Goal: Task Accomplishment & Management: Manage account settings

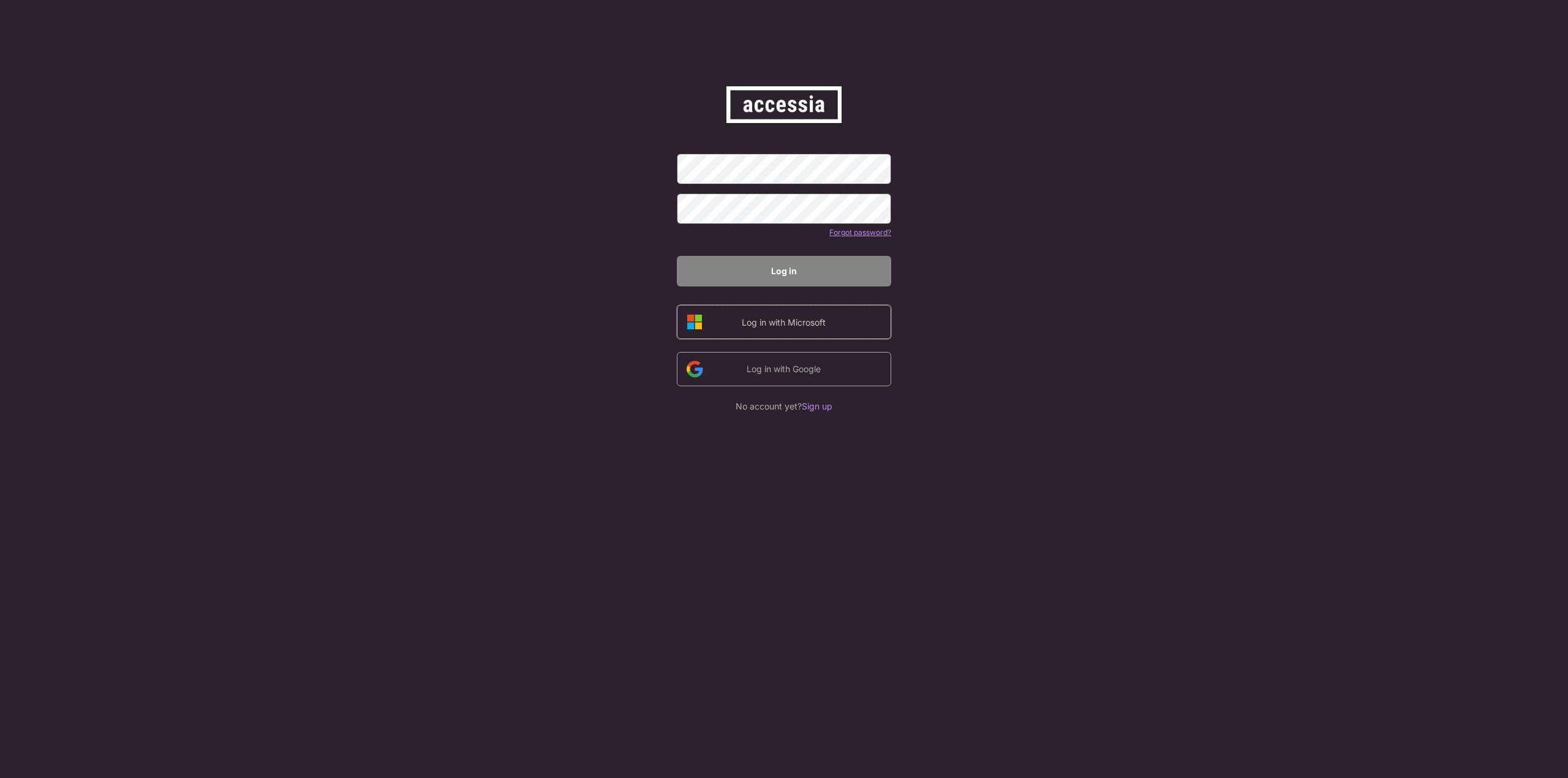
drag, startPoint x: 786, startPoint y: 325, endPoint x: 1029, endPoint y: 358, distance: 245.2
click at [786, 325] on div "Log in with Microsoft" at bounding box center [784, 322] width 104 height 13
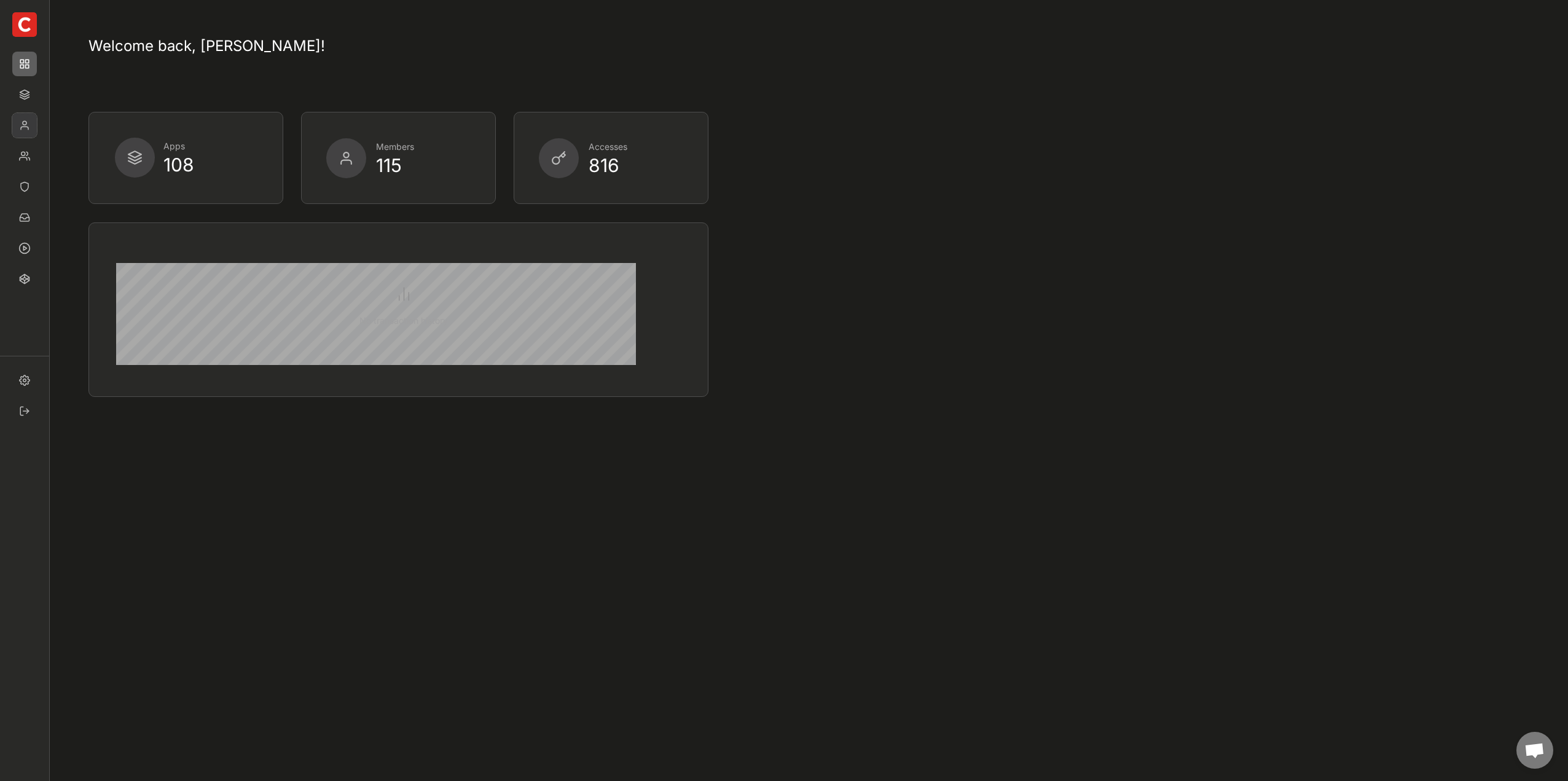
click at [21, 132] on img at bounding box center [25, 125] width 25 height 25
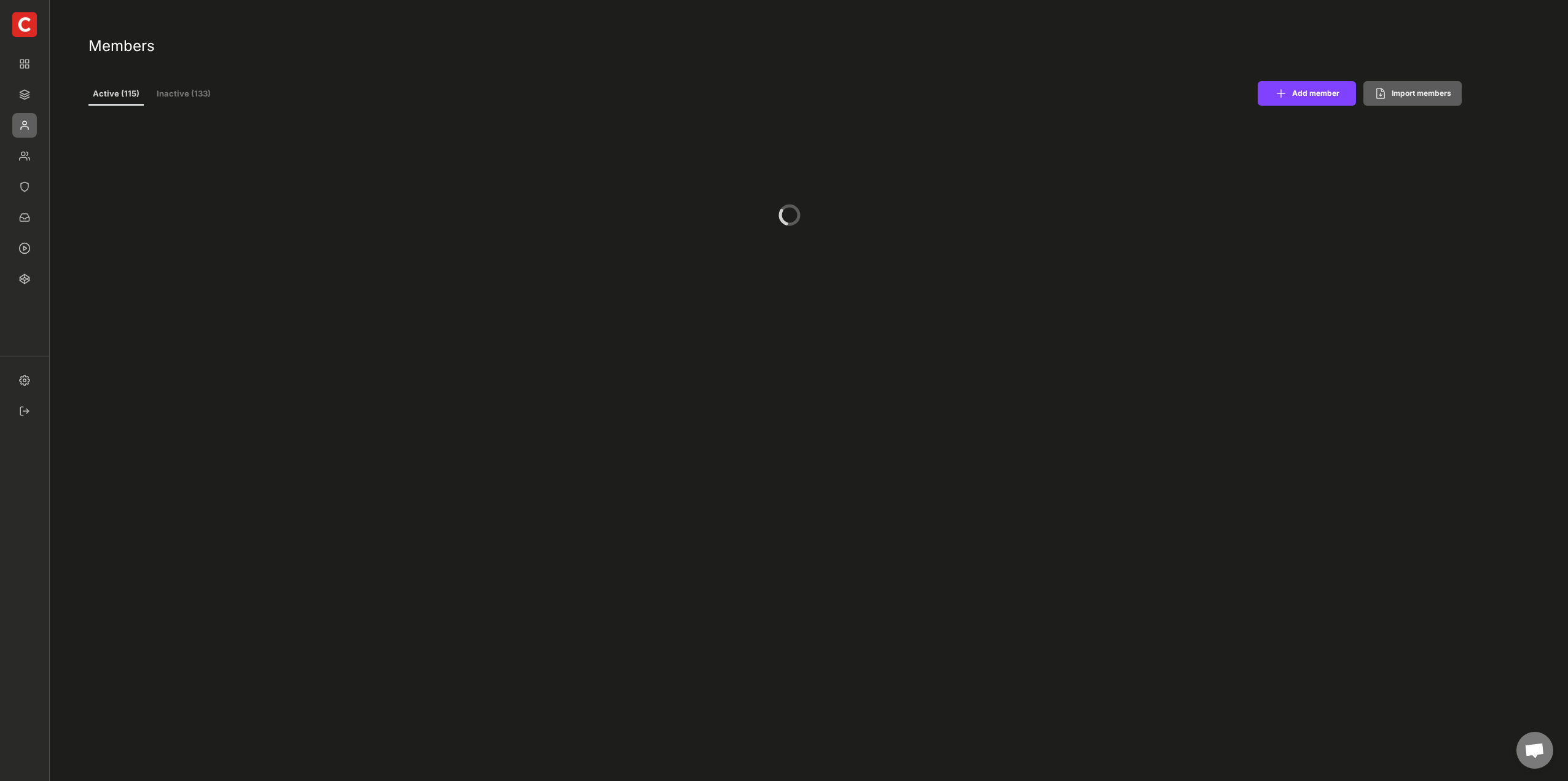
select select ""PLACEHOLDER_1427118222253""
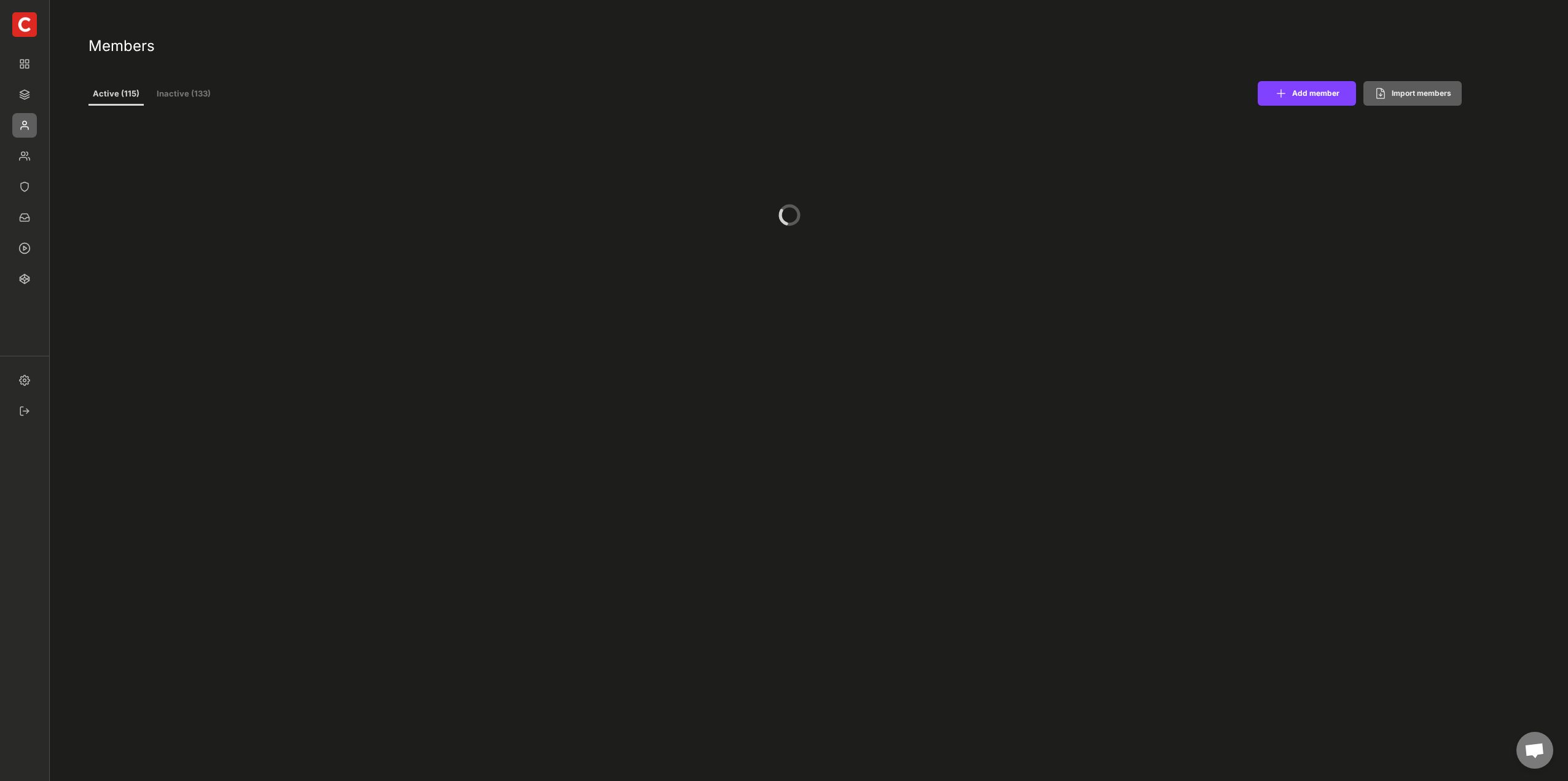
select select ""PLACEHOLDER_1427118222253""
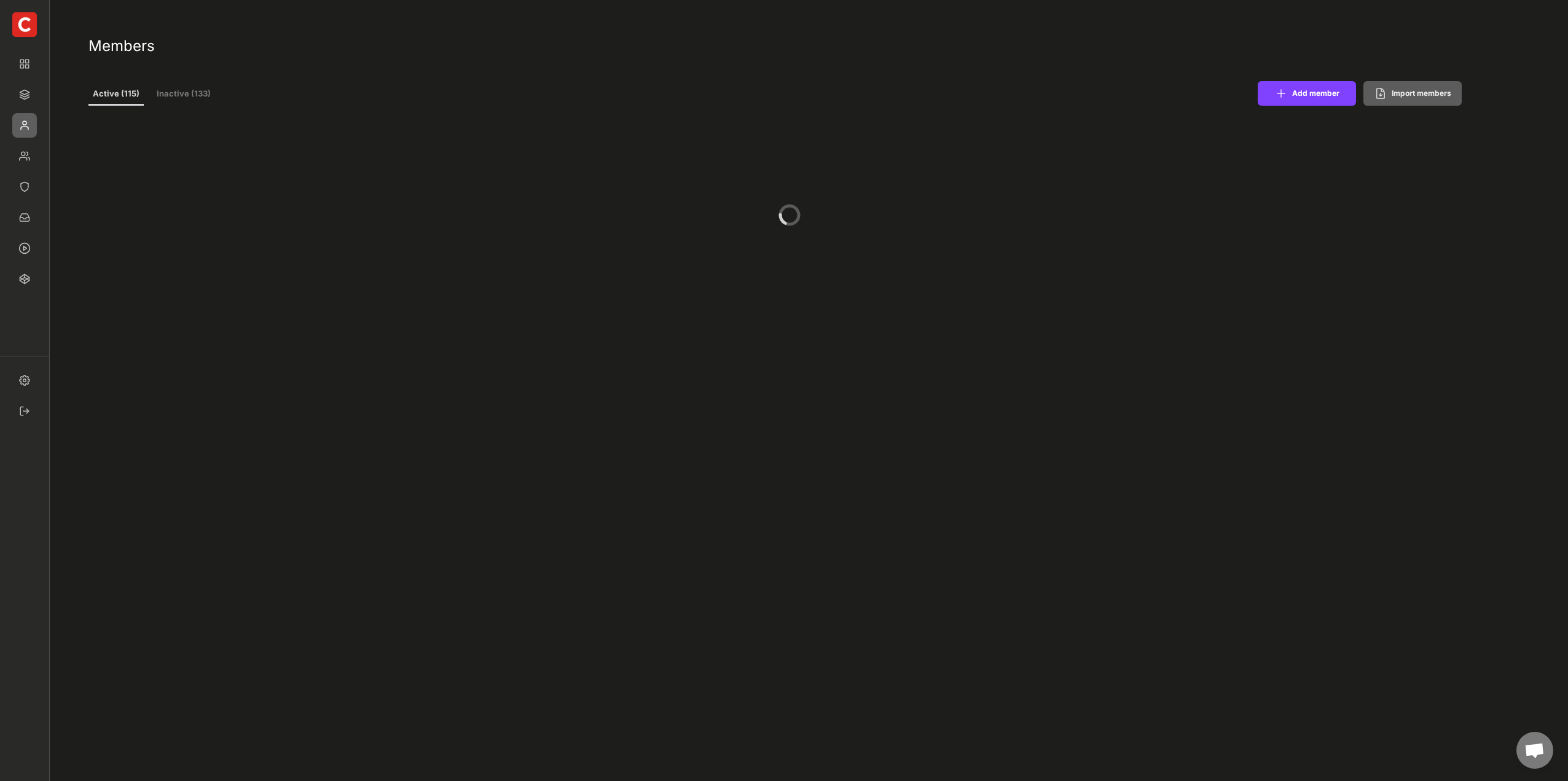
select select ""1348695171700984260__LOOKUP__1677493944989x739134587848360000""
select select ""1348695171700984260__LOOKUP__1665490971195x909736972885056000""
select select ""1348695171700984260__LOOKUP__1665490877502x720811215255738900""
select select ""1348695171700984260__LOOKUP__1665490968243x777252206885620500""
select select ""1348695171700984260__LOOKUP__1665490971195x909736972885056000""
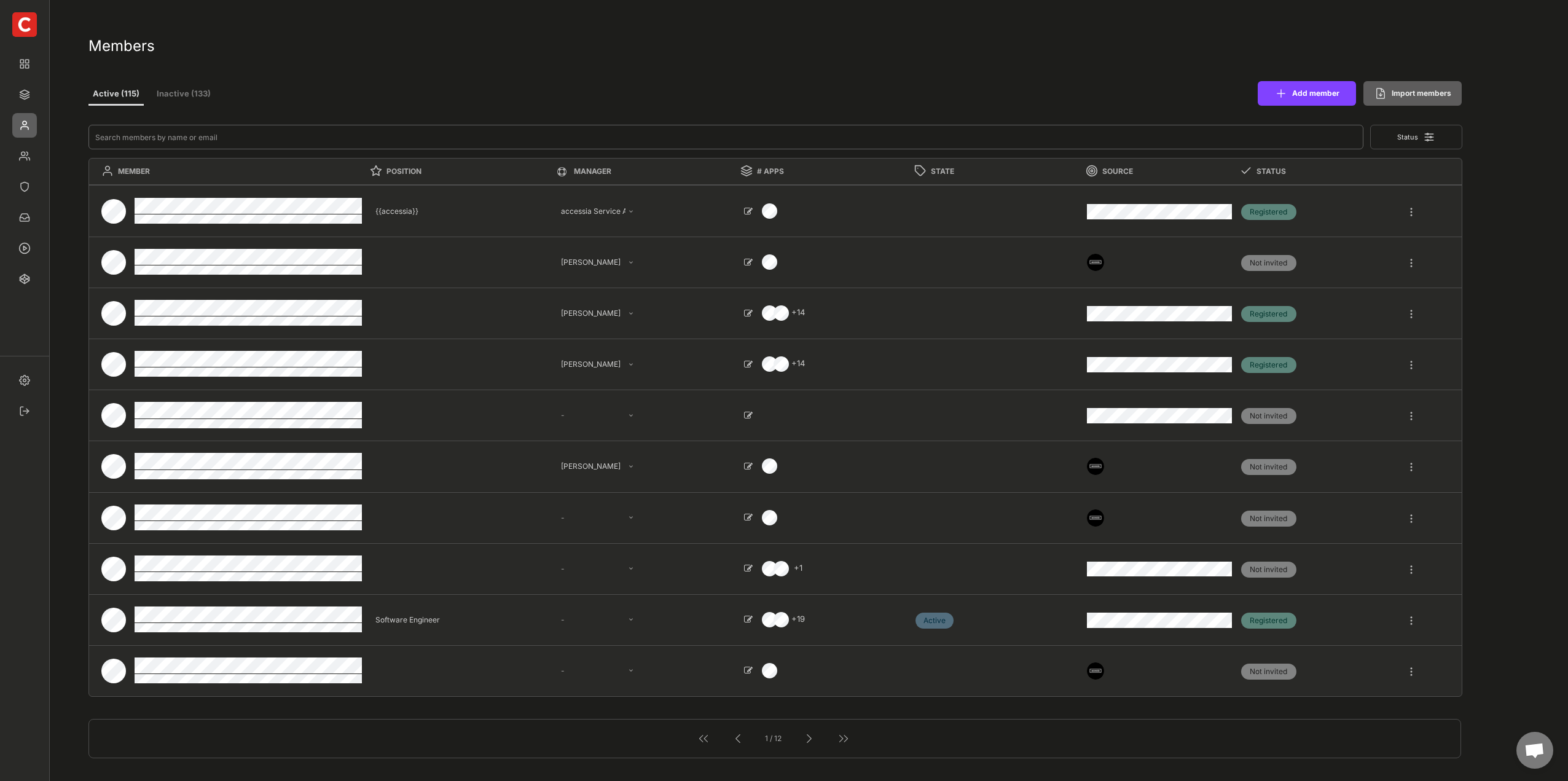
drag, startPoint x: 154, startPoint y: 141, endPoint x: 518, endPoint y: 118, distance: 364.7
click at [154, 141] on input "input" at bounding box center [726, 137] width 1276 height 25
click at [1308, 95] on button "Add member" at bounding box center [1307, 93] width 98 height 25
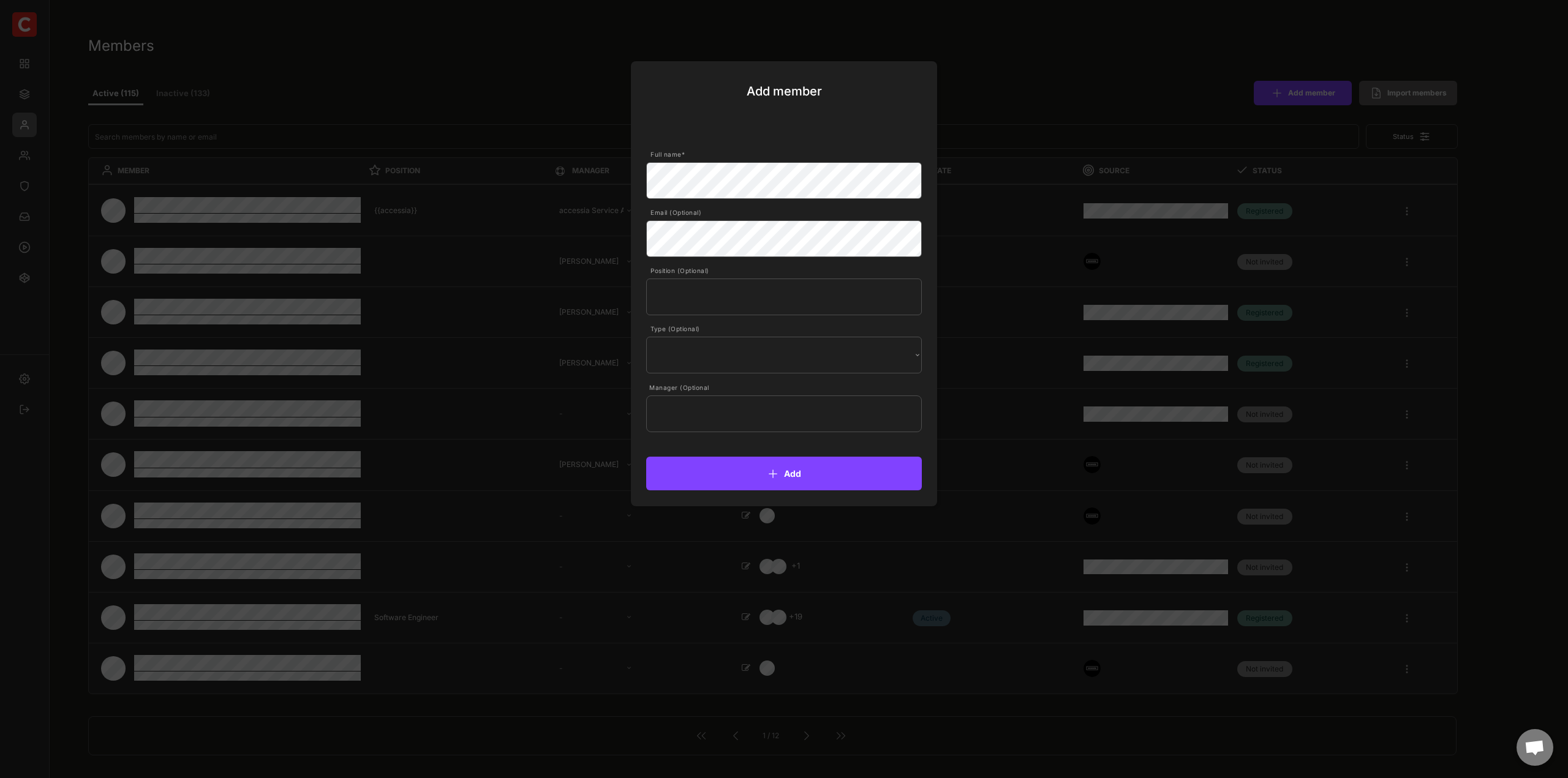
click at [1058, 80] on div at bounding box center [784, 389] width 1568 height 778
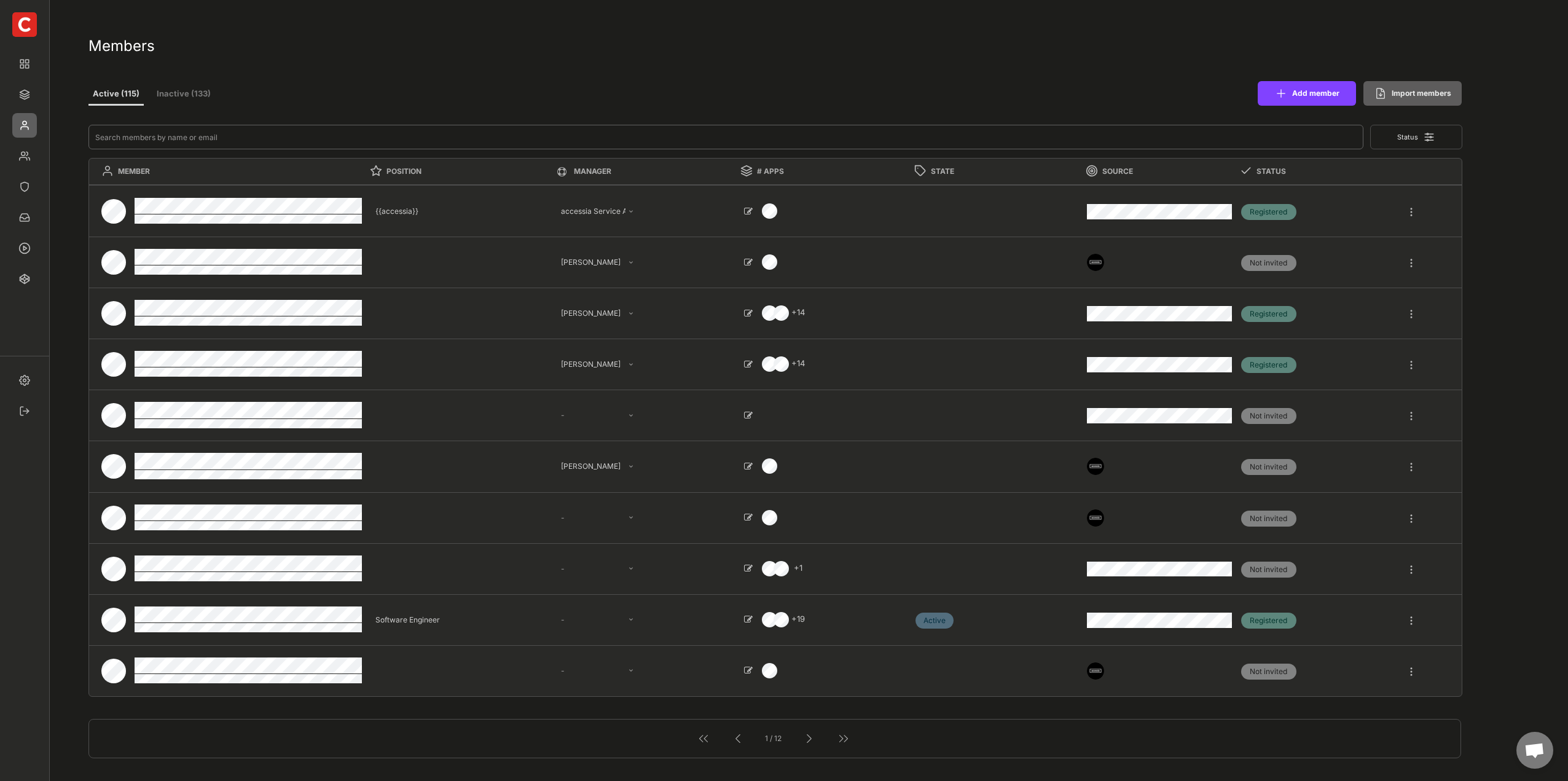
click at [186, 136] on input "input" at bounding box center [726, 137] width 1276 height 25
type input "v"
select select ""1348695171700984260__LOOKUP__1665490971195x909736972885056000""
select select ""1348695171700984260__LOOKUP__1665490968243x777252206885620500""
select select ""PLACEHOLDER_1427118222253""
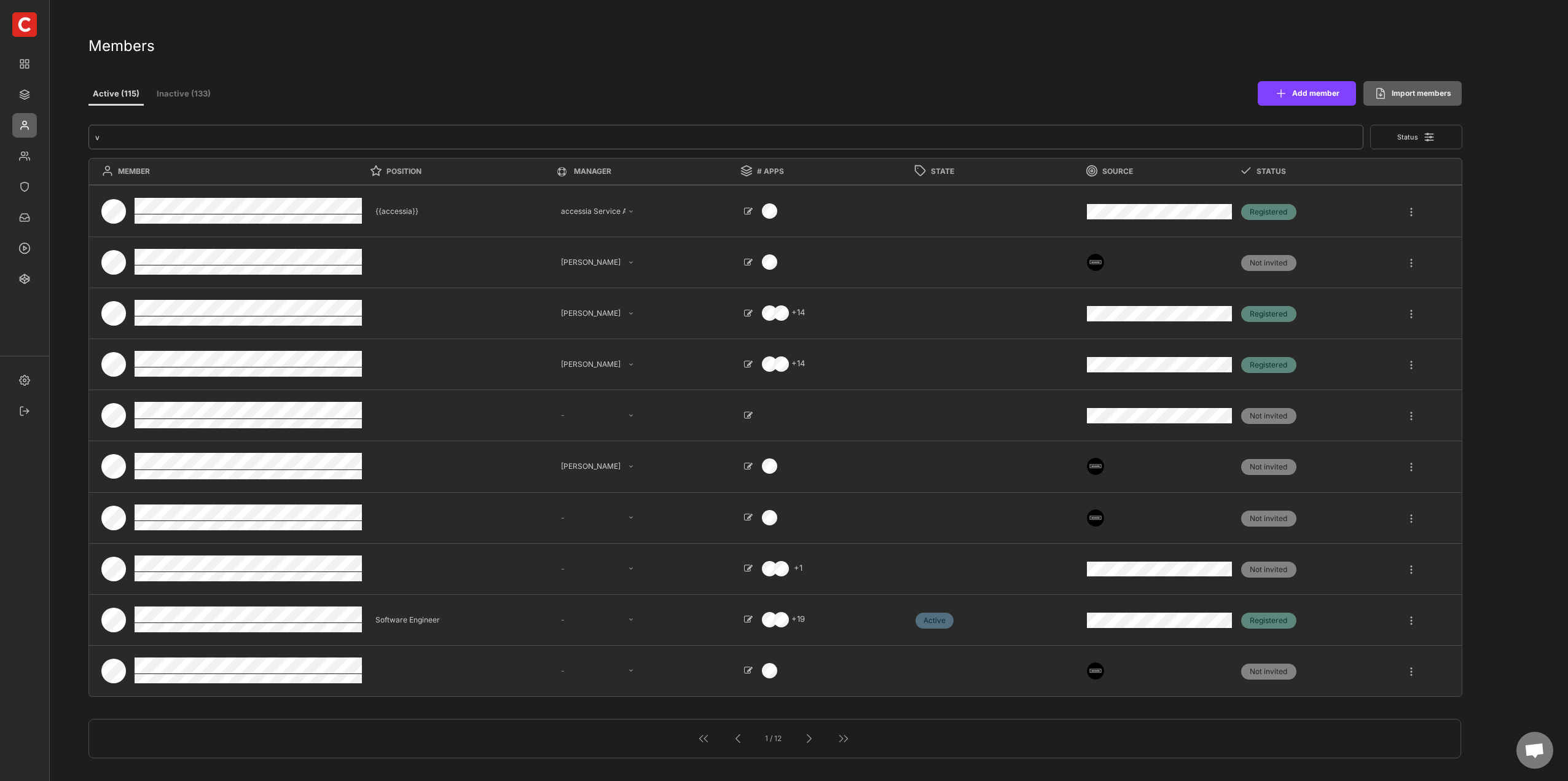
select select ""PLACEHOLDER_1427118222253""
select select ""1348695171700984260__LOOKUP__1665490968243x777252206885620500""
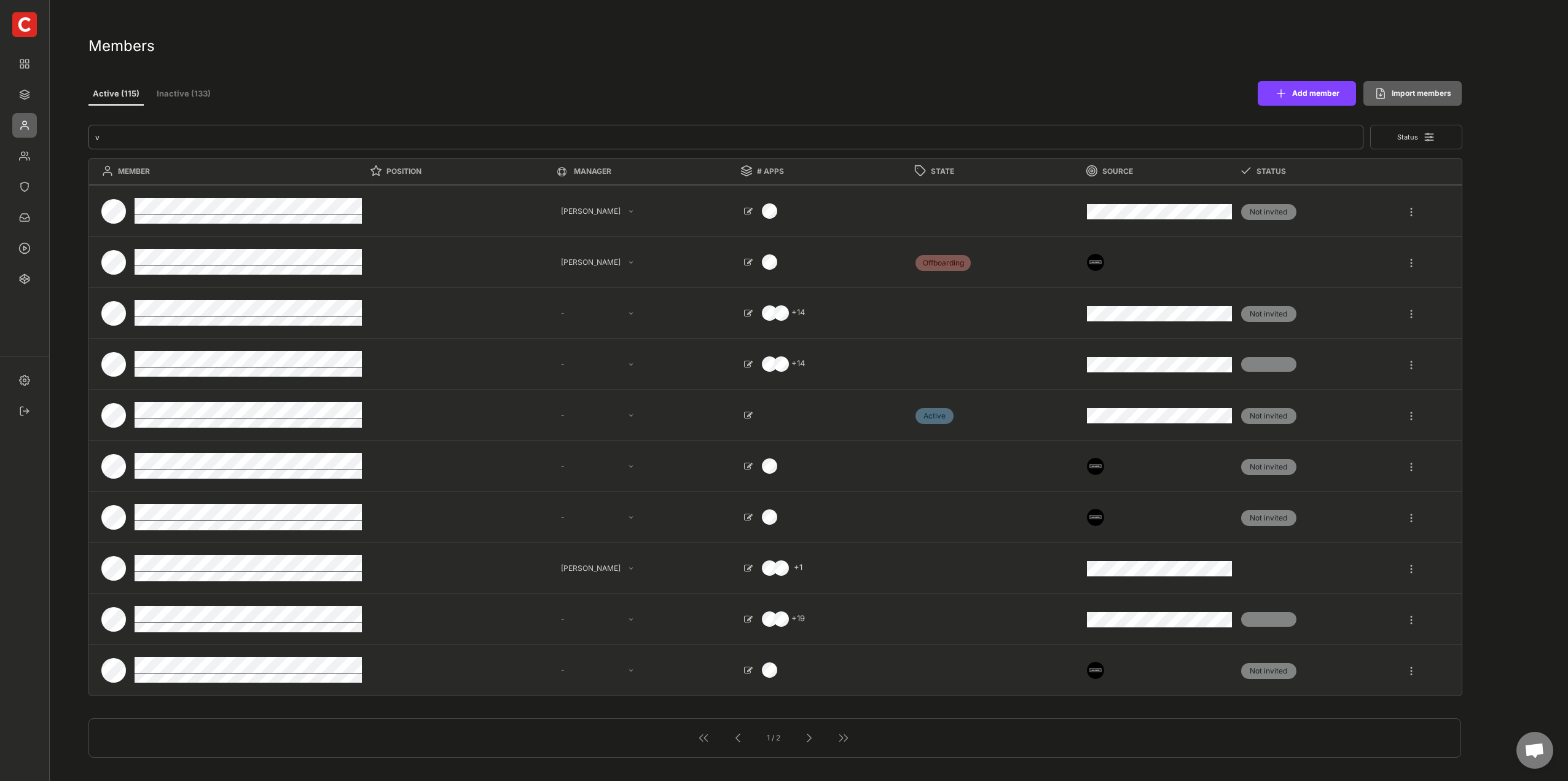
type input "ve"
select select ""1348695171700984260__LOOKUP__1665490968243x777252206885620500""
select select ""PLACEHOLDER_1427118222253""
select select ""1348695171700984260__LOOKUP__1665490671942x173420294850716200""
select select ""1348695171700984260__LOOKUP__1660121528802x892918515886457900""
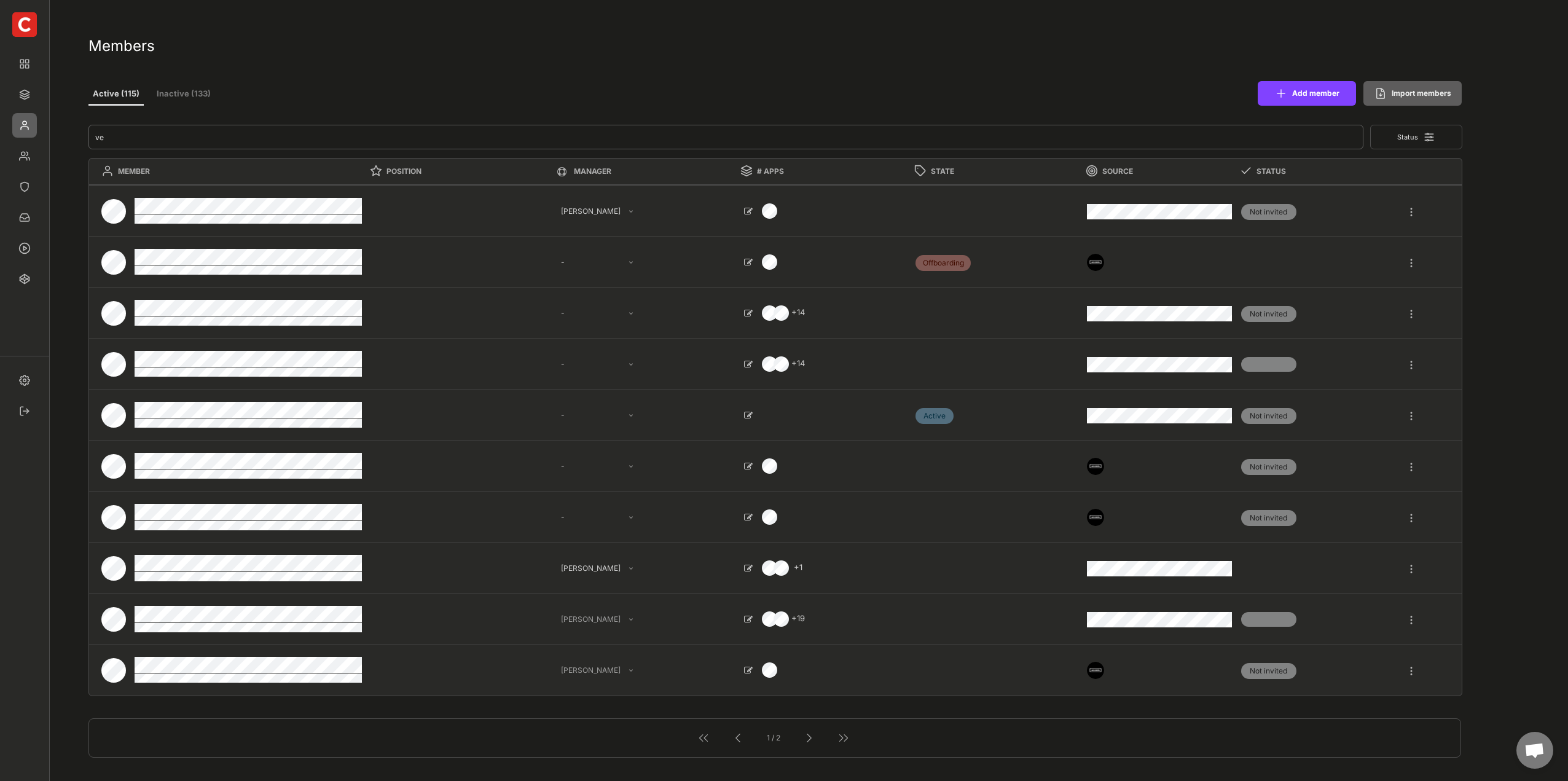
type input "ver"
select select ""PLACEHOLDER_1427118222253""
select select ""1348695171700984260__LOOKUP__1665490968243x777252206885620500""
select select ""1348695171700984260__LOOKUP__1660121528802x892918515886457900""
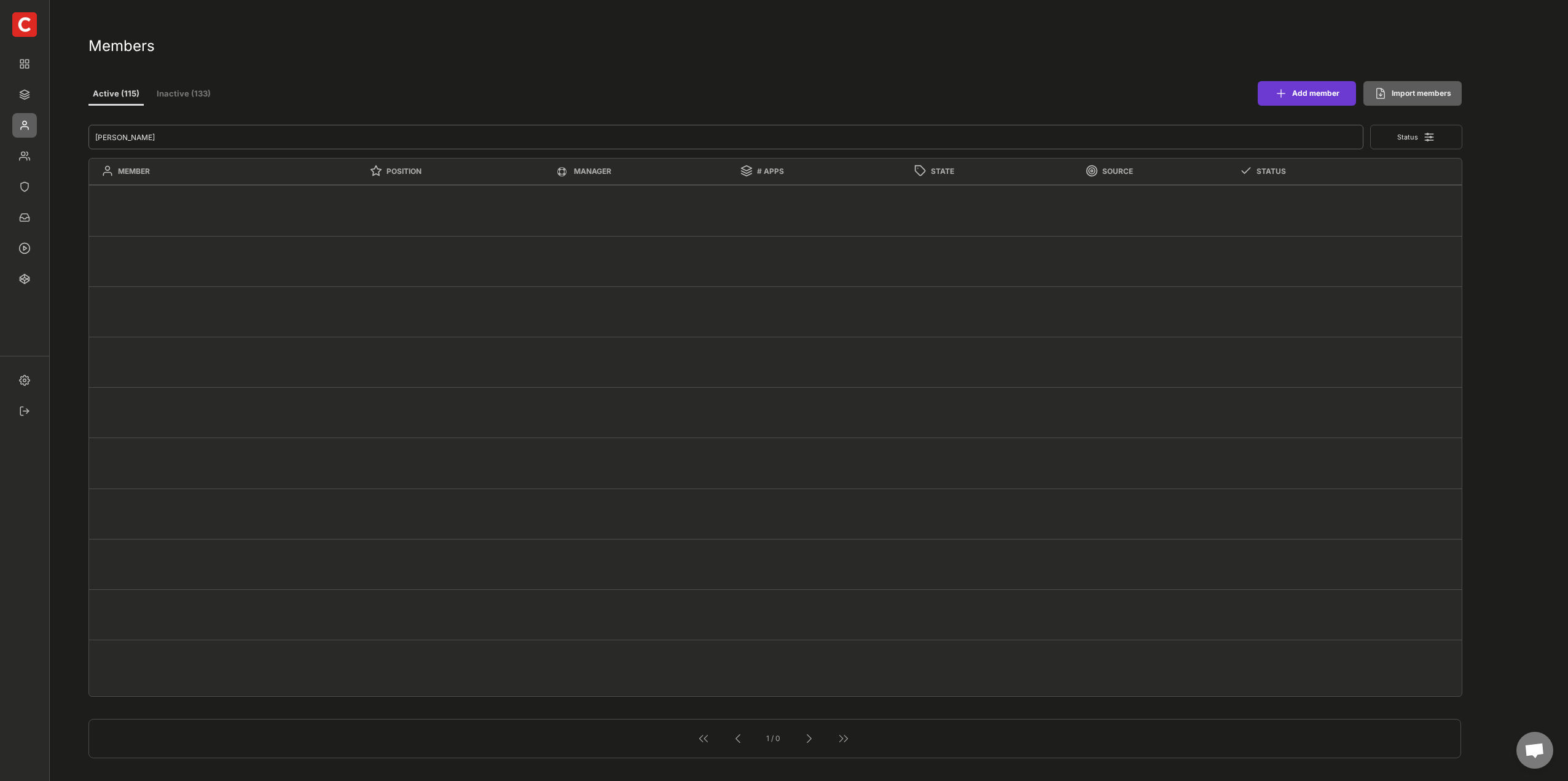
type input "vera"
click at [1313, 96] on button "Add member" at bounding box center [1307, 93] width 98 height 25
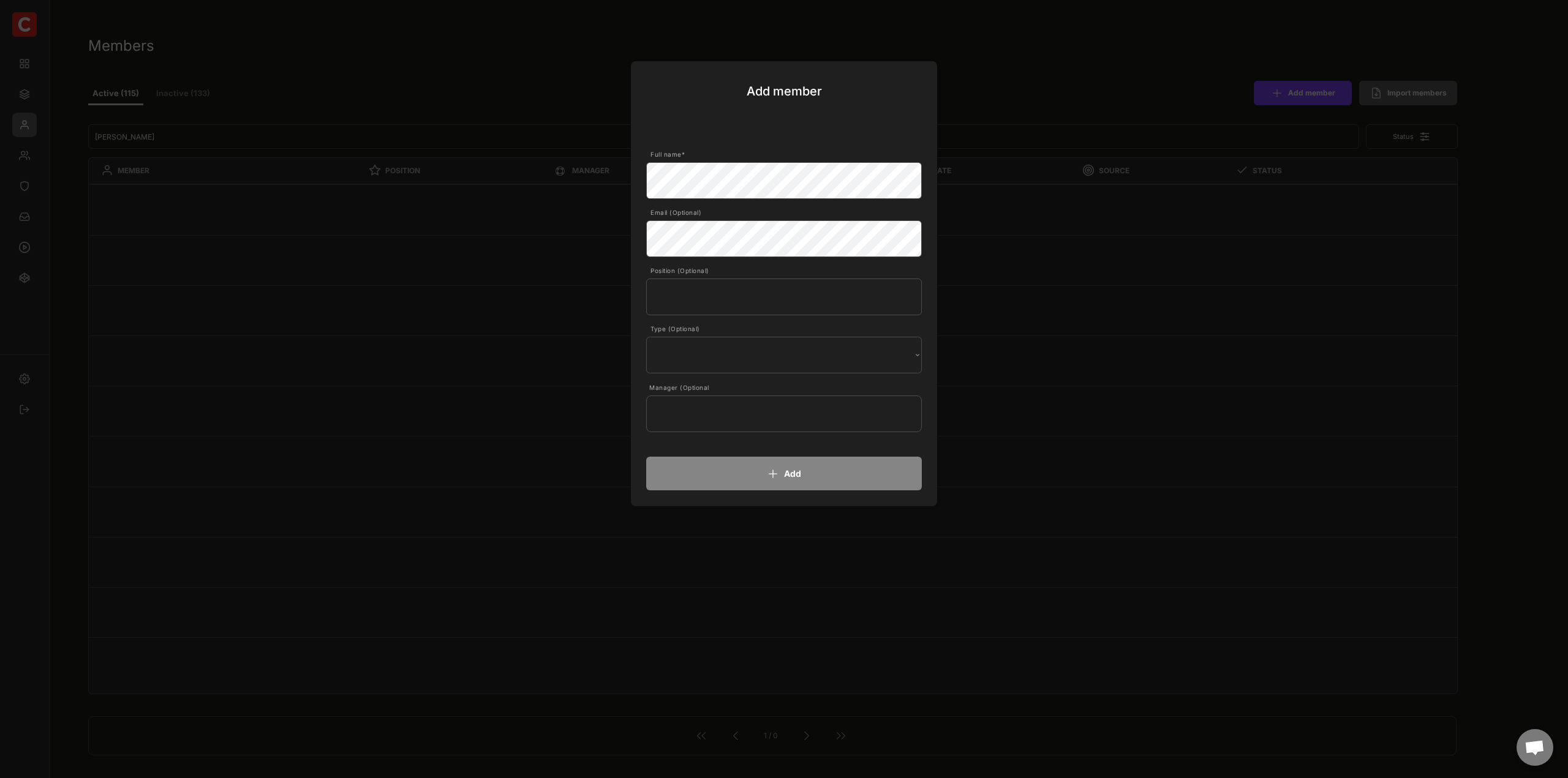
click at [740, 400] on input "text" at bounding box center [784, 414] width 276 height 37
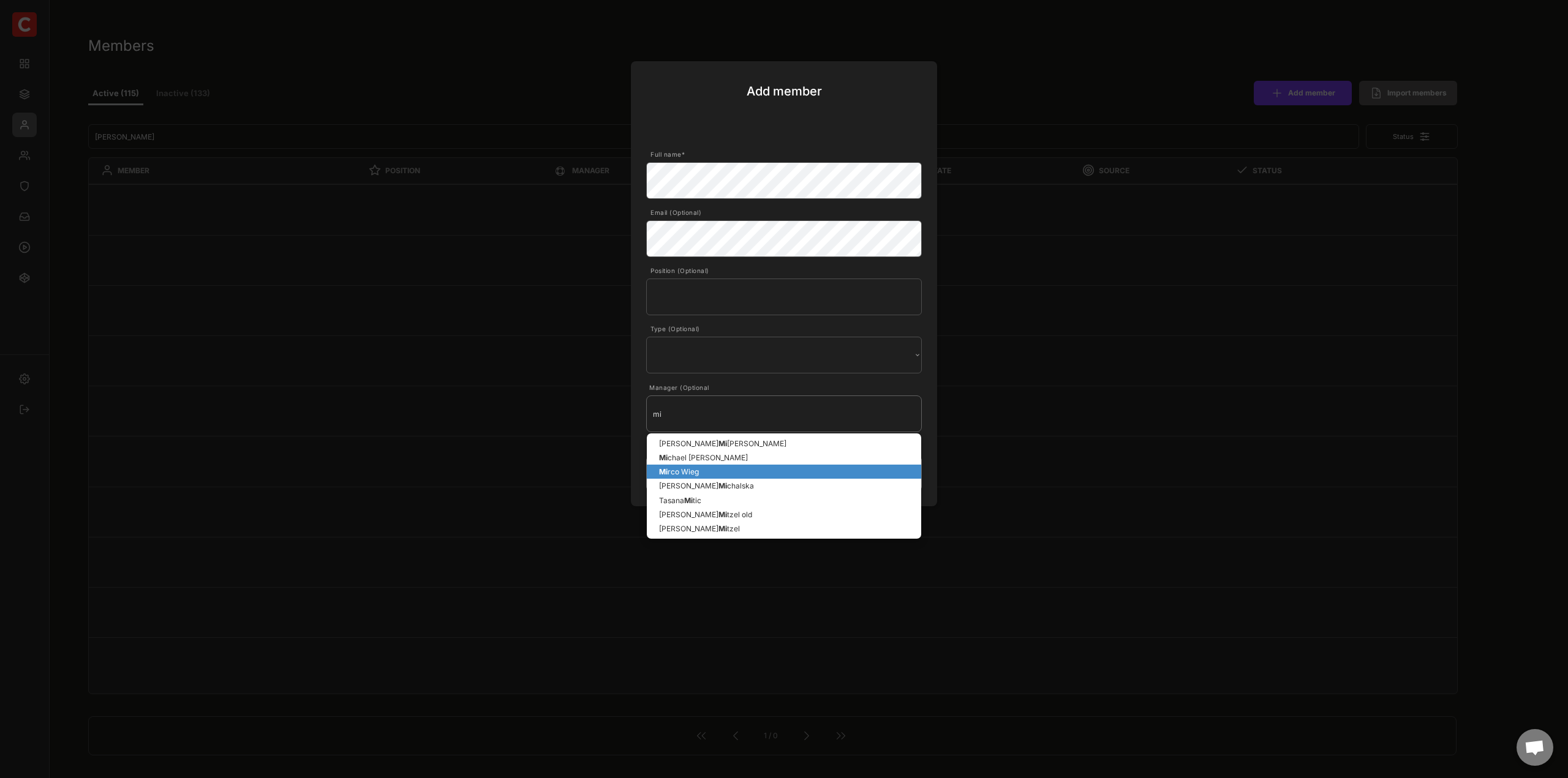
click at [720, 467] on p "Mi rco Wieg" at bounding box center [784, 471] width 274 height 14
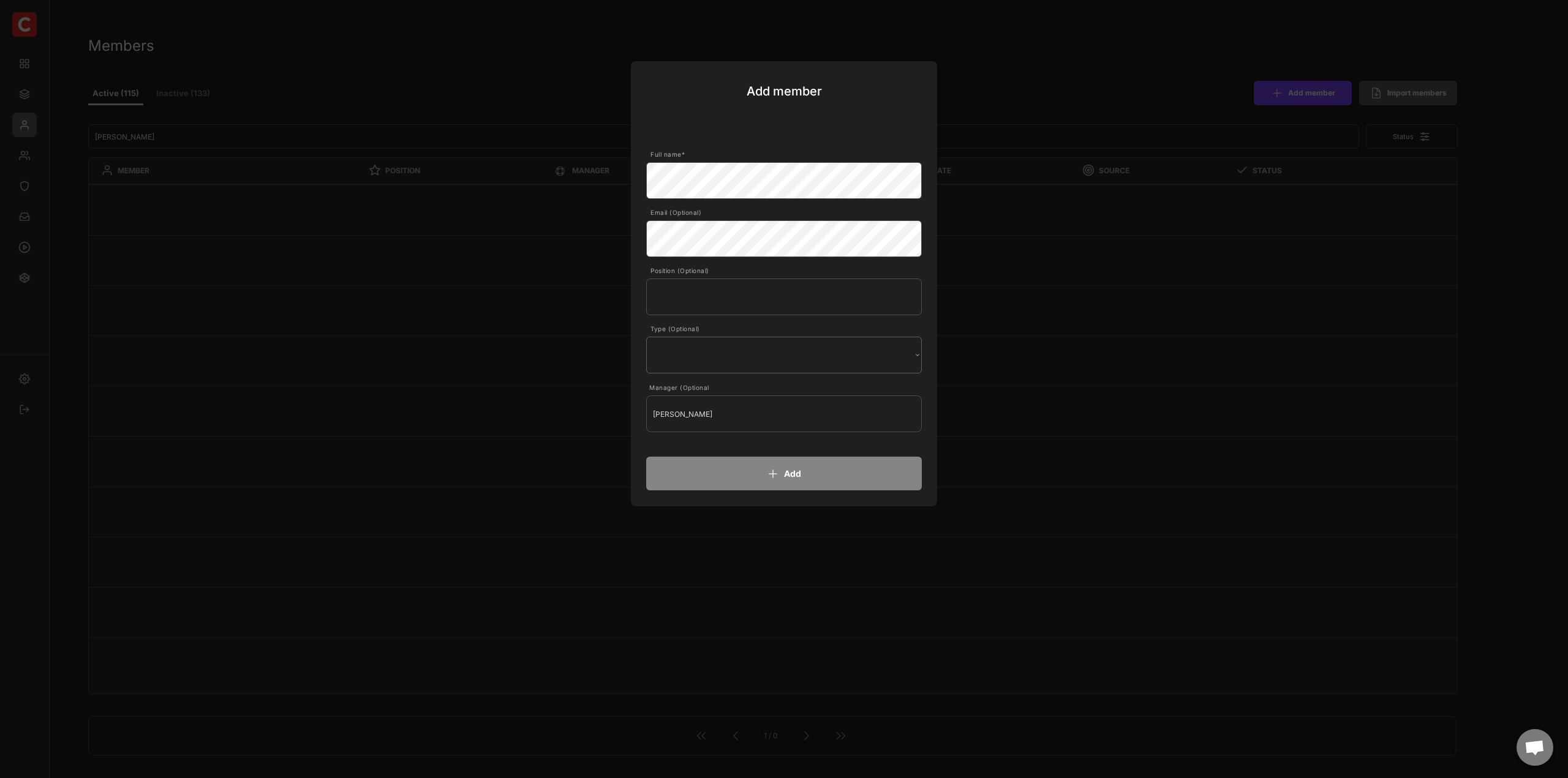
type input "Mirco Wieg"
click at [0, 0] on select "Internal External" at bounding box center [0, 0] width 0 height 0
select select ""External""
click at [0, 0] on select "Internal External" at bounding box center [0, 0] width 0 height 0
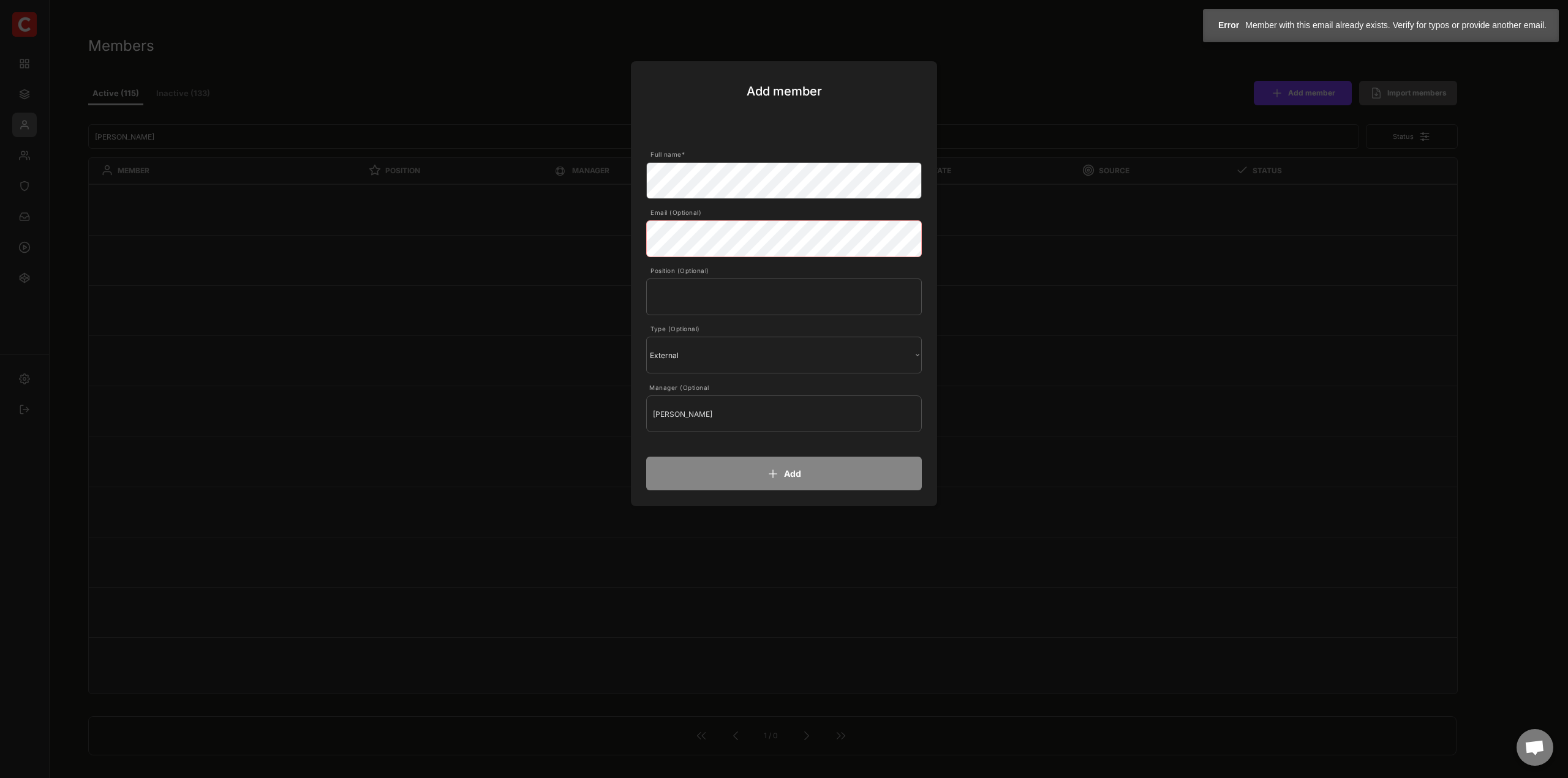
click at [531, 228] on body "Members Active (115) Inactive (133) Add member Import members Status MEMBER POS…" at bounding box center [784, 389] width 1568 height 778
click at [1123, 303] on div at bounding box center [784, 389] width 1568 height 778
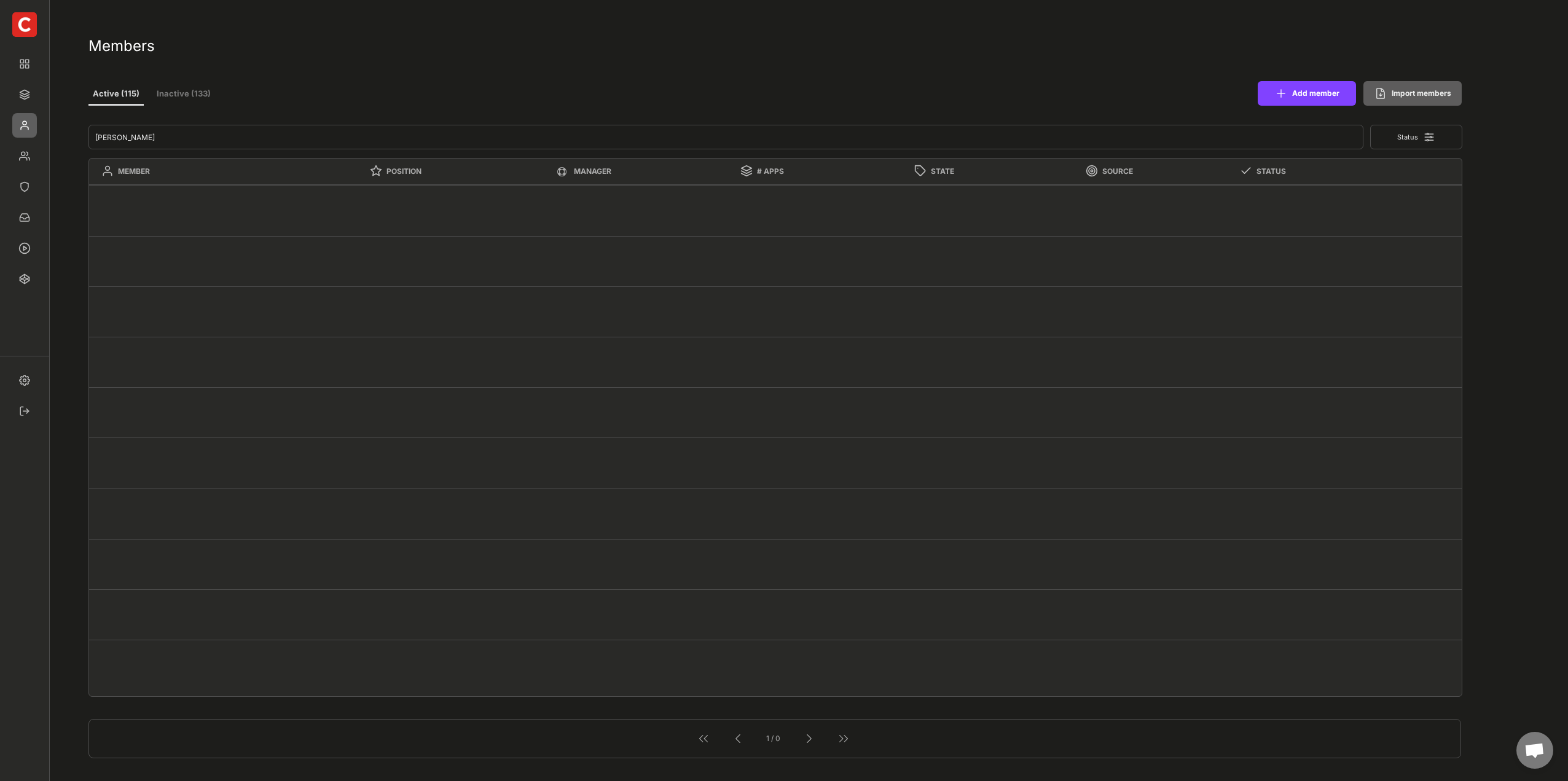
click at [1264, 123] on div "Status MEMBER POSITION MANAGER # APPS STATE SOURCE STATUS - Marcel Lennartz Rol…" at bounding box center [775, 437] width 1375 height 643
click at [246, 129] on input "input" at bounding box center [726, 137] width 1276 height 25
type input "ve"
select select ""1348695171700984260__LOOKUP__1665490968243x777252206885620500""
select select ""1348695171700984260__LOOKUP__1660121528802x892918515886457900""
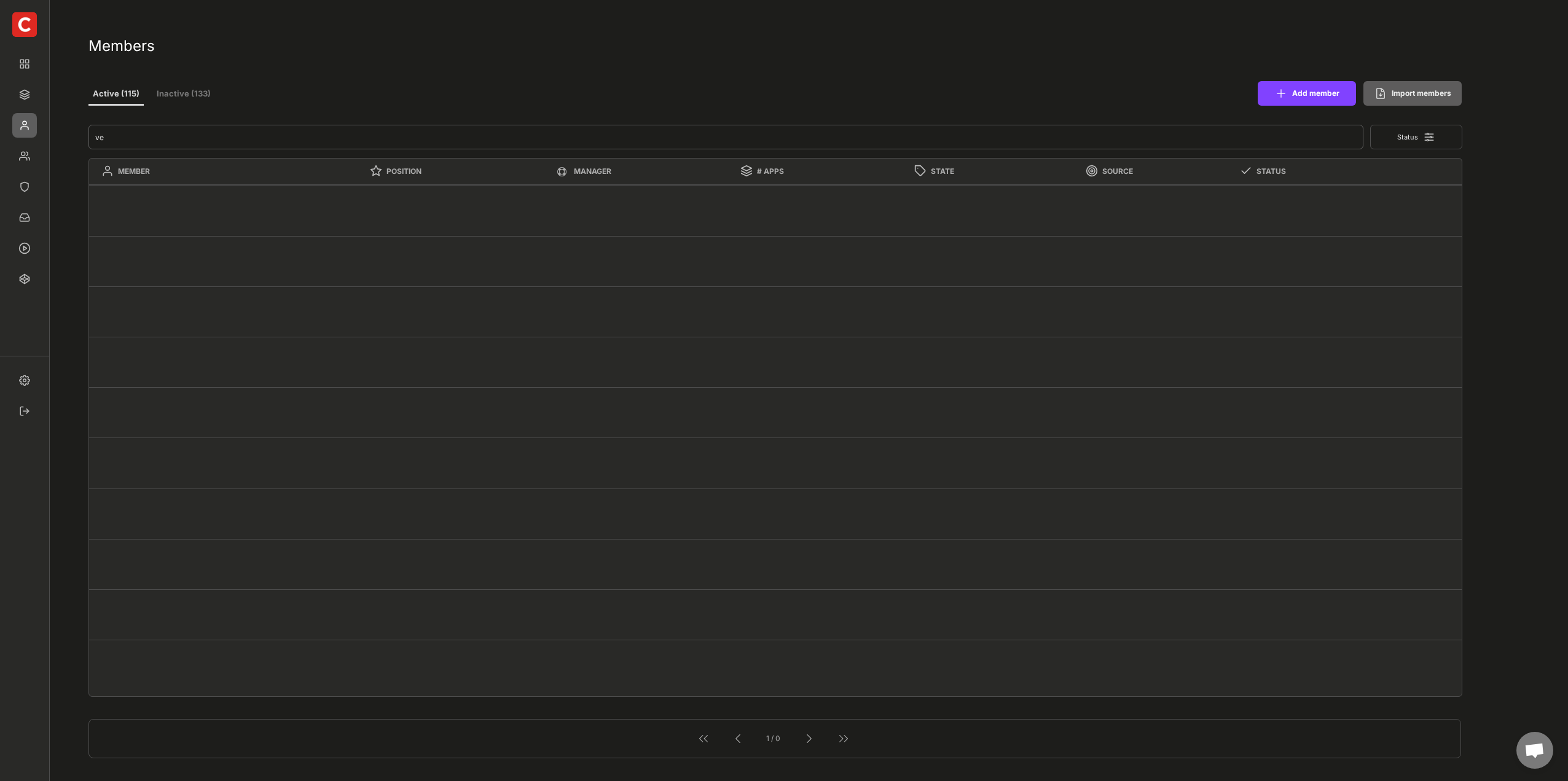
type input "v"
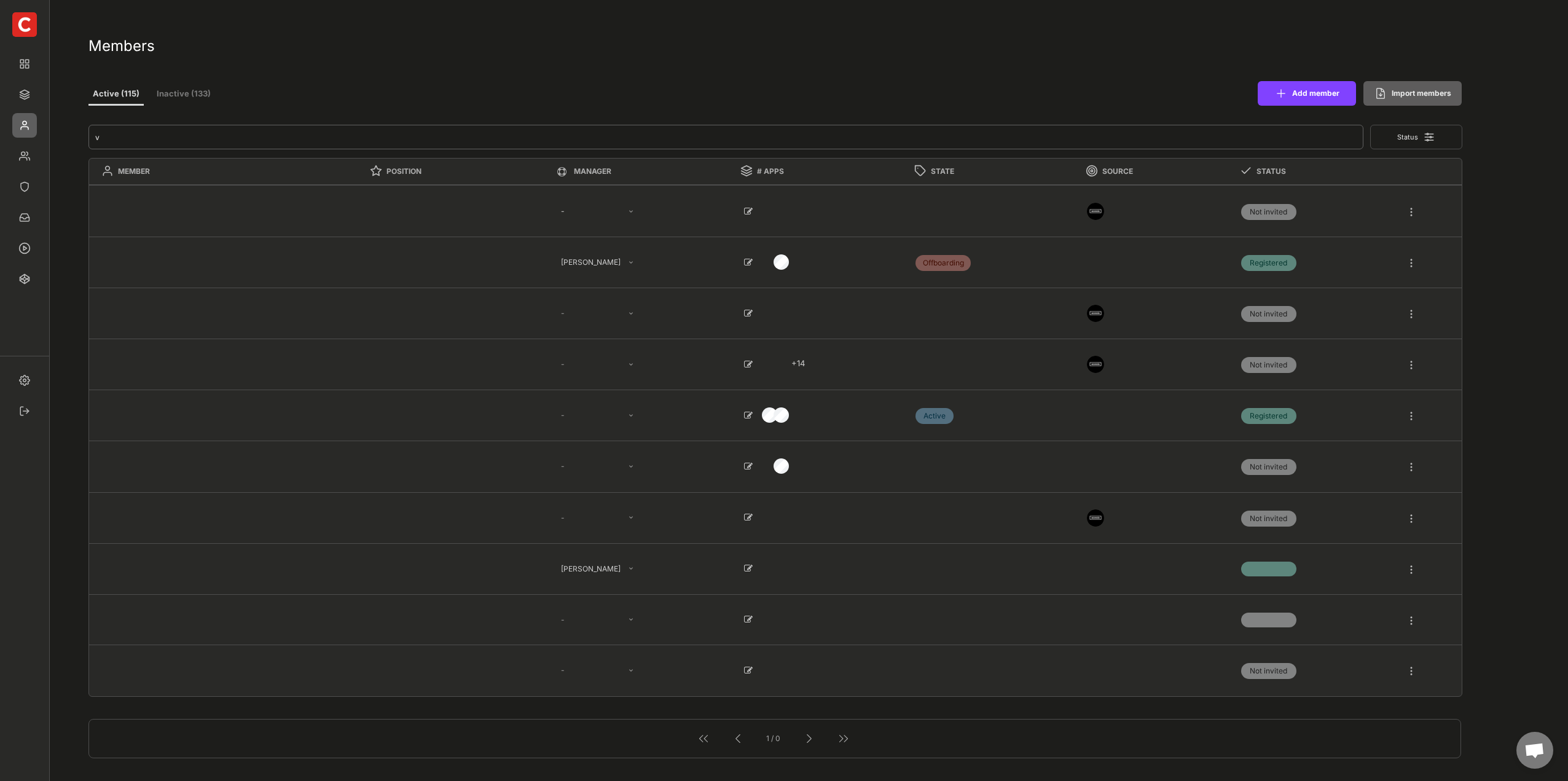
select select ""1348695171700984260__LOOKUP__1665490971195x909736972885056000""
select select ""1348695171700984260__LOOKUP__1665490968243x777252206885620500""
select select ""PLACEHOLDER_1427118222253""
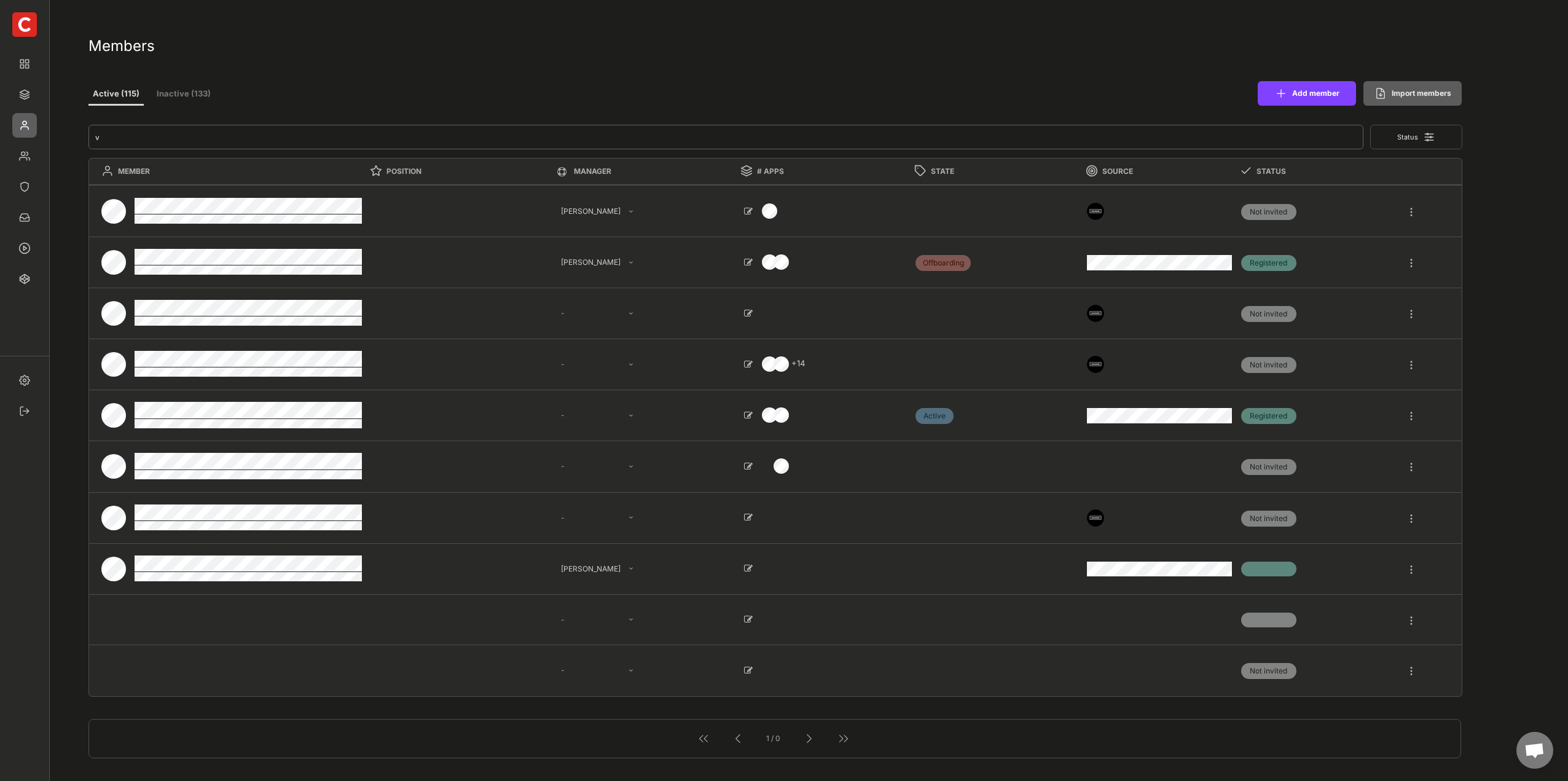
select select ""PLACEHOLDER_1427118222253""
type textarea "{{accessia}}"
select select ""1348695171700984260__LOOKUP__1677493944989x739134587848360000""
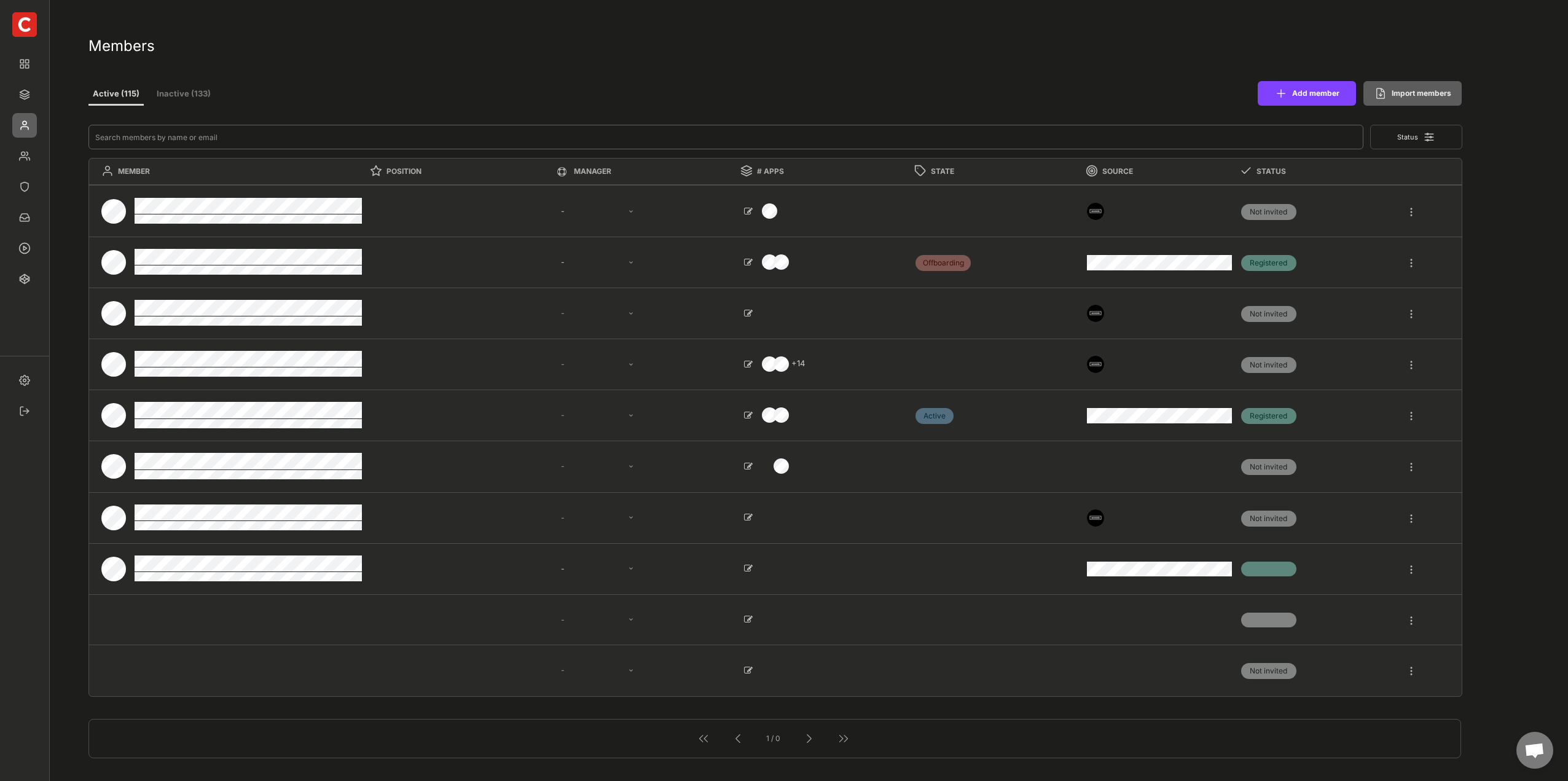
select select ""1348695171700984260__LOOKUP__1665490971195x909736972885056000""
select select ""1348695171700984260__LOOKUP__1665490877502x720811215255738900""
select select ""1348695171700984260__LOOKUP__1665490968243x777252206885620500""
select select ""1348695171700984260__LOOKUP__1665490971195x909736972885056000""
select select ""PLACEHOLDER_1427118222253""
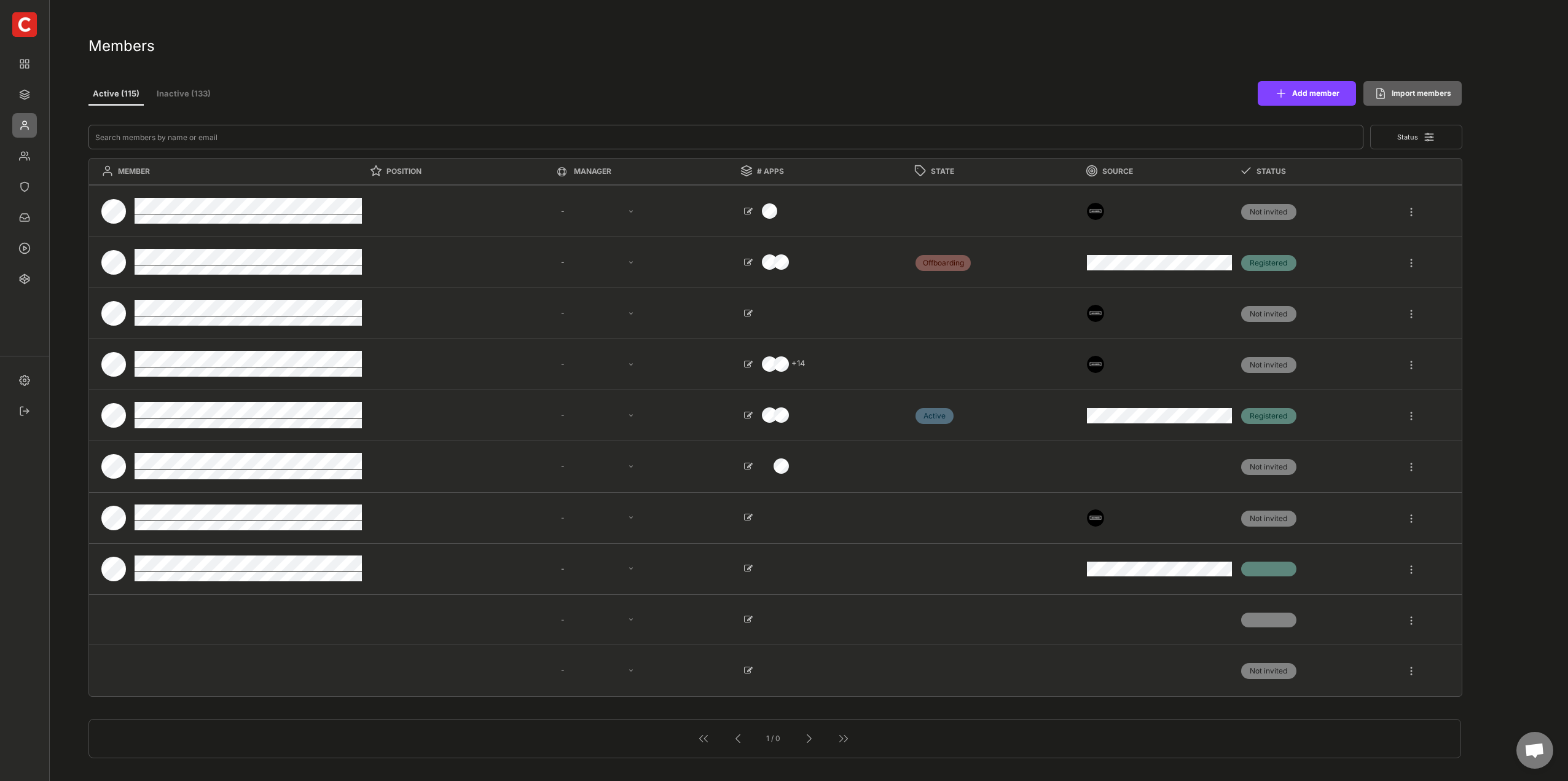
type textarea "Software Engineer"
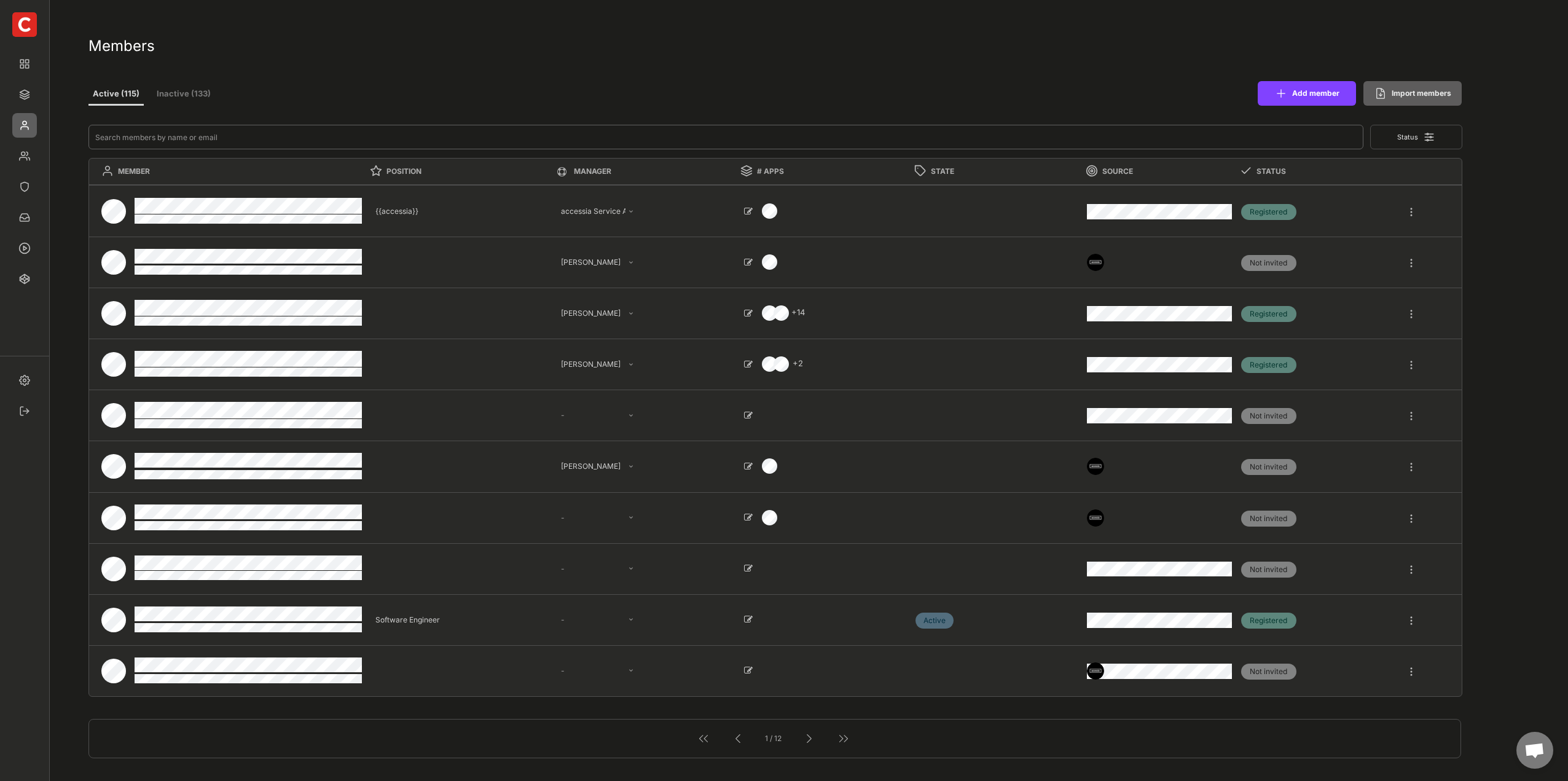
paste input "vera.palmer@outlook.com"
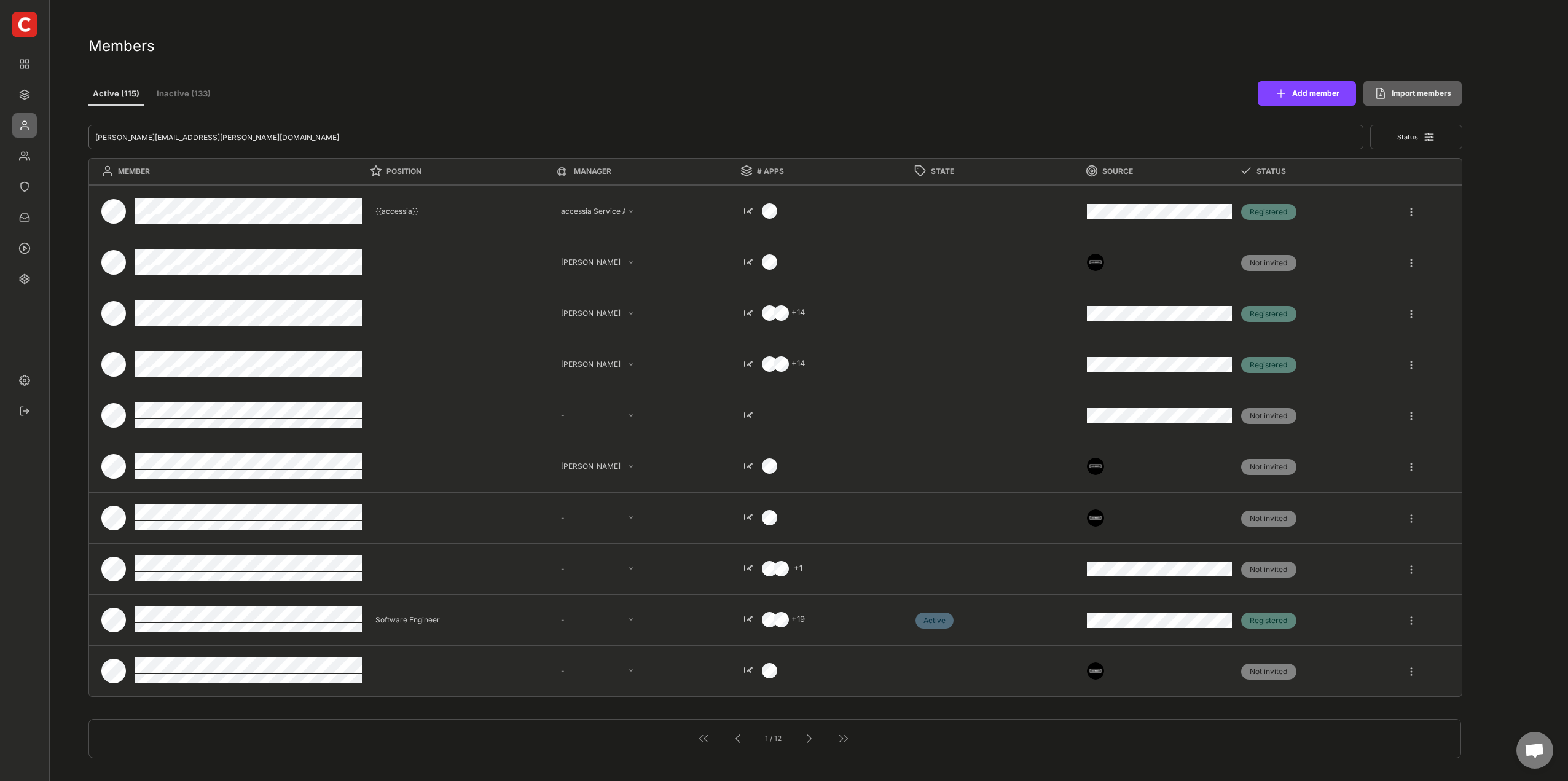
type input "vera.palmer@outlook.com"
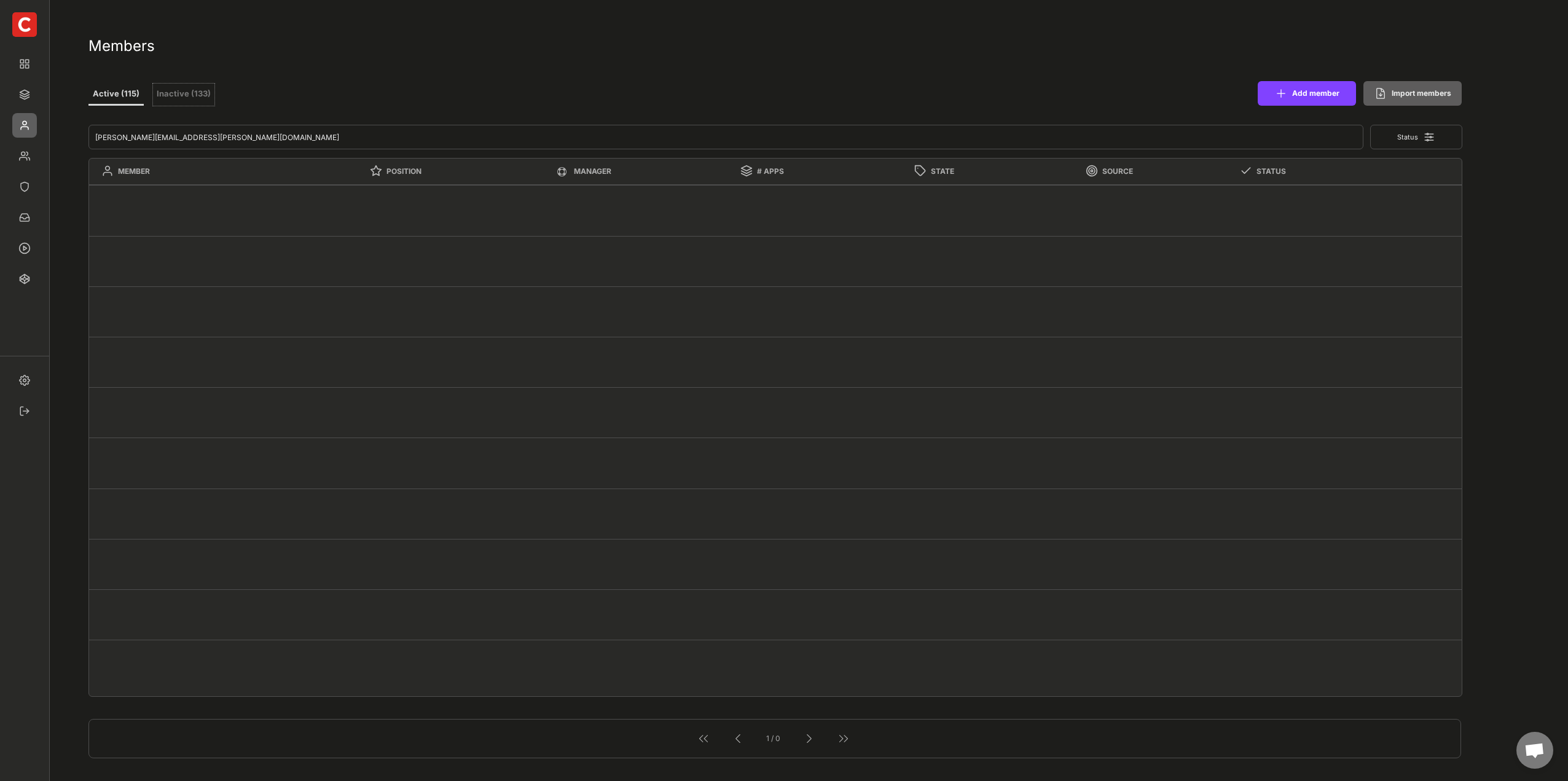
click at [196, 97] on button "Inactive (133)" at bounding box center [184, 94] width 62 height 22
click at [170, 88] on button "Inactive (133)" at bounding box center [184, 94] width 62 height 22
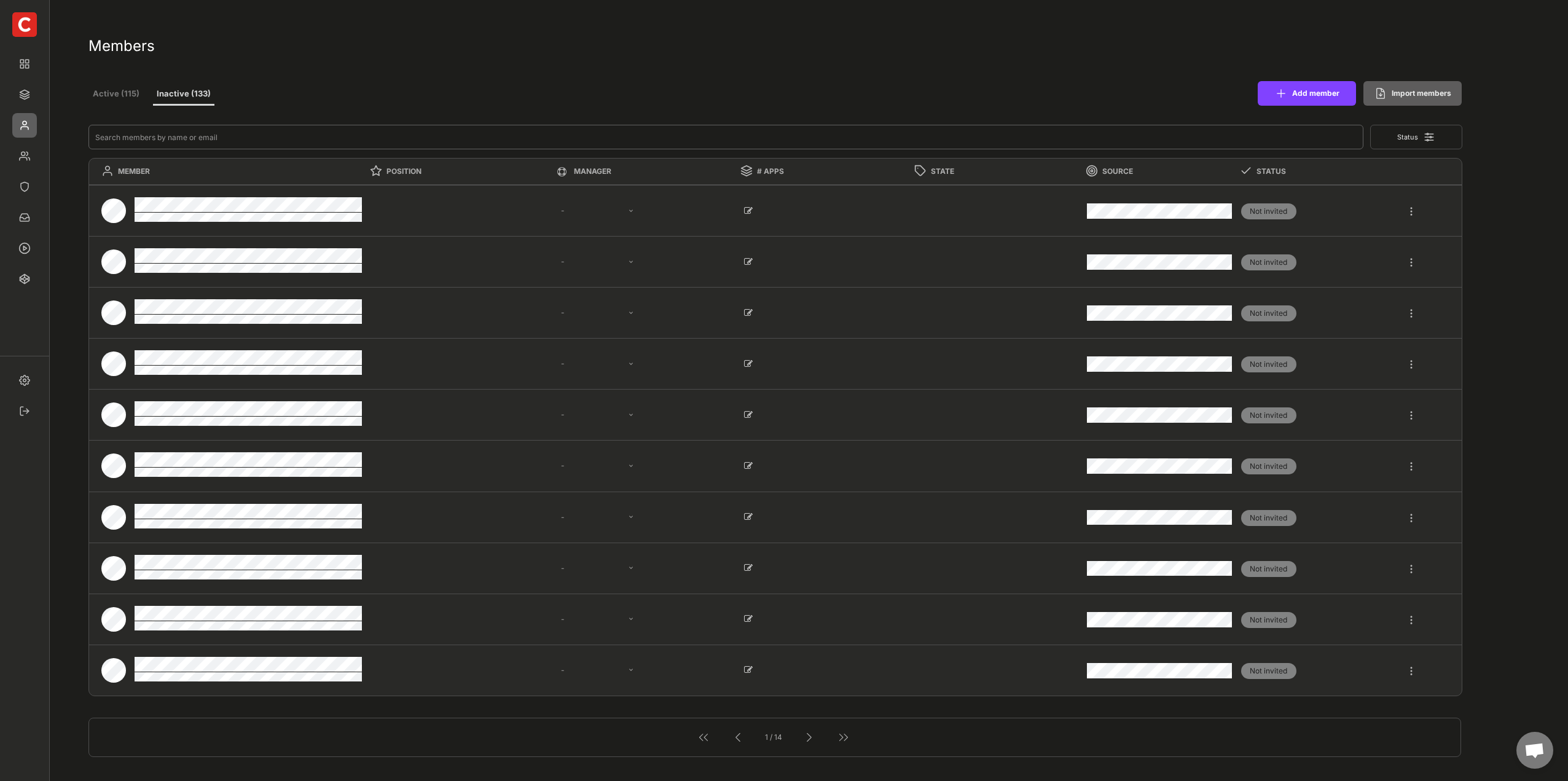
click at [443, 129] on input "input" at bounding box center [726, 137] width 1276 height 25
paste input "vera.palmer@outlook.com"
type input "vera.palmer@outlook.com"
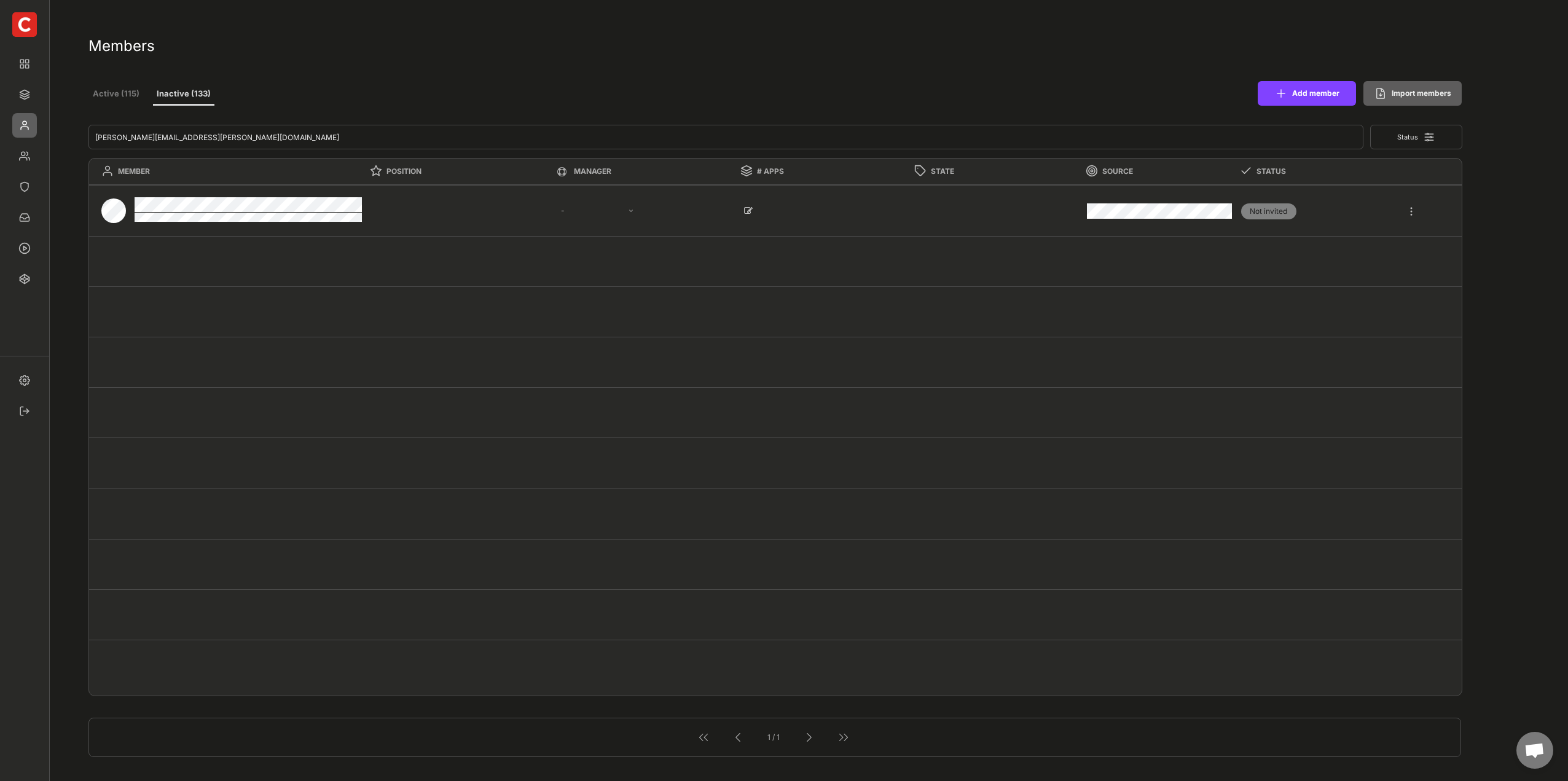
click at [1407, 215] on div at bounding box center [1411, 205] width 11 height 22
click at [1341, 353] on div "Edit" at bounding box center [1361, 351] width 83 height 11
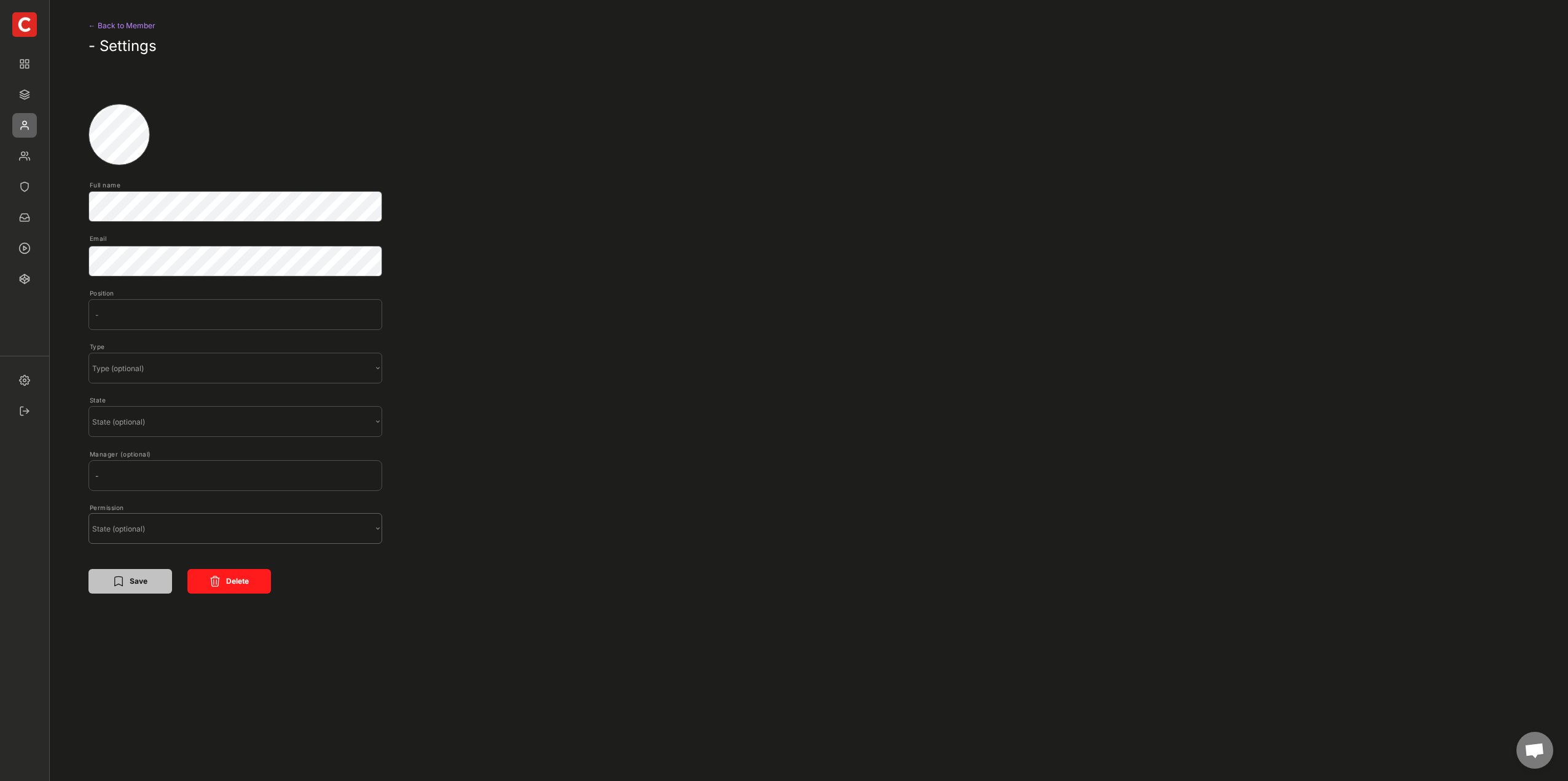
click at [203, 536] on select "State (optional) Standard Owner" at bounding box center [235, 528] width 294 height 30
select select ""Standard""
click at [88, 513] on select "State (optional) Standard Owner" at bounding box center [235, 528] width 294 height 30
click at [111, 30] on div "← Back to Member" at bounding box center [139, 26] width 101 height 15
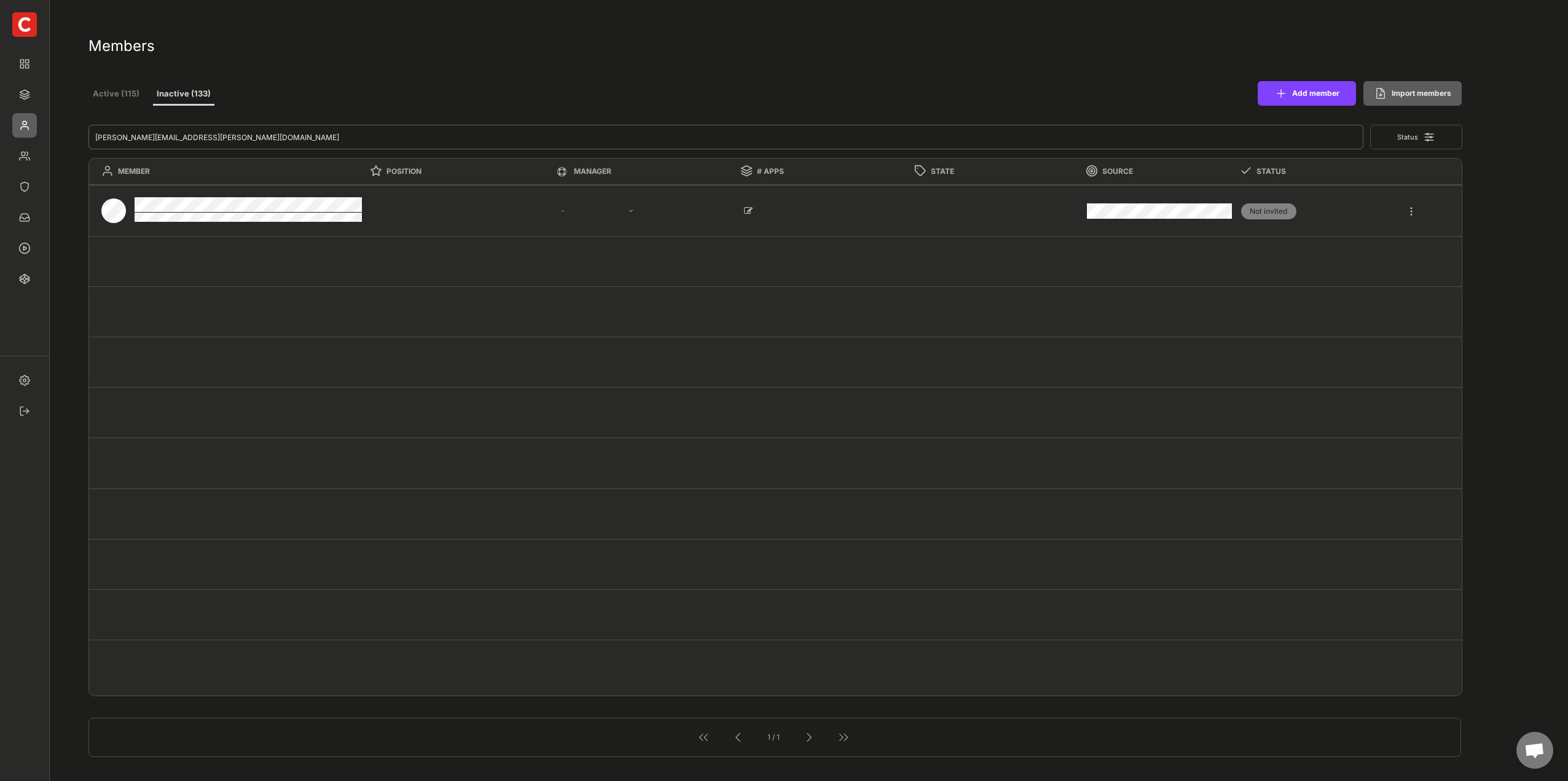
drag, startPoint x: 214, startPoint y: 138, endPoint x: 64, endPoint y: 137, distance: 150.0
click at [64, 137] on div "Members Active (115) Inactive (133) Add member Import members Status MEMBER POS…" at bounding box center [784, 713] width 1568 height 1427
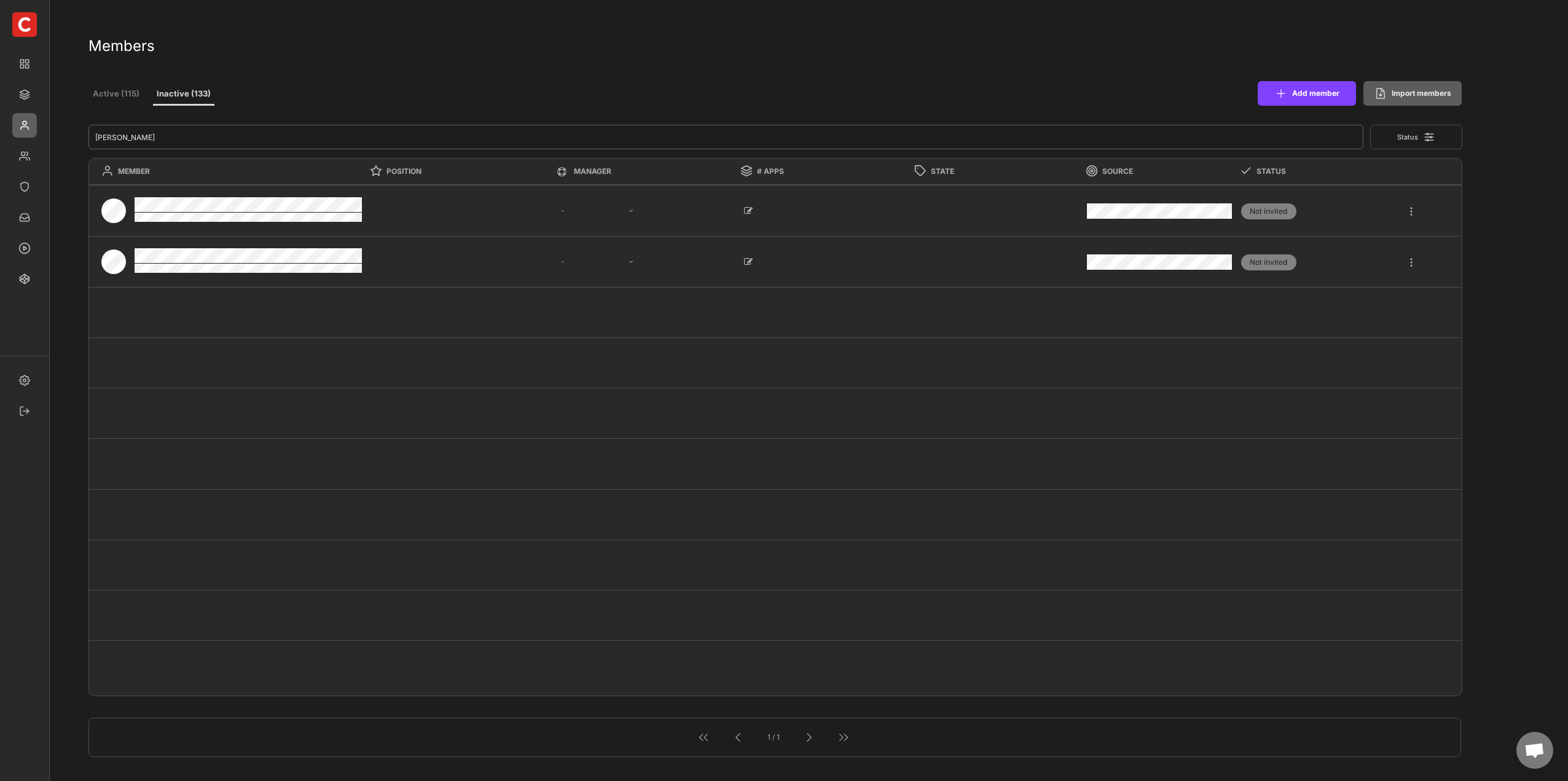
type input "vera"
click at [97, 97] on button "Active (115)" at bounding box center [116, 94] width 55 height 22
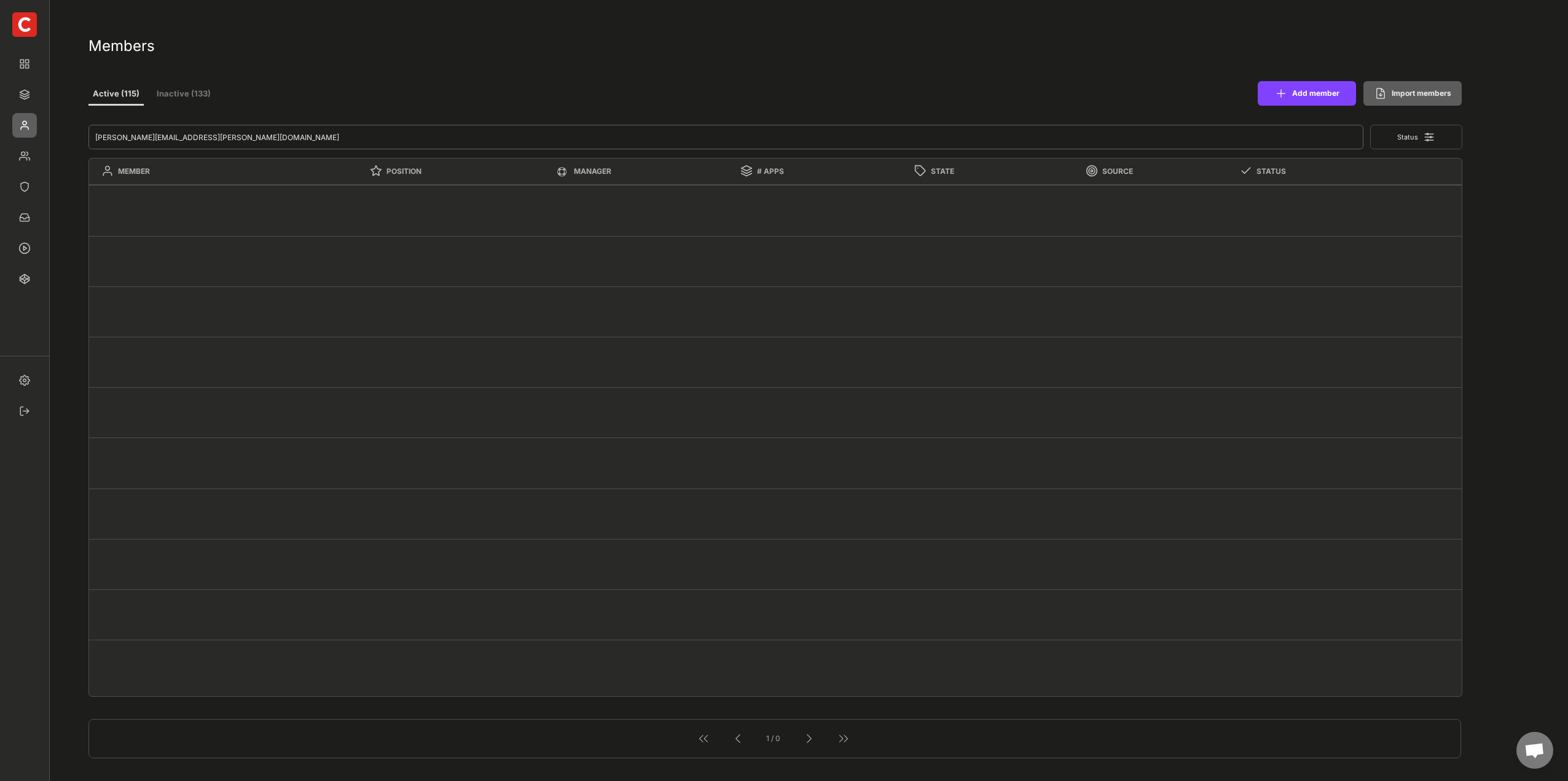
click at [1100, 128] on input "input" at bounding box center [726, 137] width 1276 height 25
drag, startPoint x: 268, startPoint y: 136, endPoint x: -2, endPoint y: 126, distance: 270.2
click at [0, 126] on html "Members Active (115) Inactive (133) Add member Import members Status MEMBER POS…" at bounding box center [784, 390] width 1568 height 781
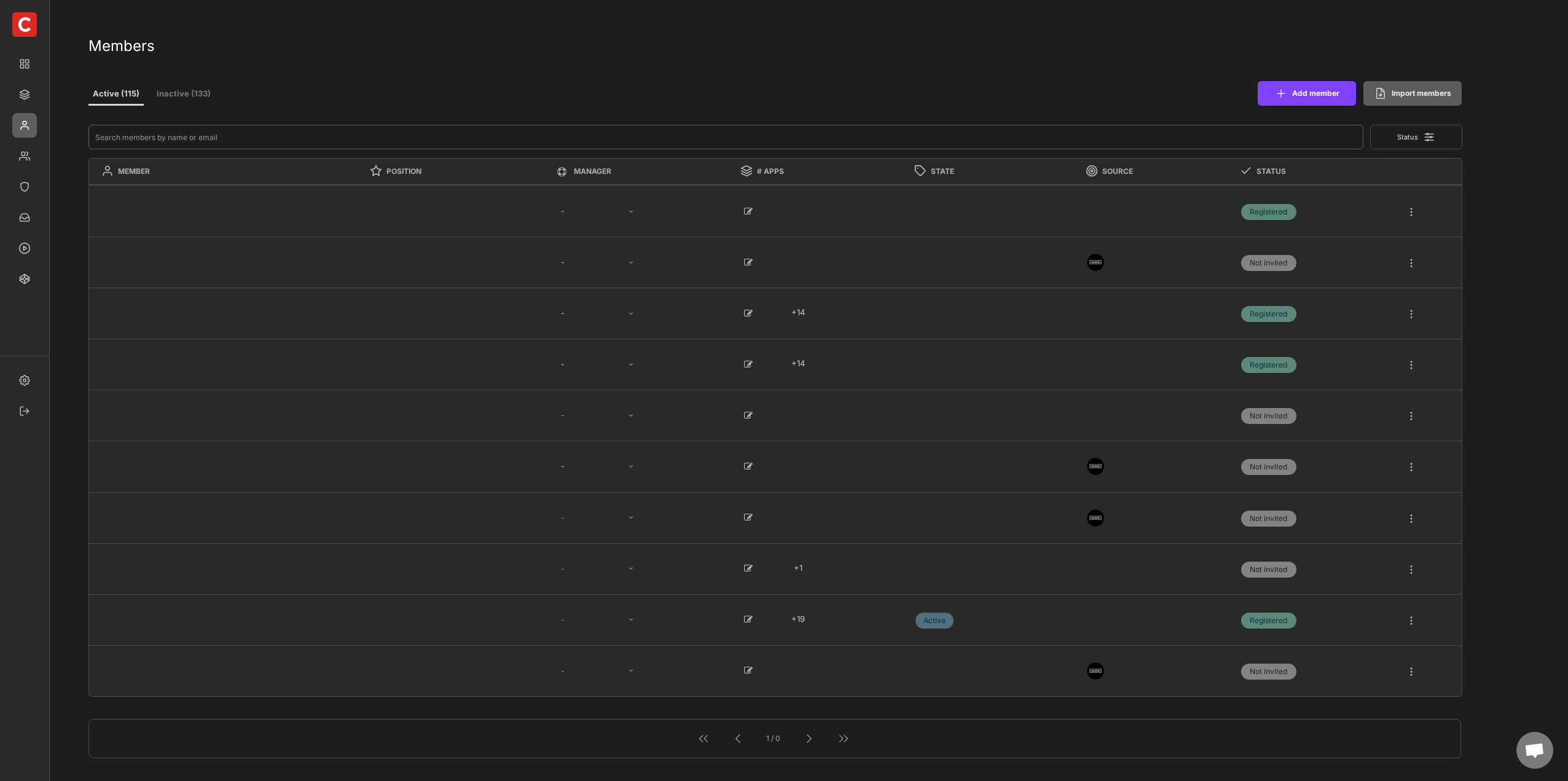
type textarea "{{accessia}}"
select select ""1348695171700984260__LOOKUP__1677493944989x739134587848360000""
select select ""1348695171700984260__LOOKUP__1665490971195x909736972885056000""
select select ""1348695171700984260__LOOKUP__1665490877502x720811215255738900""
select select ""1348695171700984260__LOOKUP__1665490968243x777252206885620500""
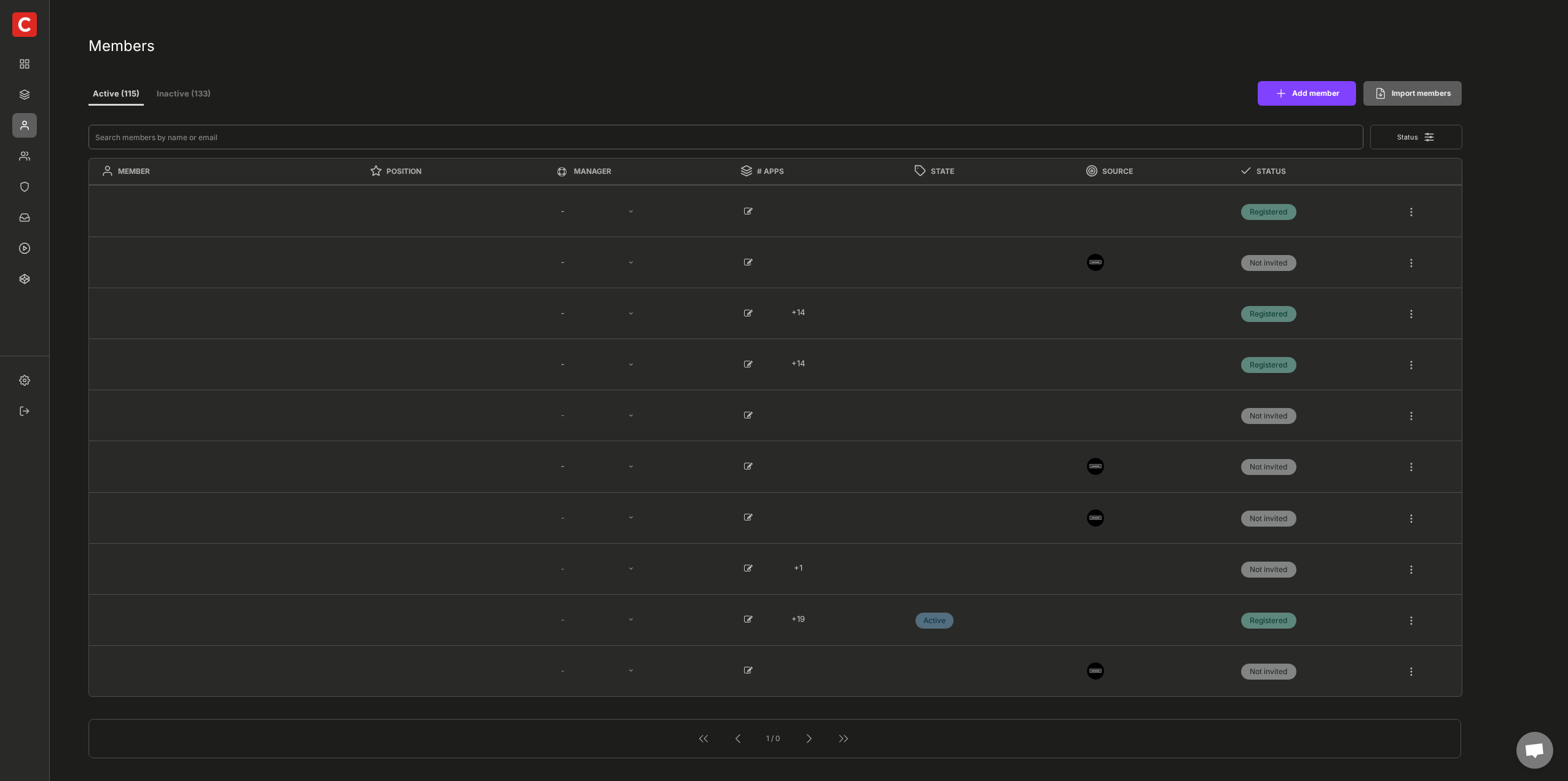
select select ""1348695171700984260__LOOKUP__1665490971195x909736972885056000""
type textarea "Software Engineer"
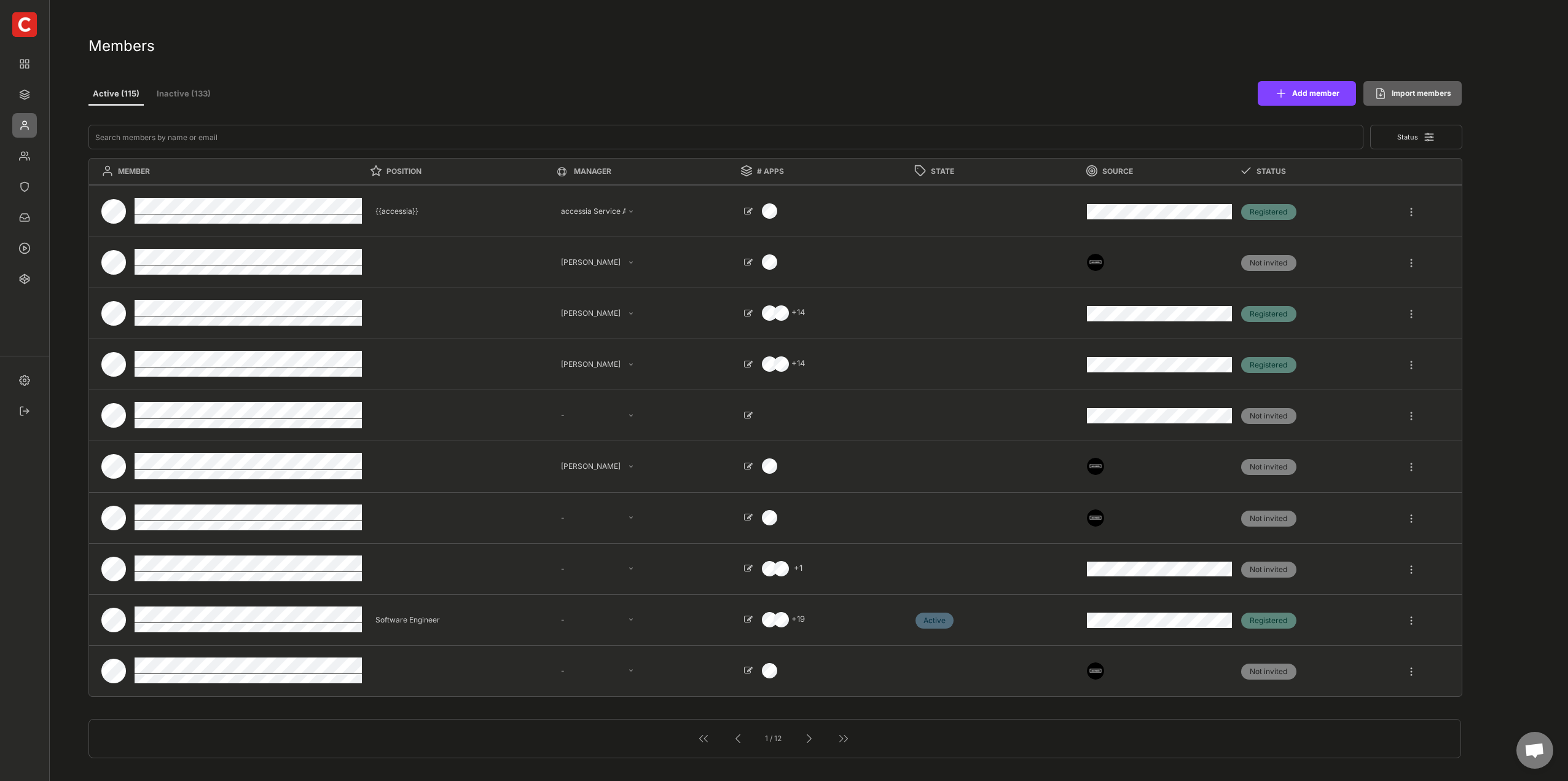
click at [204, 97] on button "Inactive (133)" at bounding box center [184, 94] width 62 height 22
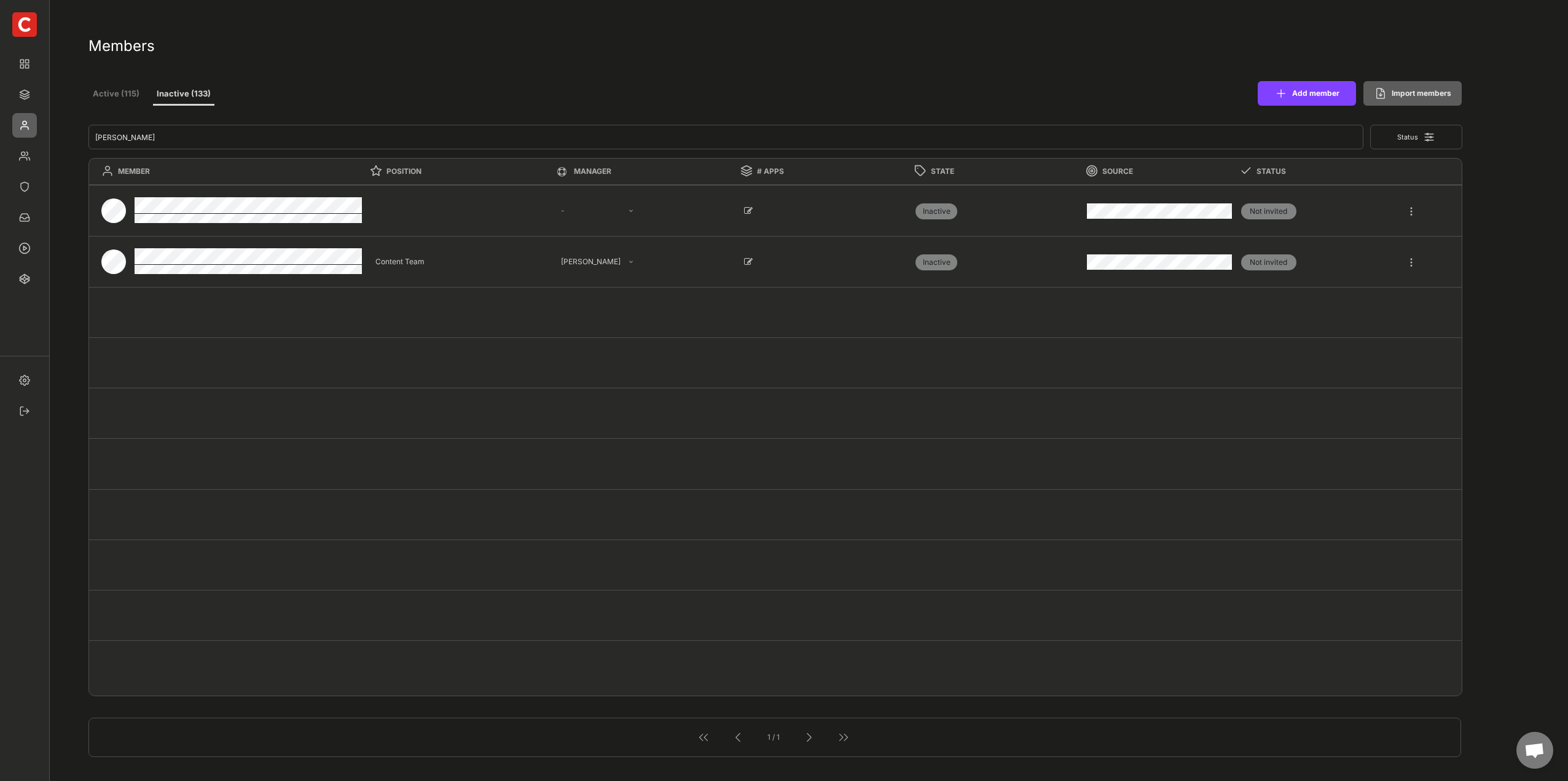
click at [1410, 211] on div at bounding box center [1411, 205] width 11 height 22
click at [1337, 316] on div "Edit" at bounding box center [1361, 318] width 83 height 11
select select ""Standard""
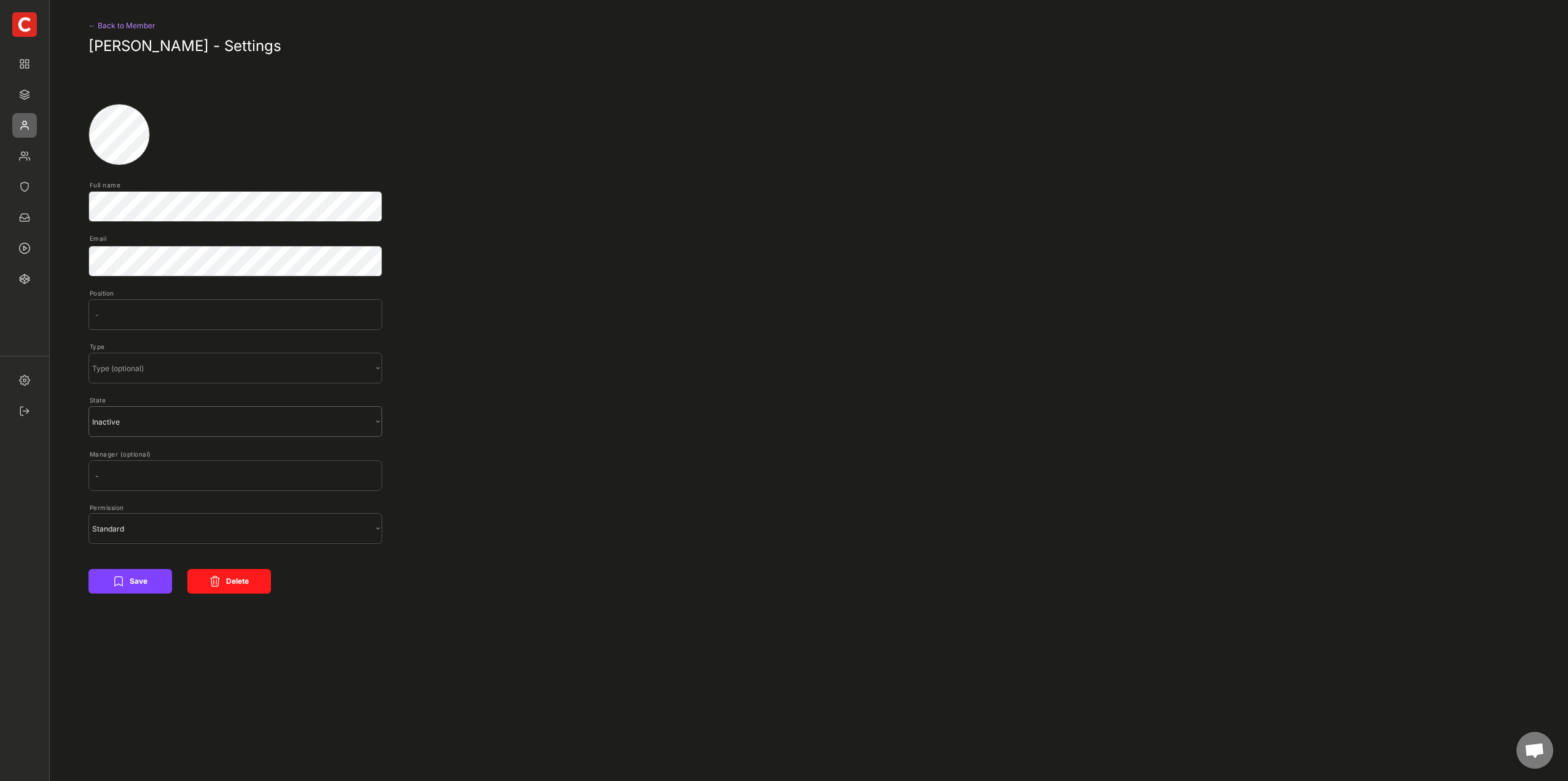
click at [0, 0] on select "State (optional) Inactive" at bounding box center [0, 0] width 0 height 0
select select ""BLANK_1427118194589""
click at [0, 0] on select "State (optional) Inactive" at bounding box center [0, 0] width 0 height 0
click at [199, 479] on input "text" at bounding box center [235, 475] width 294 height 30
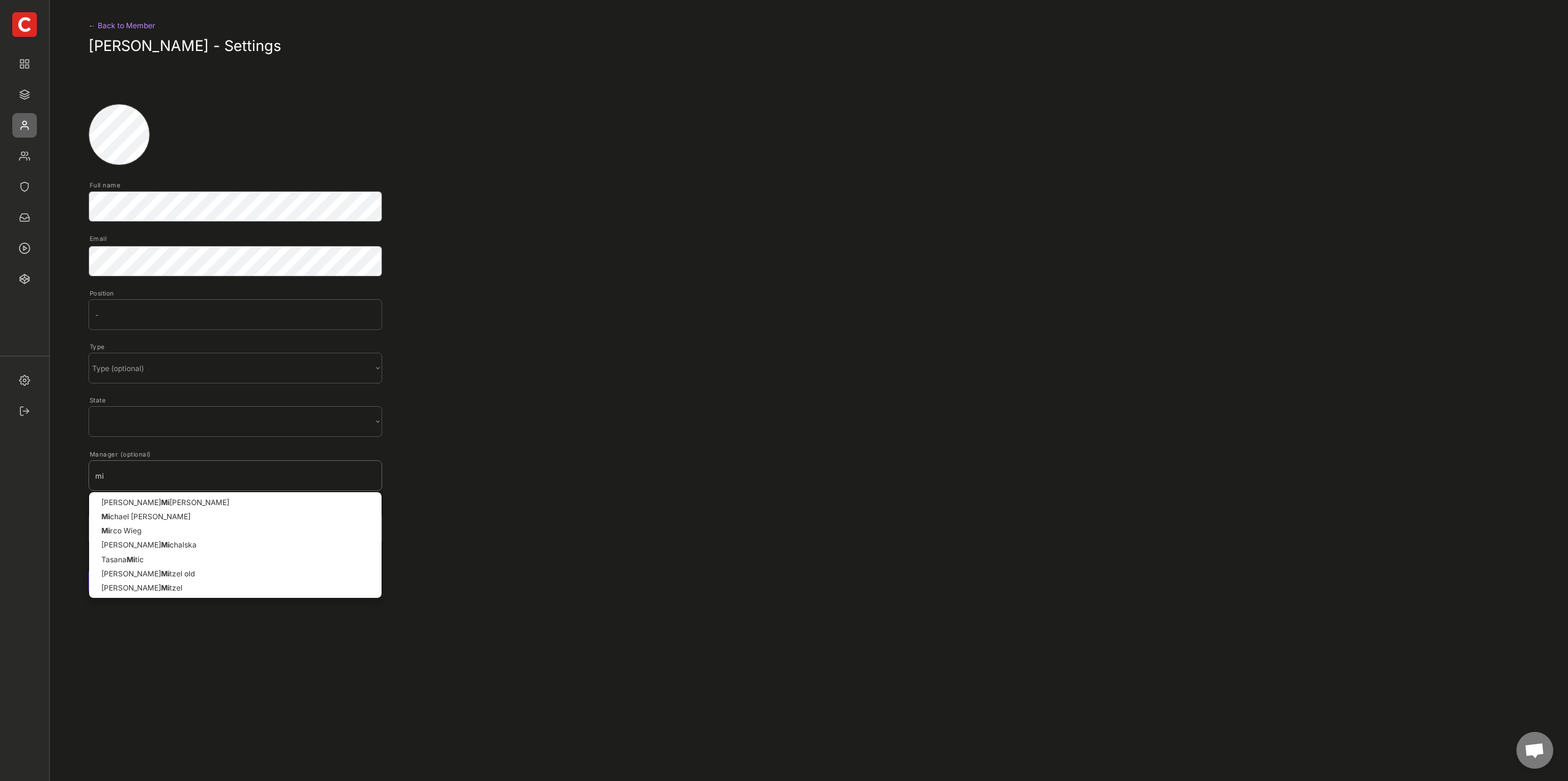
type input "mir"
type input "mirco Wieg"
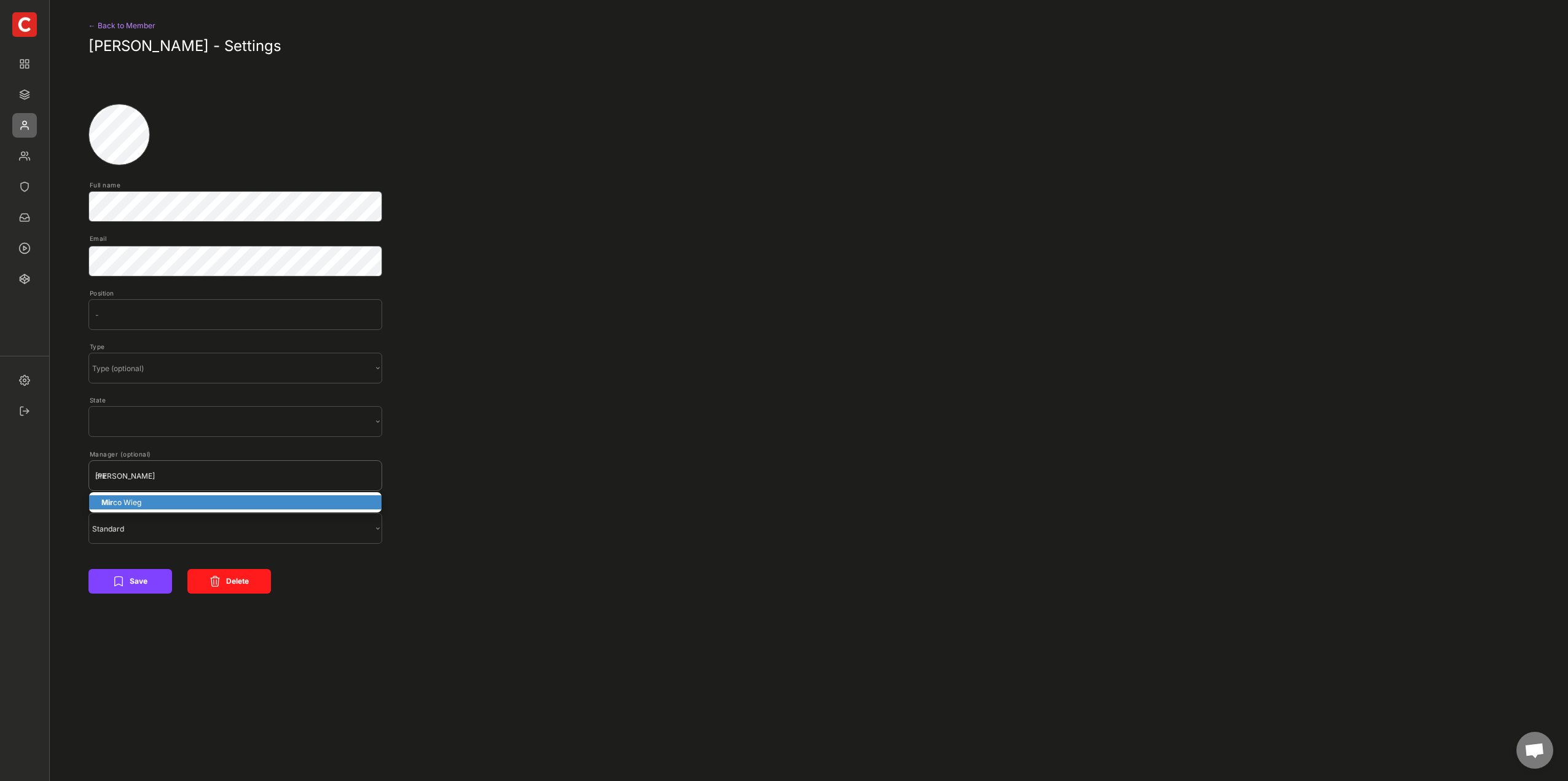
click at [172, 504] on p "Mir co Wieg" at bounding box center [235, 502] width 292 height 14
type input "Mirco Wieg"
click at [109, 582] on button "Save" at bounding box center [130, 581] width 83 height 25
click at [131, 589] on button "Save" at bounding box center [130, 581] width 83 height 25
click at [186, 313] on input "input" at bounding box center [235, 314] width 294 height 30
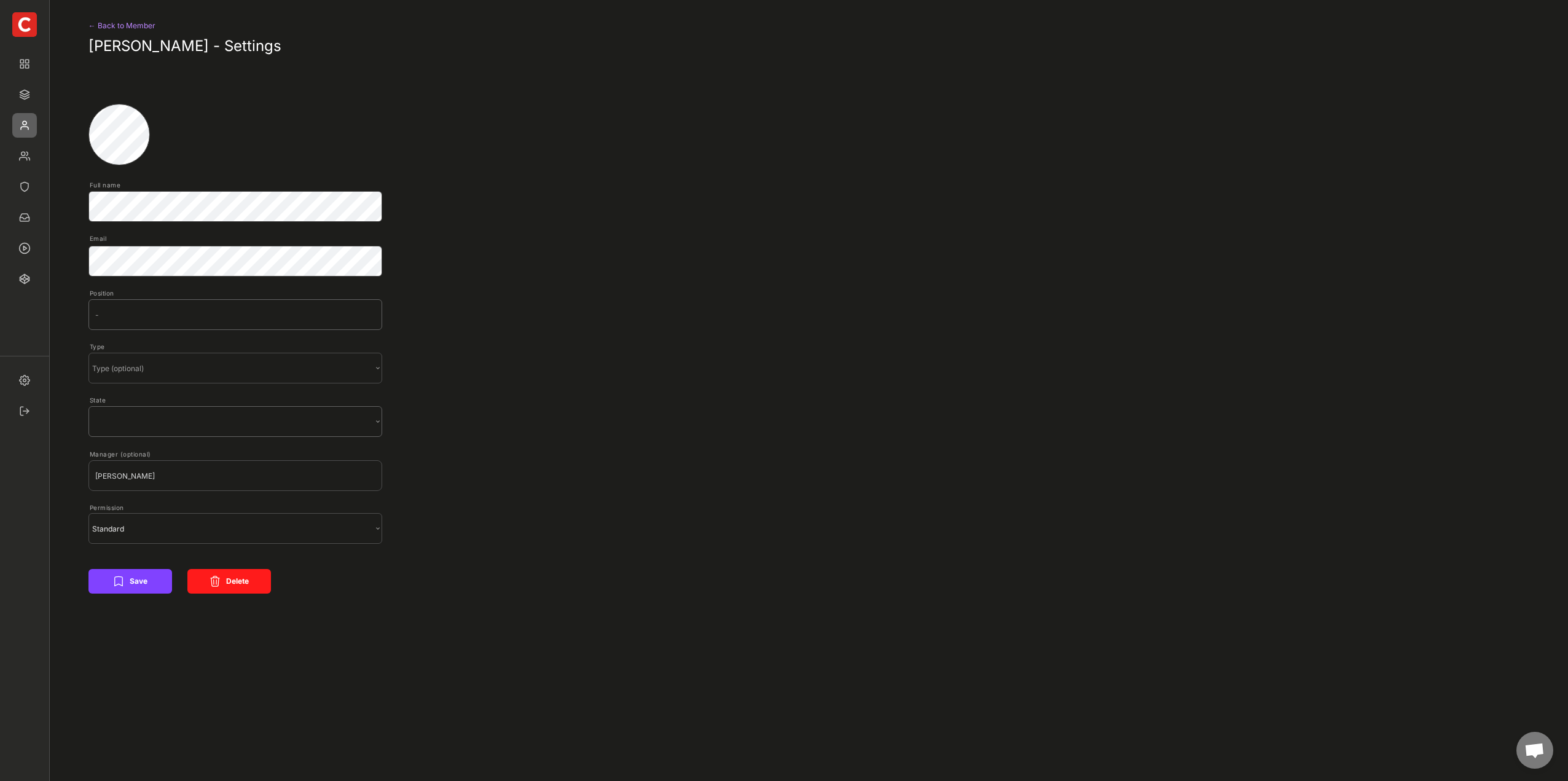
click at [0, 0] on select "State (optional) Inactive" at bounding box center [0, 0] width 0 height 0
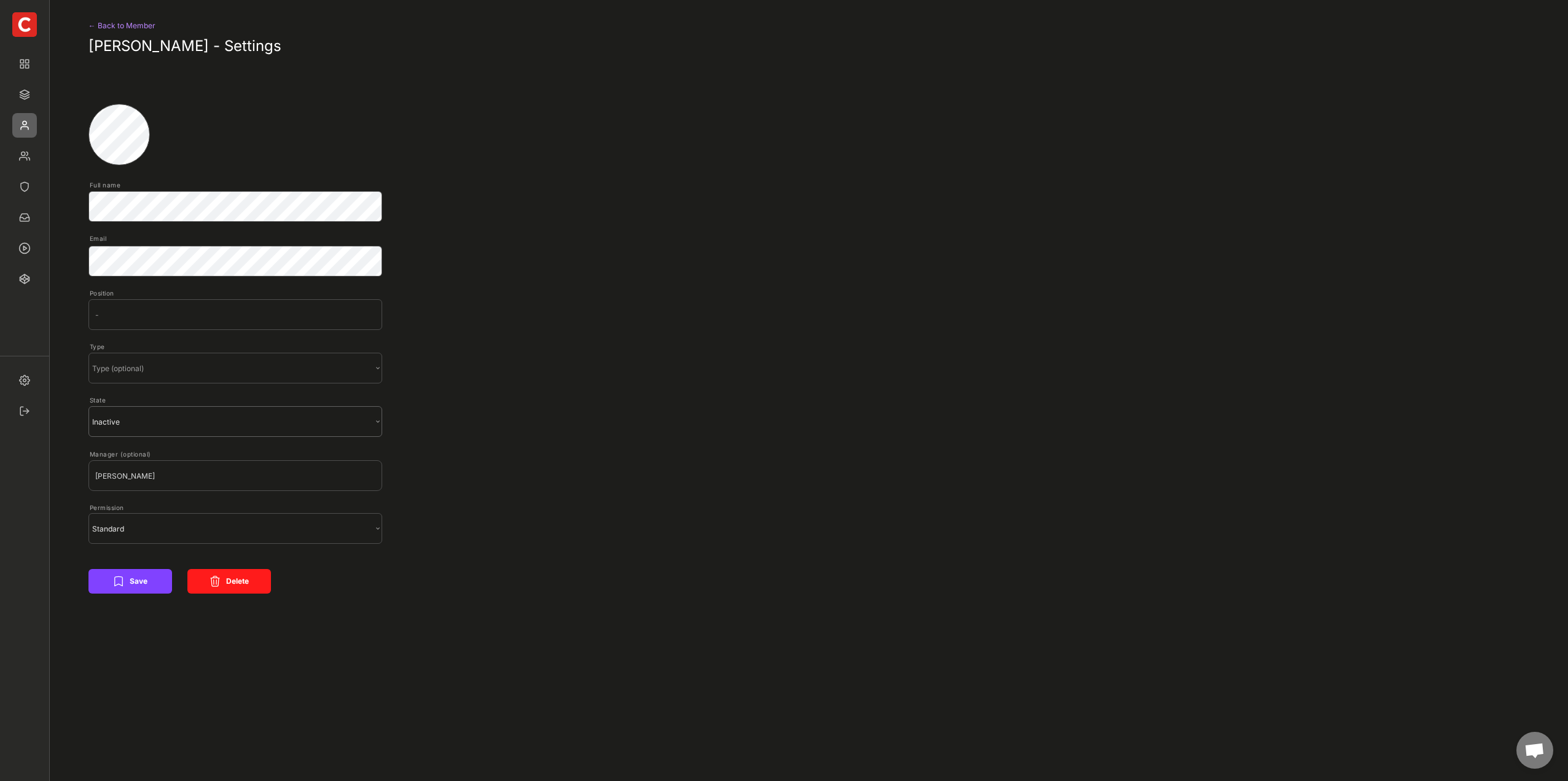
select select ""BLANK_1427118194589""
click at [0, 0] on select "State (optional) Inactive" at bounding box center [0, 0] width 0 height 0
click at [135, 581] on button "Save" at bounding box center [130, 581] width 83 height 25
click at [140, 576] on button "Save" at bounding box center [130, 581] width 83 height 25
click at [140, 576] on button "Save" at bounding box center [130, 581] width 83 height 25
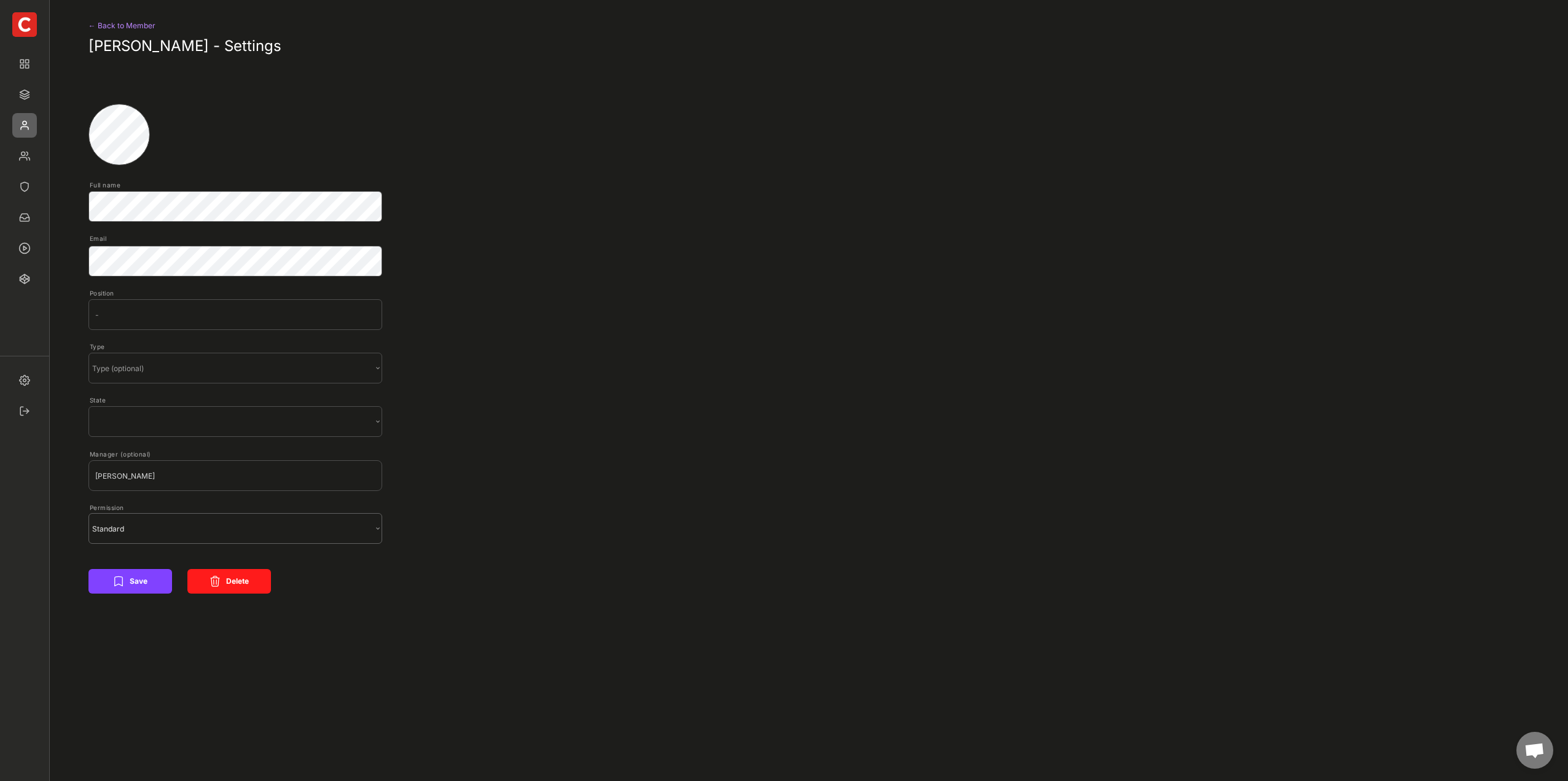
click at [154, 525] on select "State (optional) Standard Owner" at bounding box center [235, 528] width 294 height 30
click at [154, 524] on select "State (optional) Standard Owner" at bounding box center [235, 528] width 294 height 30
click at [156, 321] on input "input" at bounding box center [235, 314] width 294 height 30
click at [147, 30] on div "← Back to Member" at bounding box center [139, 26] width 101 height 15
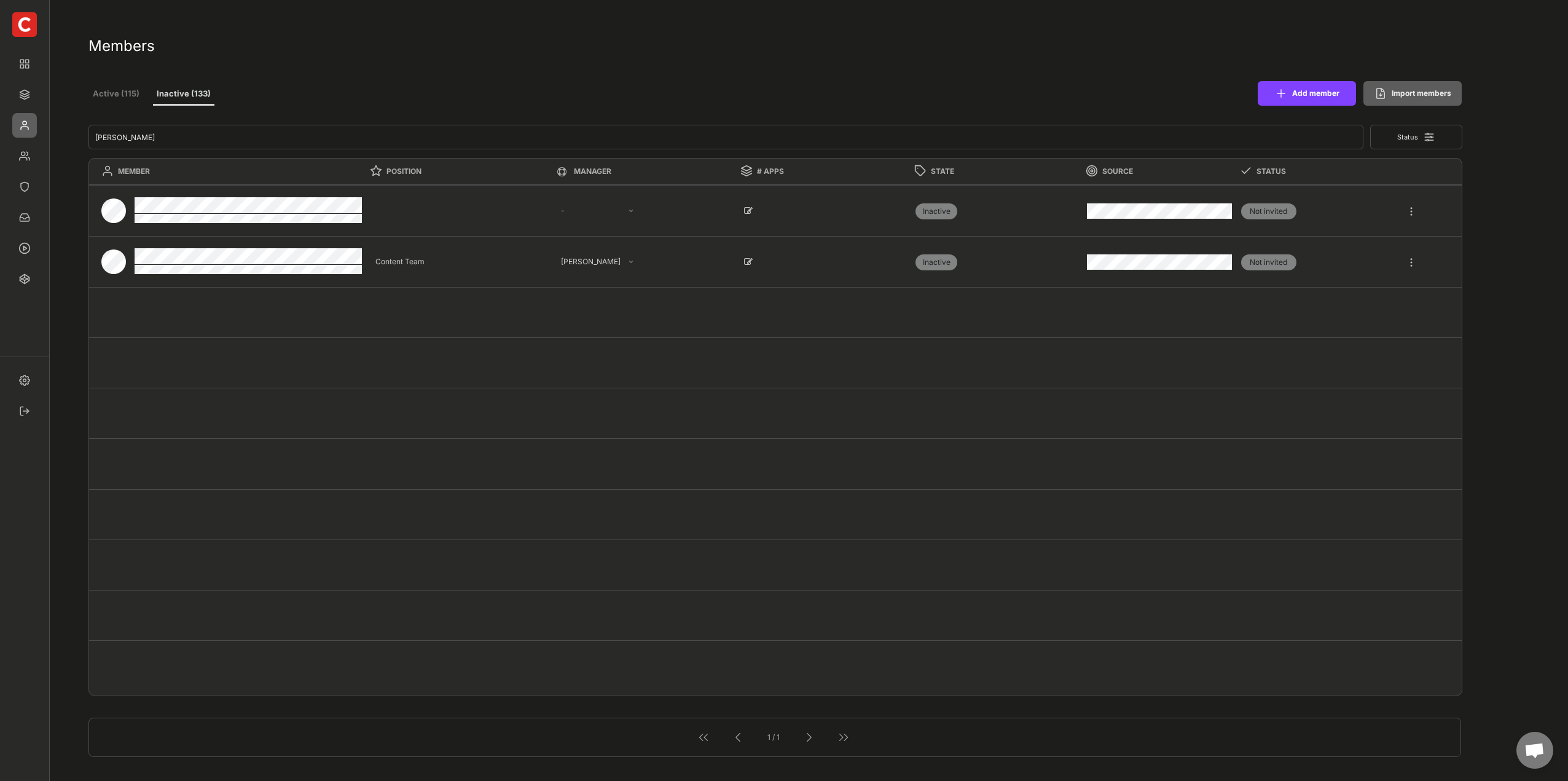
click at [1414, 210] on div at bounding box center [1411, 205] width 11 height 22
click at [1364, 291] on div "Onboarding" at bounding box center [1354, 283] width 120 height 25
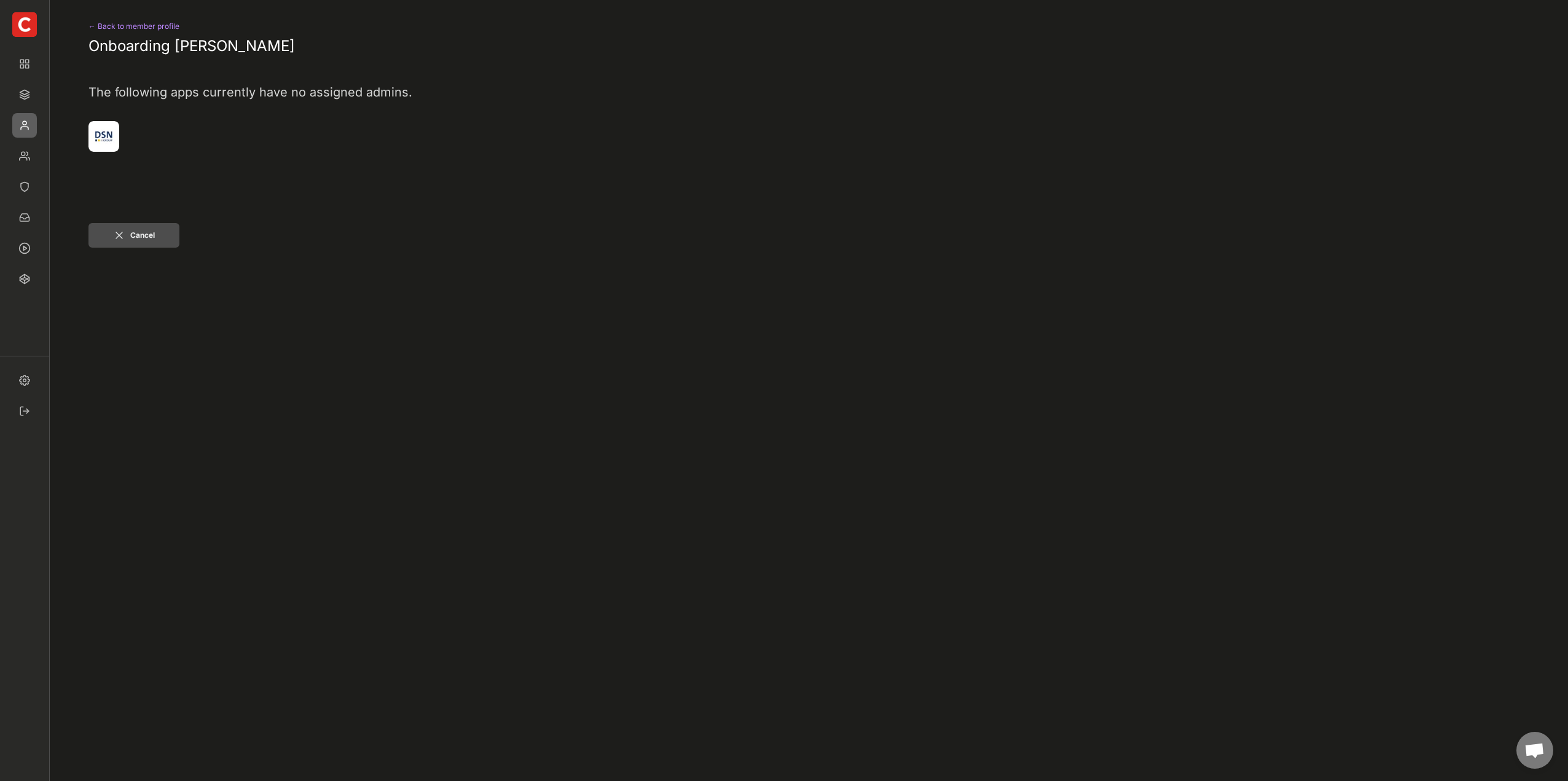
click at [152, 233] on button "Cancel" at bounding box center [134, 235] width 91 height 25
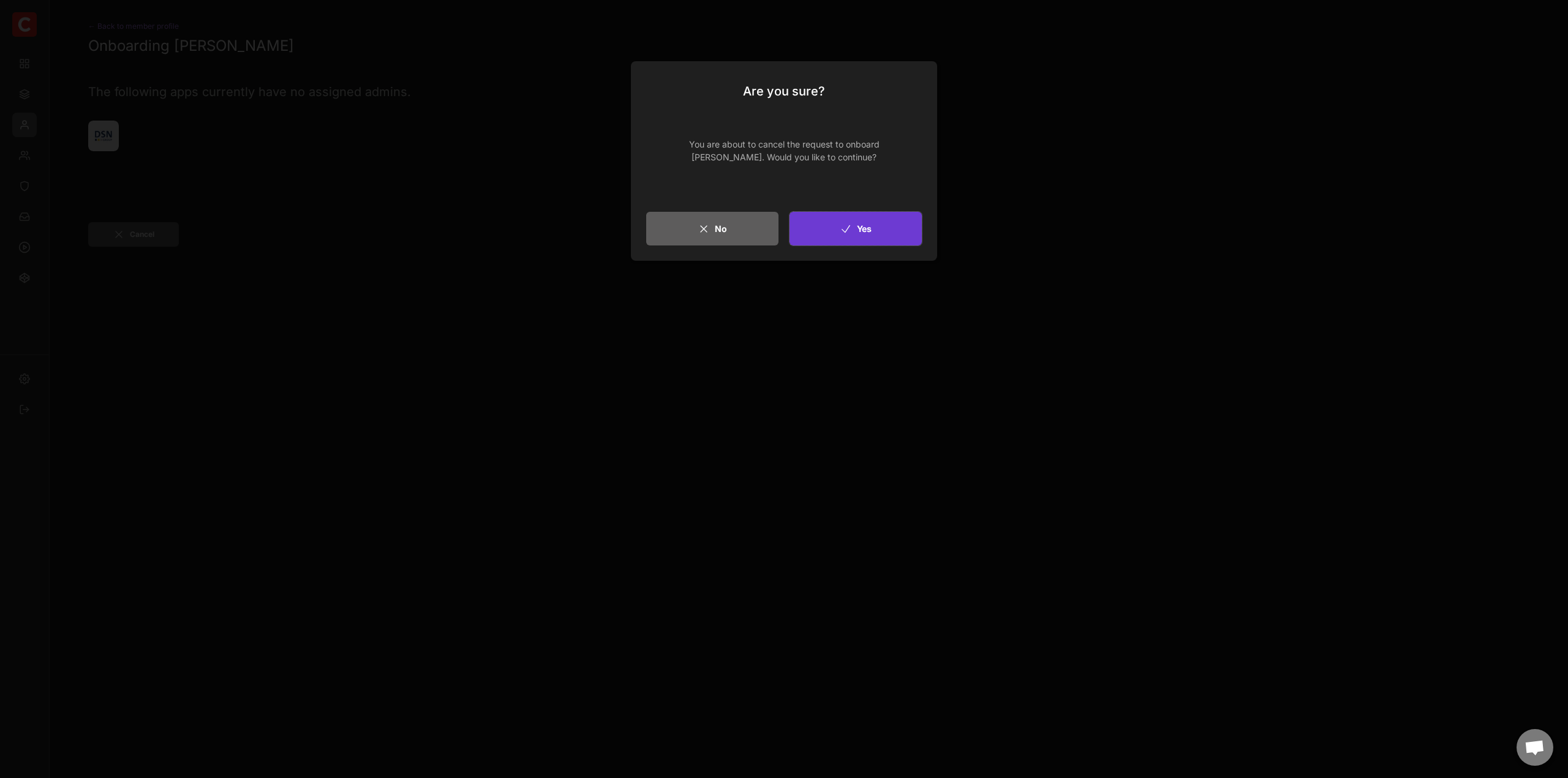
click at [853, 229] on button "Yes" at bounding box center [855, 228] width 133 height 33
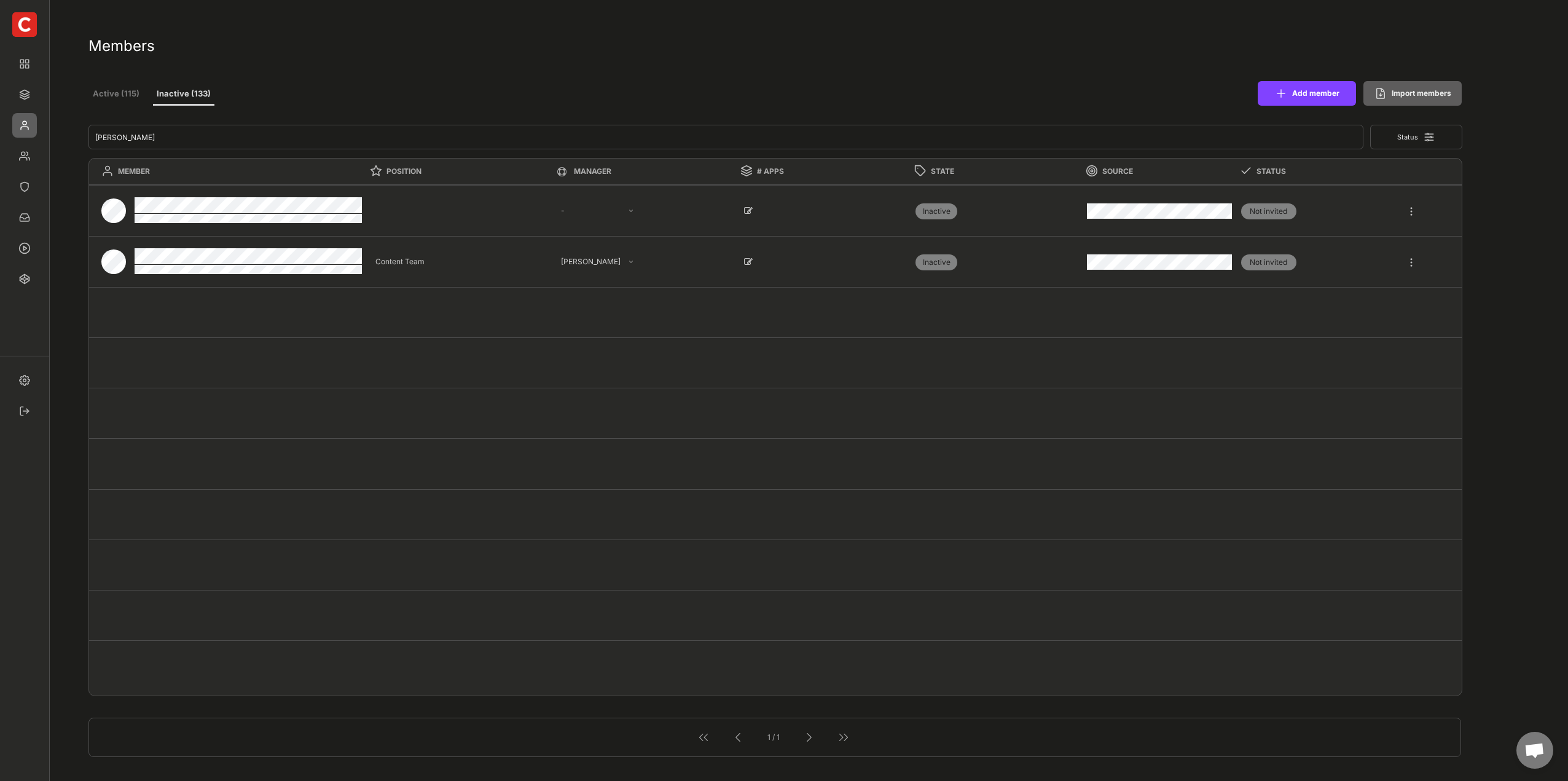
click at [1393, 214] on div "Not invited" at bounding box center [1320, 211] width 172 height 51
click at [1403, 211] on div "Not invited" at bounding box center [1320, 211] width 172 height 51
click at [1414, 208] on div at bounding box center [1411, 205] width 11 height 22
click at [195, 132] on input "input" at bounding box center [726, 137] width 1276 height 25
click at [35, 93] on img at bounding box center [25, 94] width 25 height 25
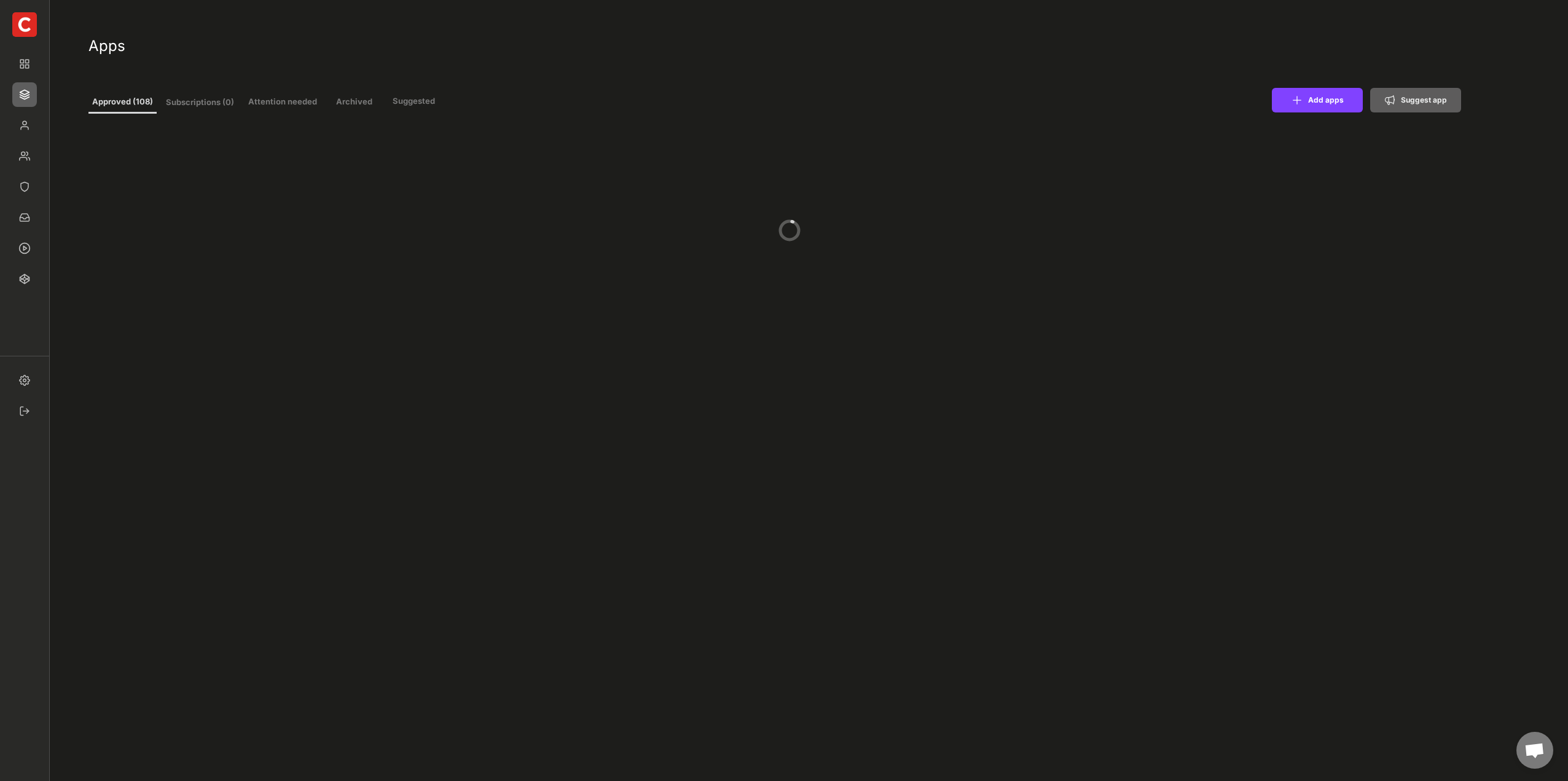
type input "11"
select select ""In review""
select select ""Managed""
select select ""In review""
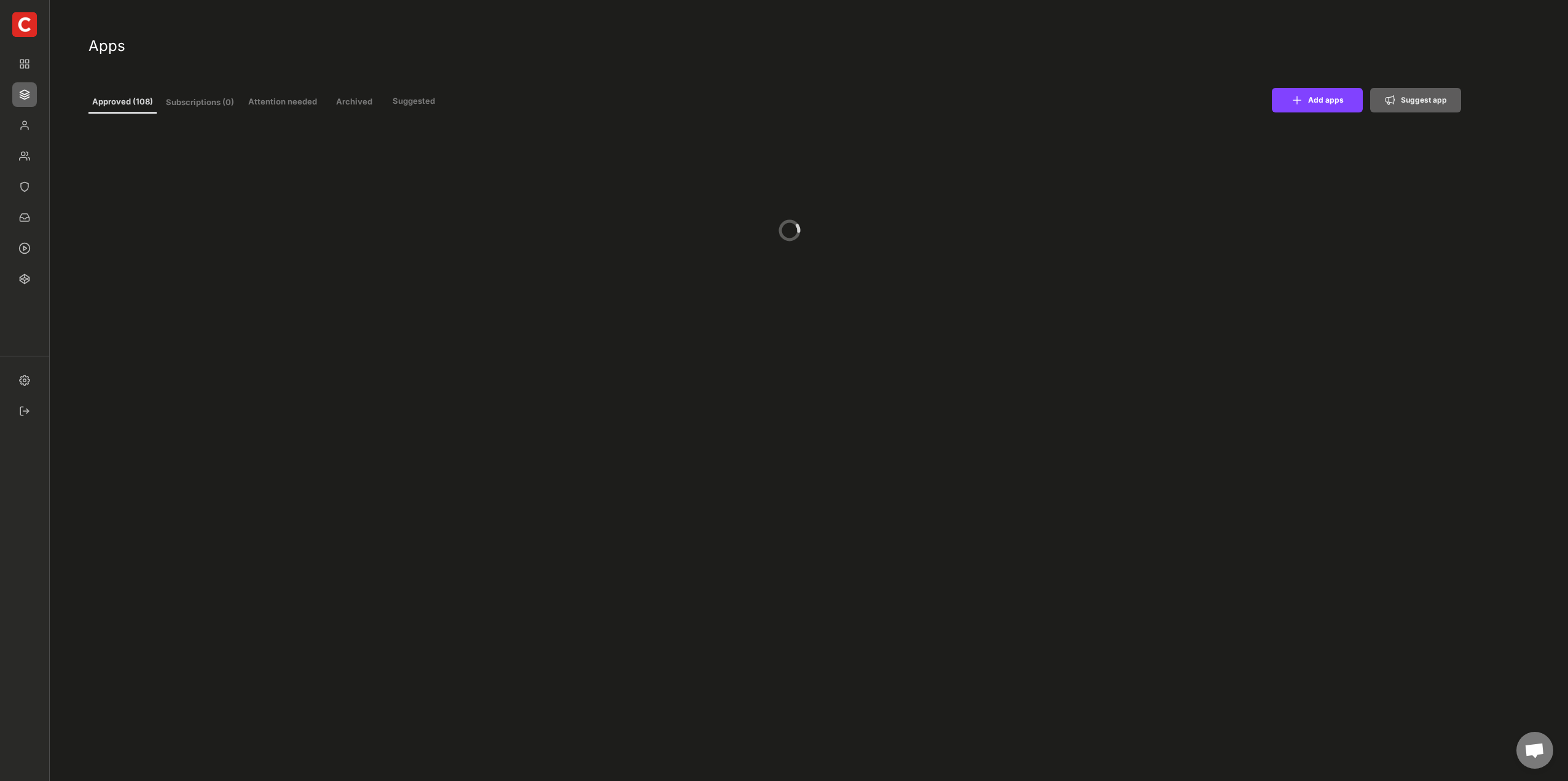
select select ""Managed""
select select ""In review""
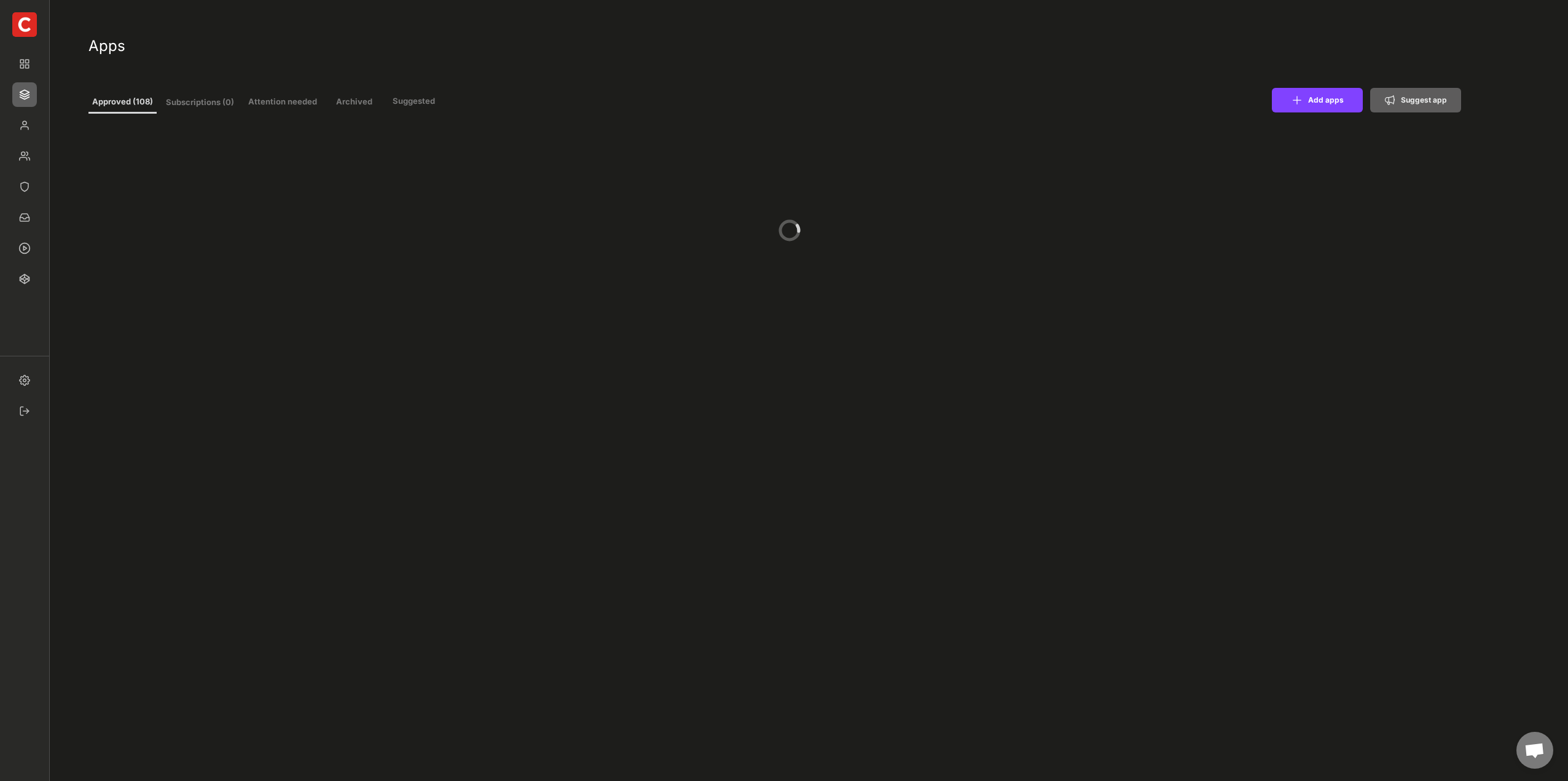
select select ""Managed""
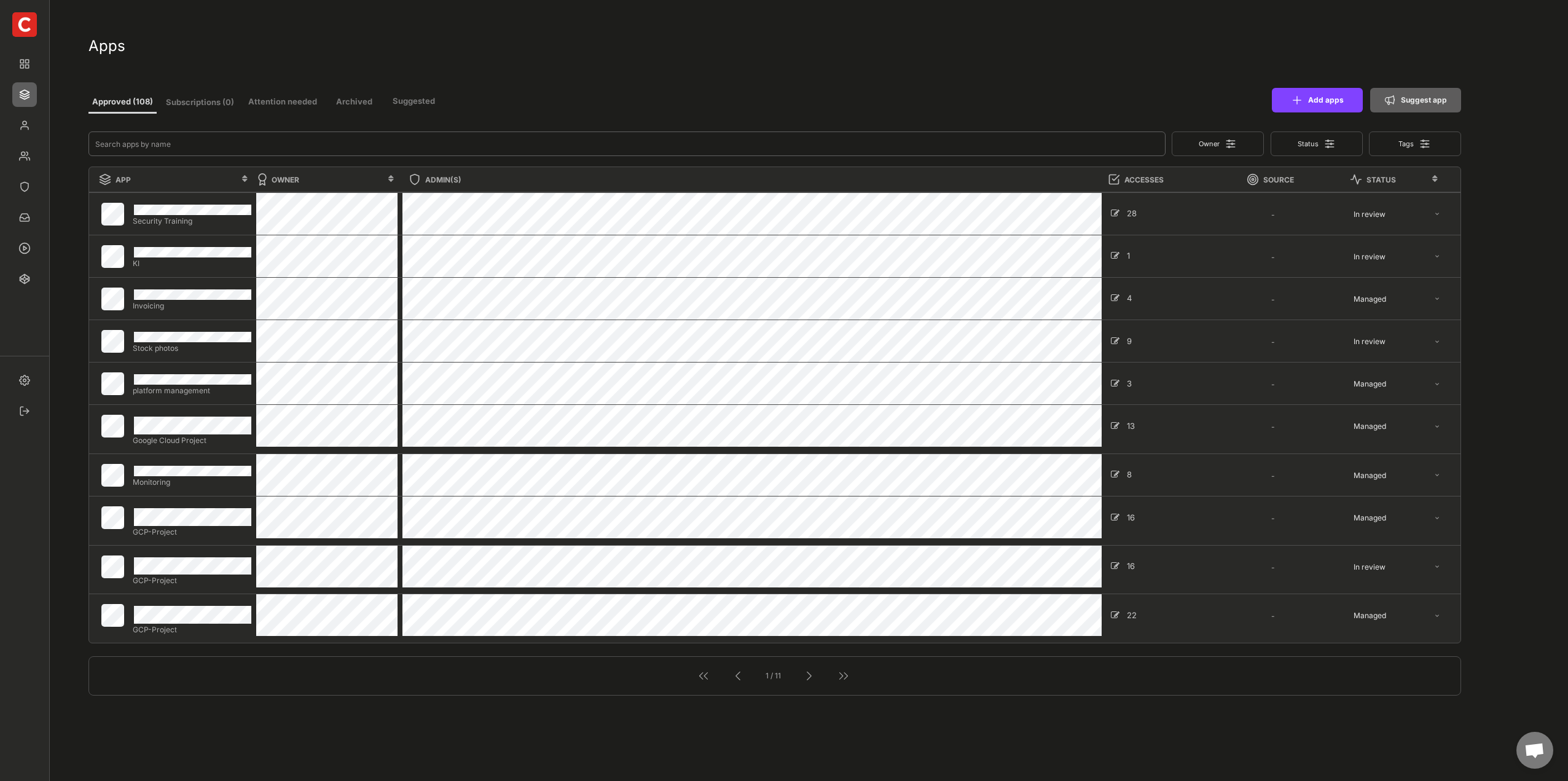
click at [188, 138] on input "input" at bounding box center [627, 144] width 1077 height 25
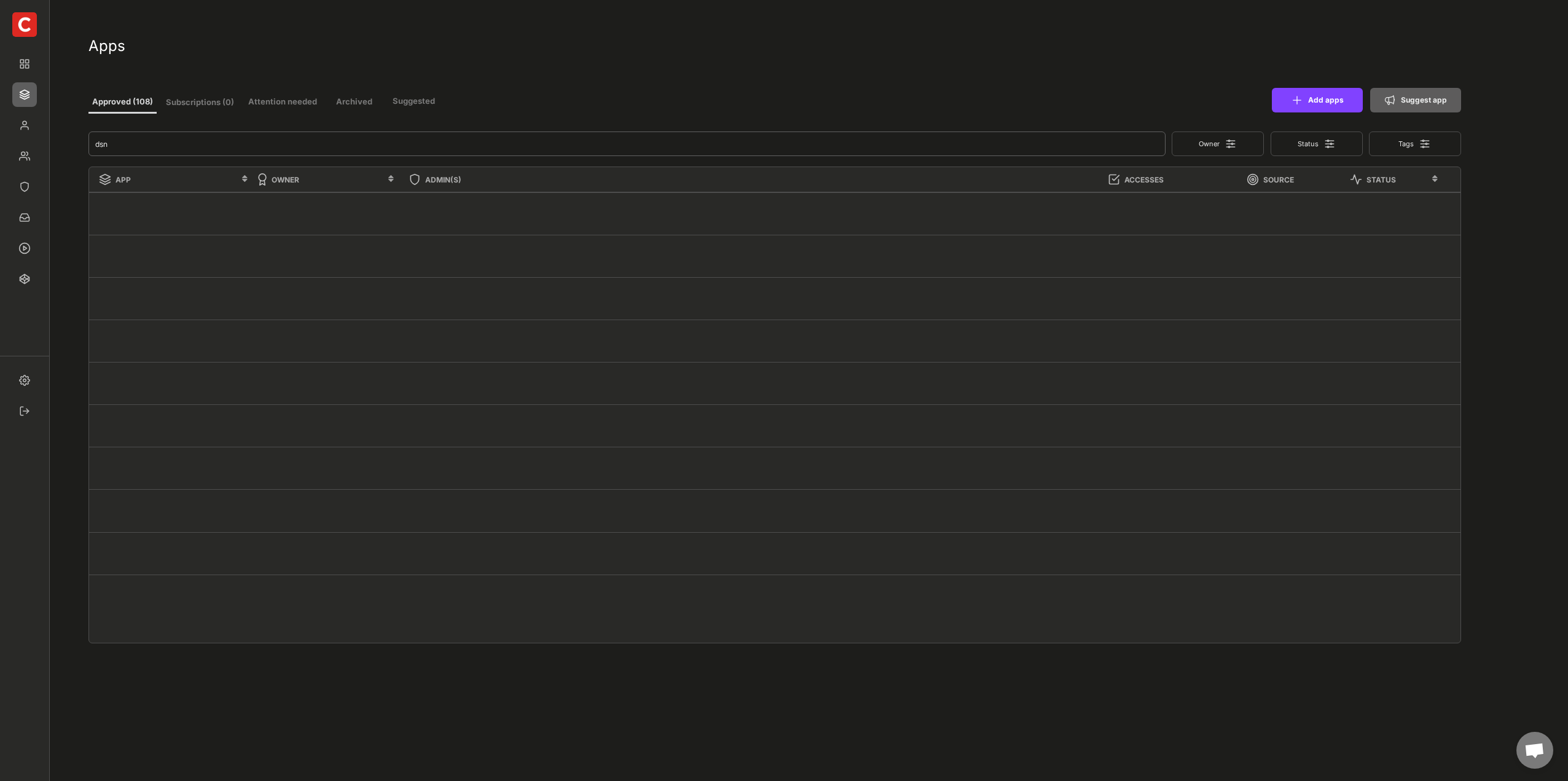
type input "dsn"
click at [158, 146] on input "input" at bounding box center [627, 144] width 1077 height 25
type input "11"
select select ""In review""
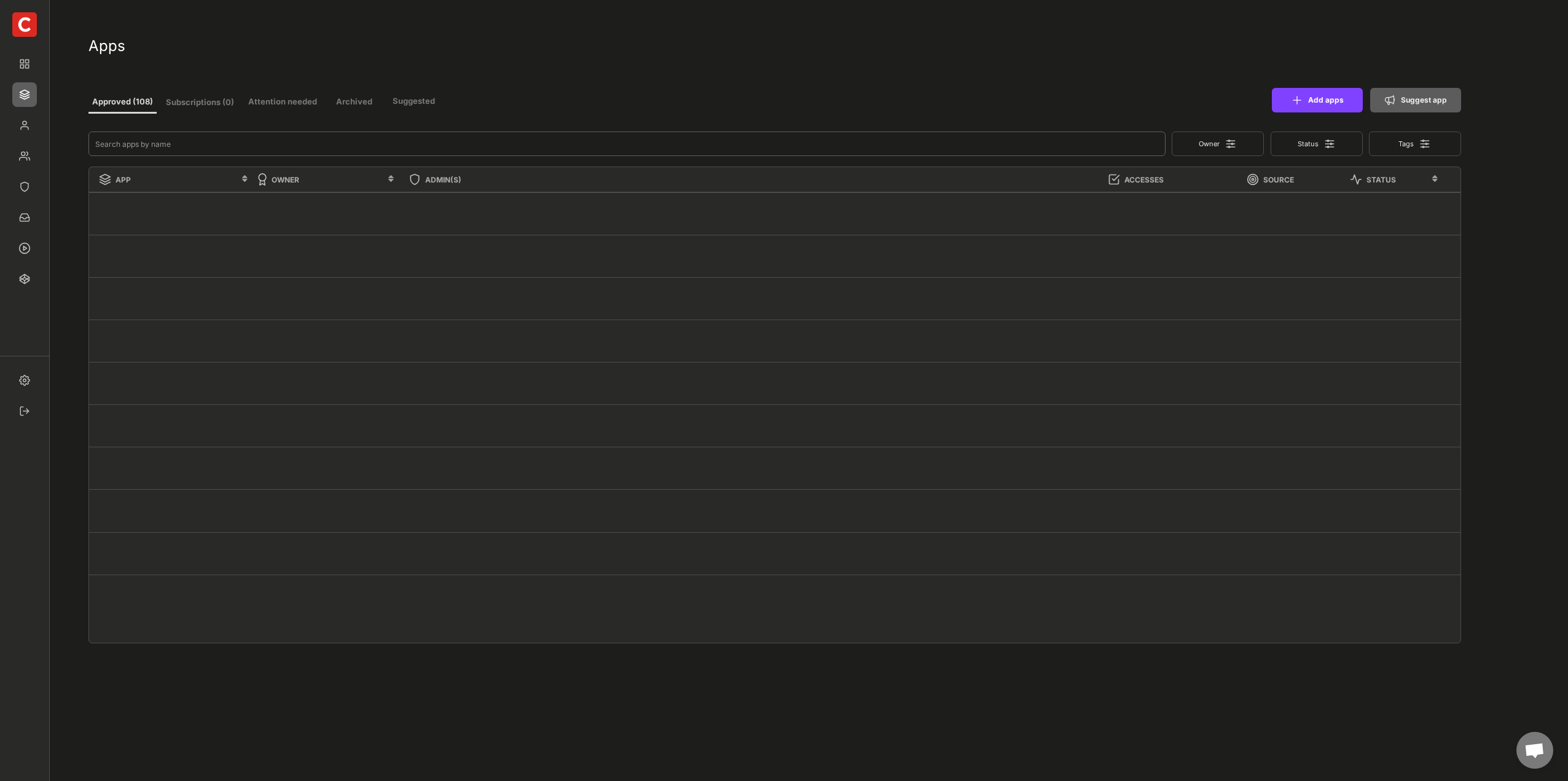
select select ""In review""
select select ""Managed""
select select ""In review""
type input "n"
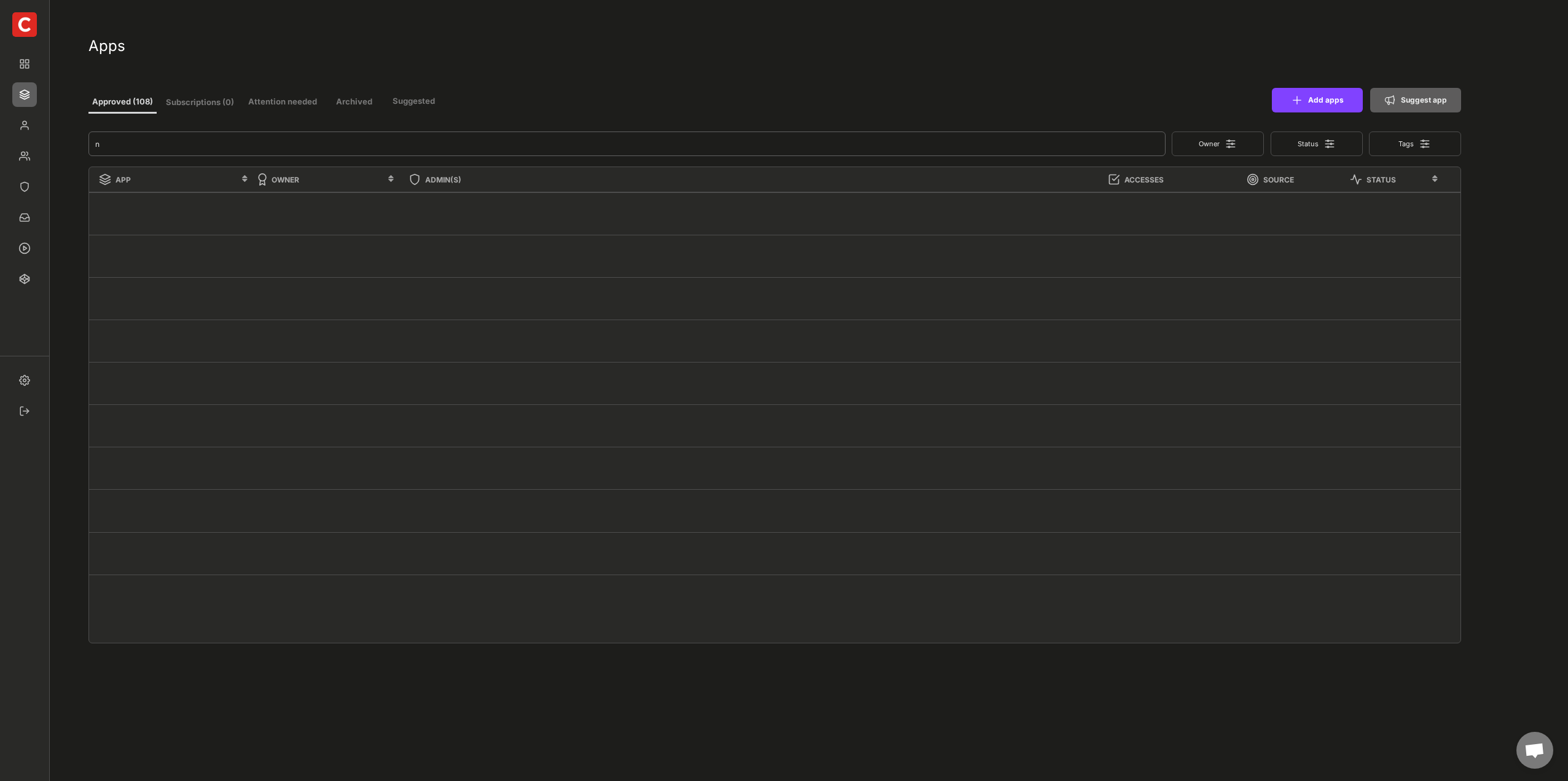
select select ""In review""
type input "Daten"
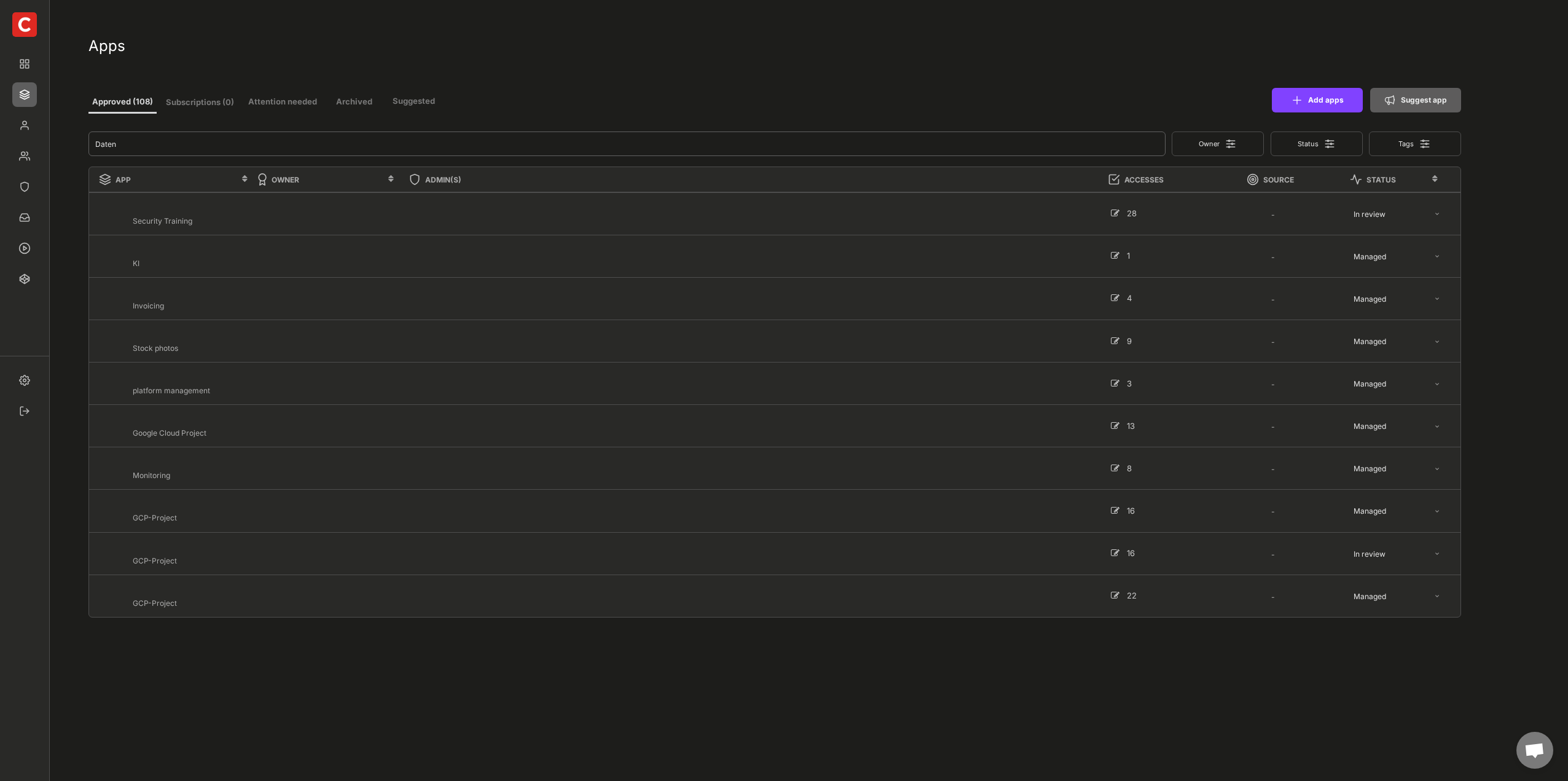
select select ""Managed""
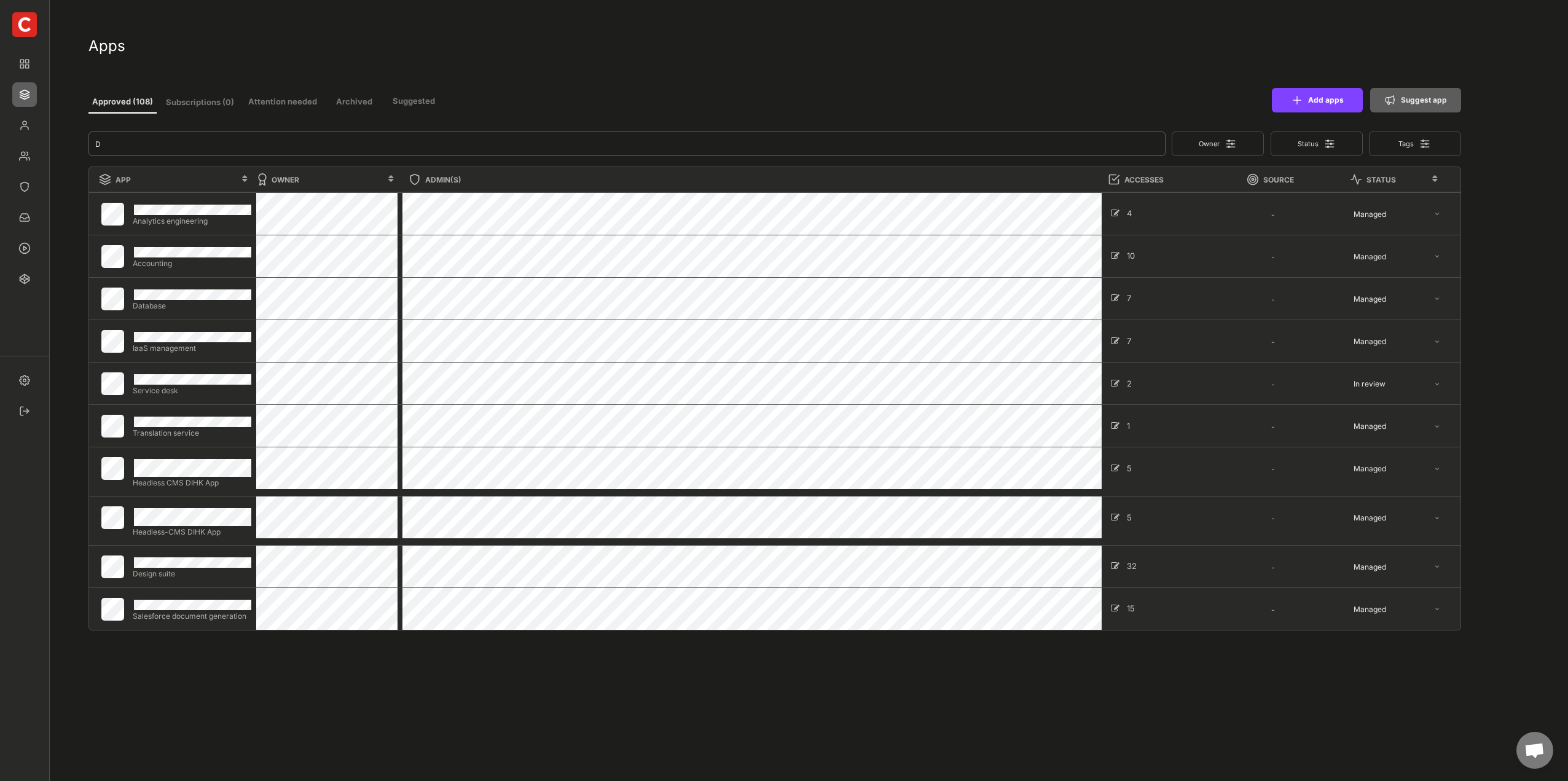
type input "DS"
type input "0"
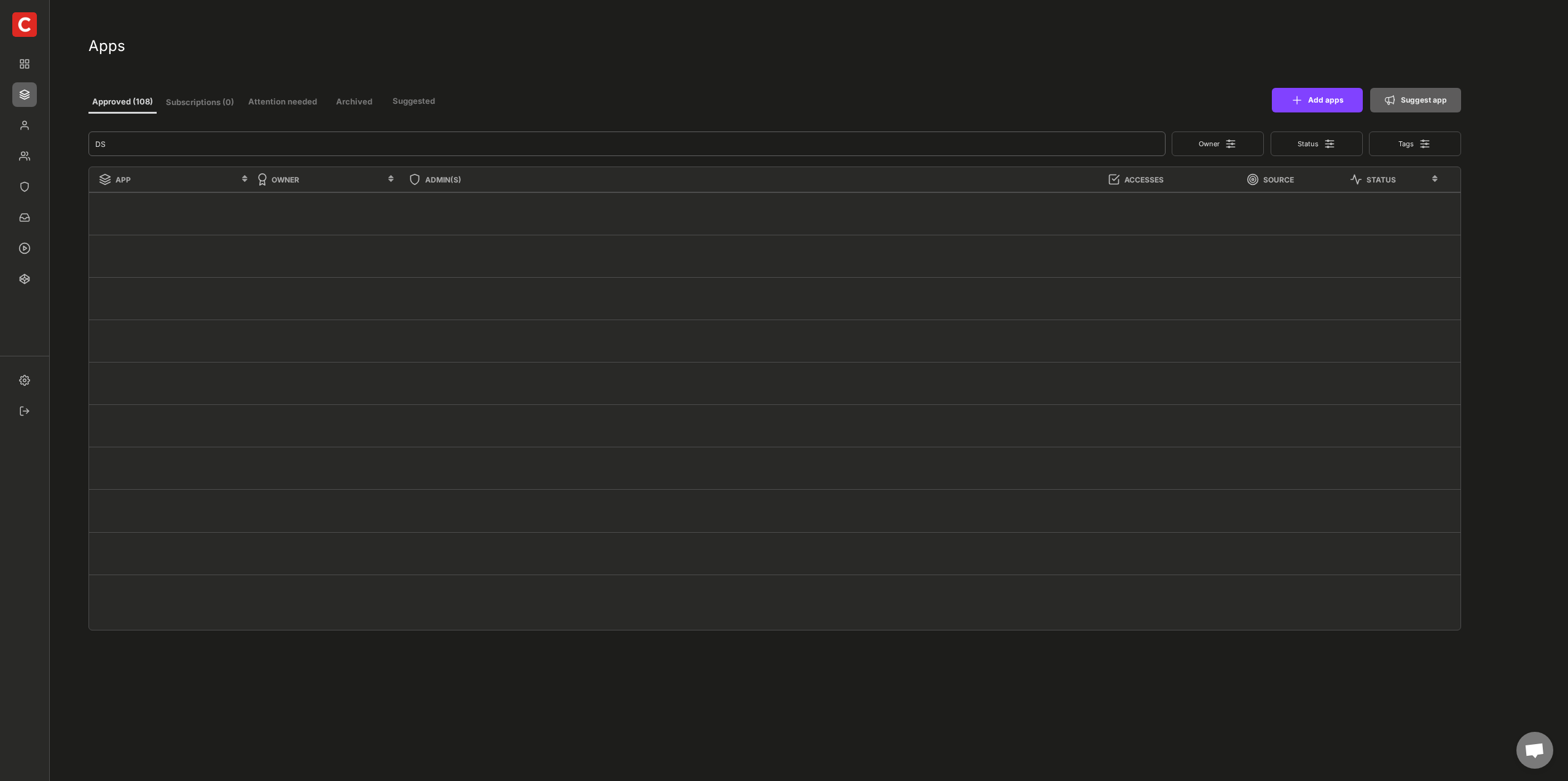
type input "D"
type input "11"
select select ""In review""
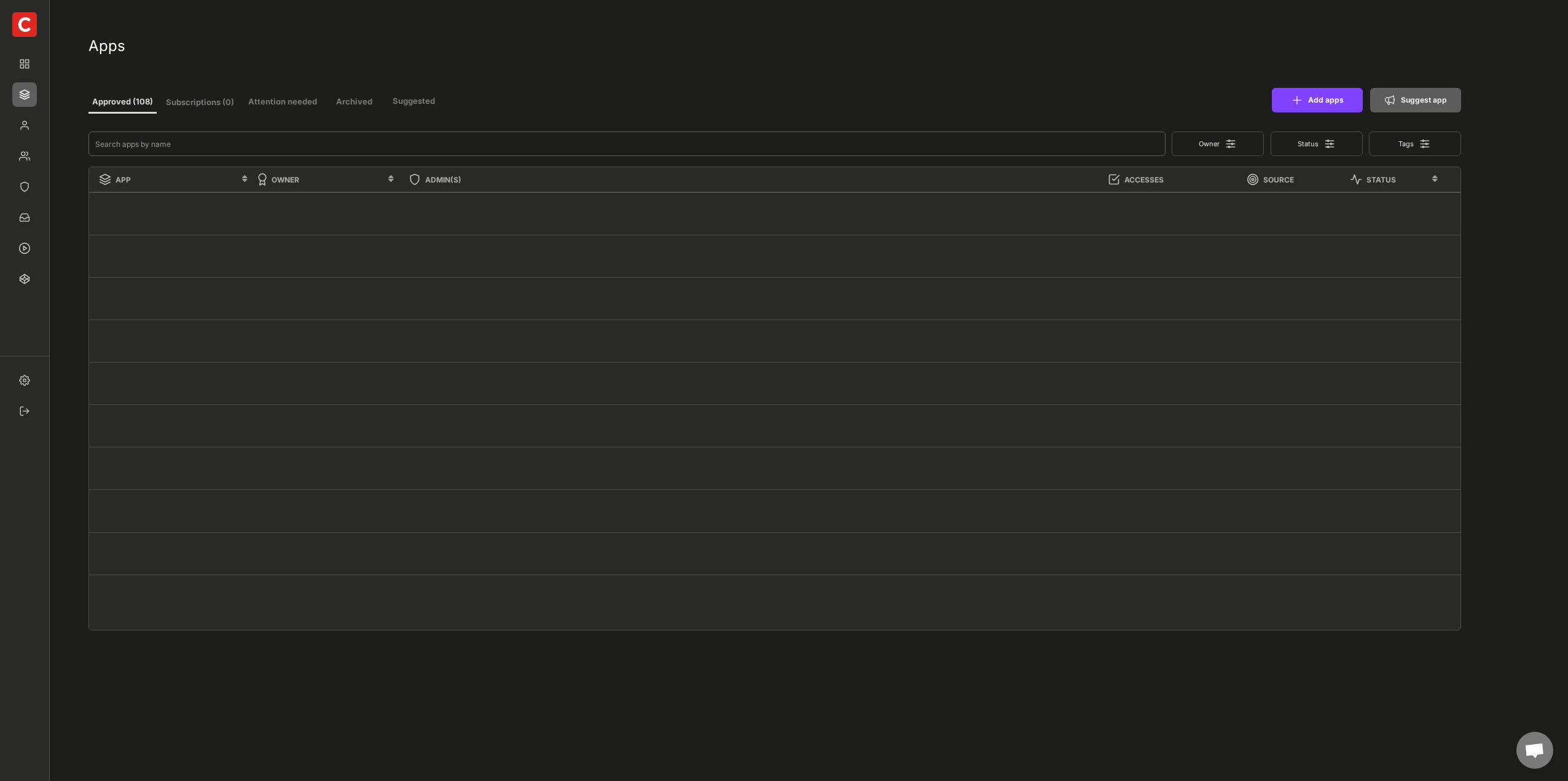
select select ""Managed""
select select ""In review""
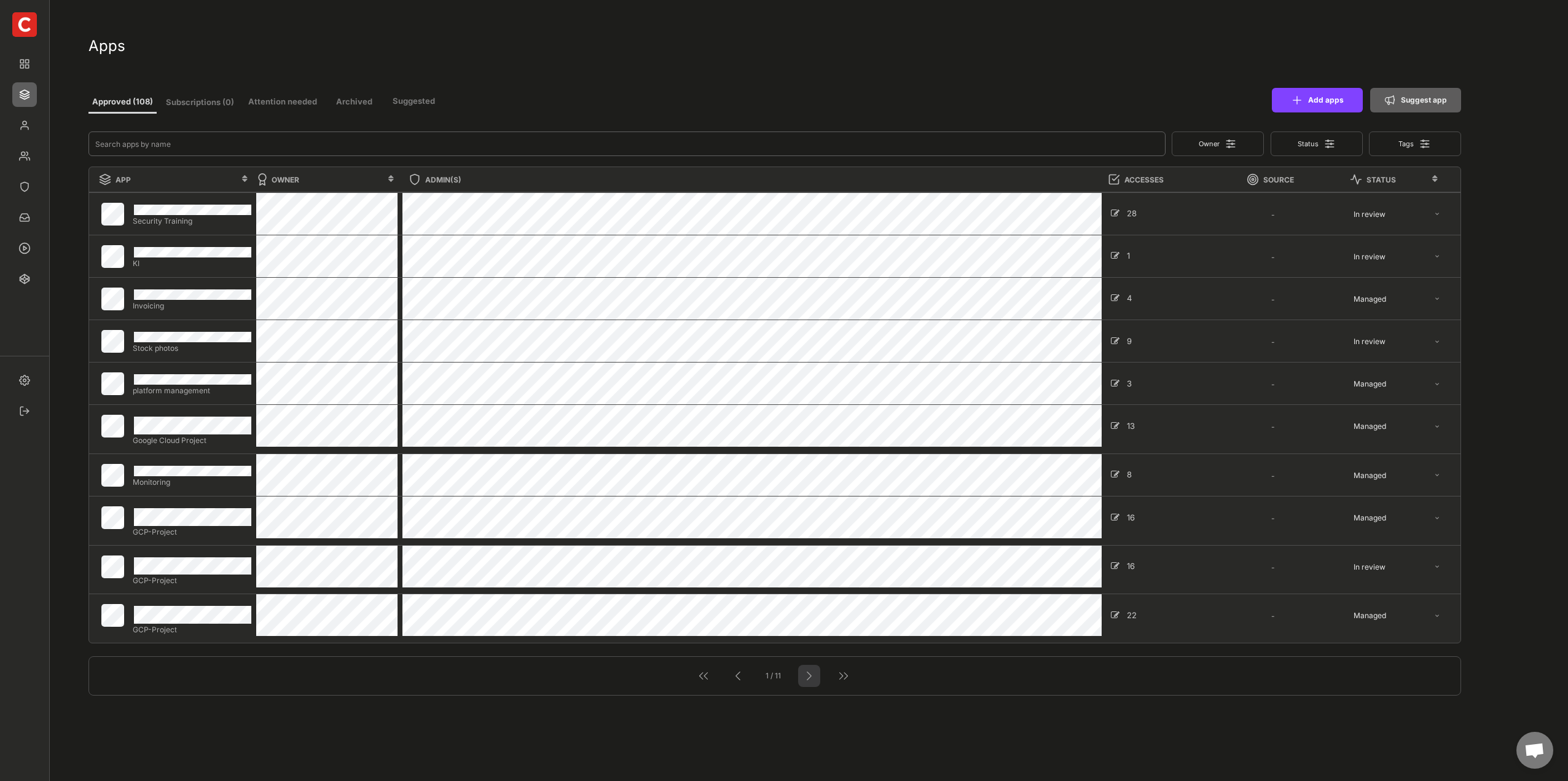
click at [809, 673] on div at bounding box center [809, 675] width 16 height 16
select select ""Managed""
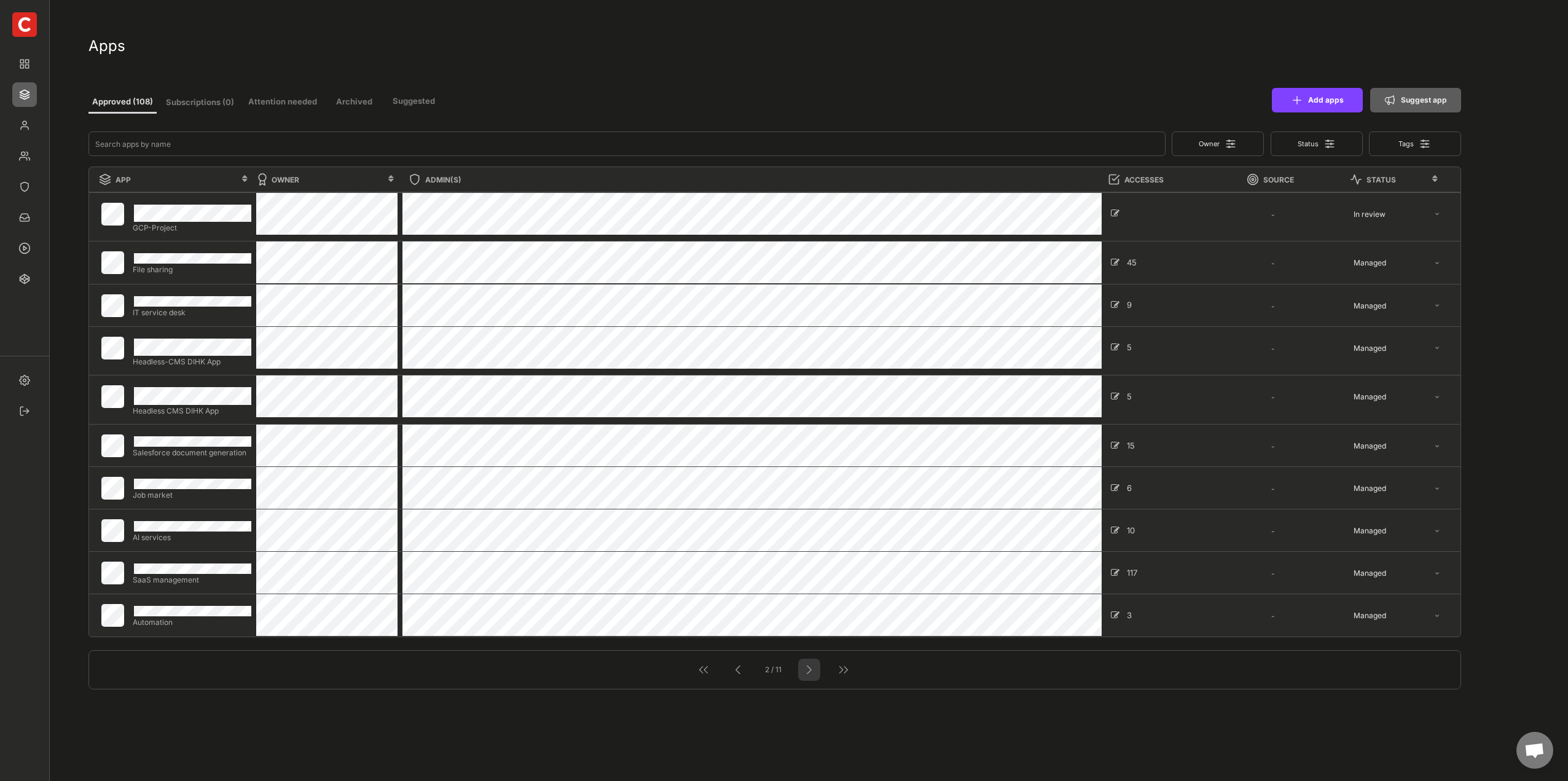
click at [809, 673] on div at bounding box center [809, 669] width 16 height 16
select select ""Managed""
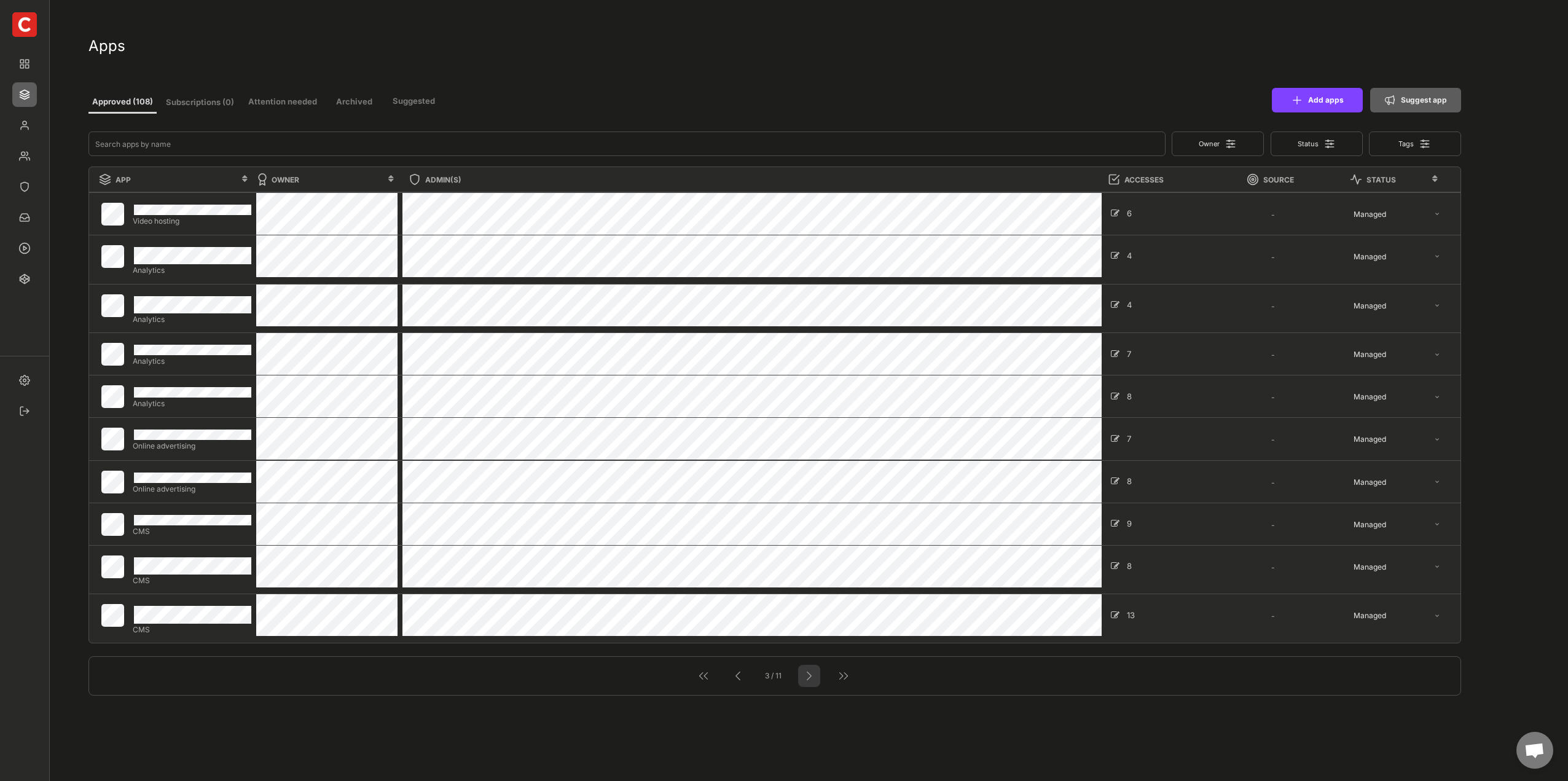
click at [809, 673] on div at bounding box center [809, 675] width 16 height 16
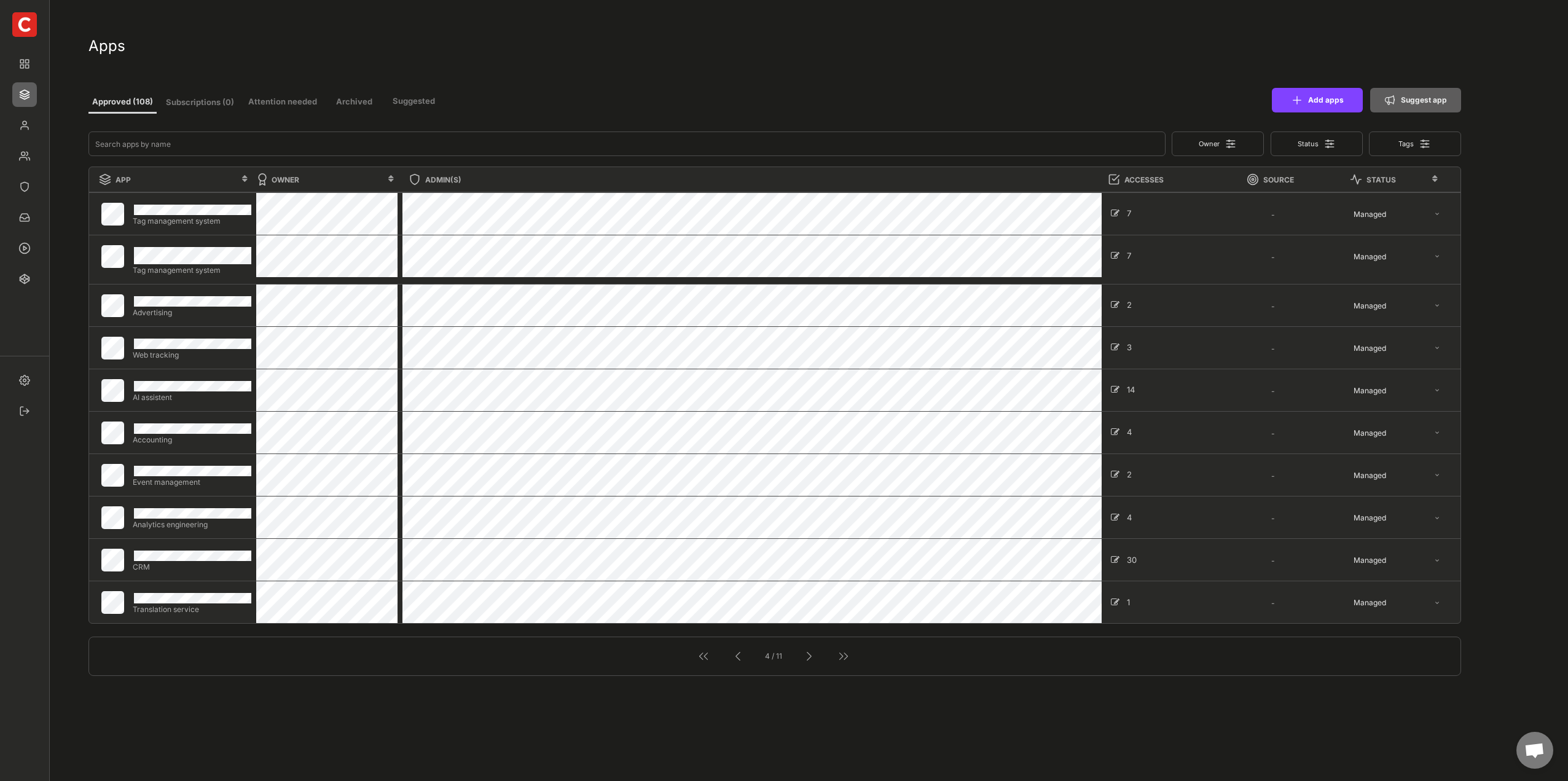
click at [809, 673] on div "4 / 11" at bounding box center [775, 656] width 1372 height 39
click at [813, 656] on div at bounding box center [809, 656] width 16 height 16
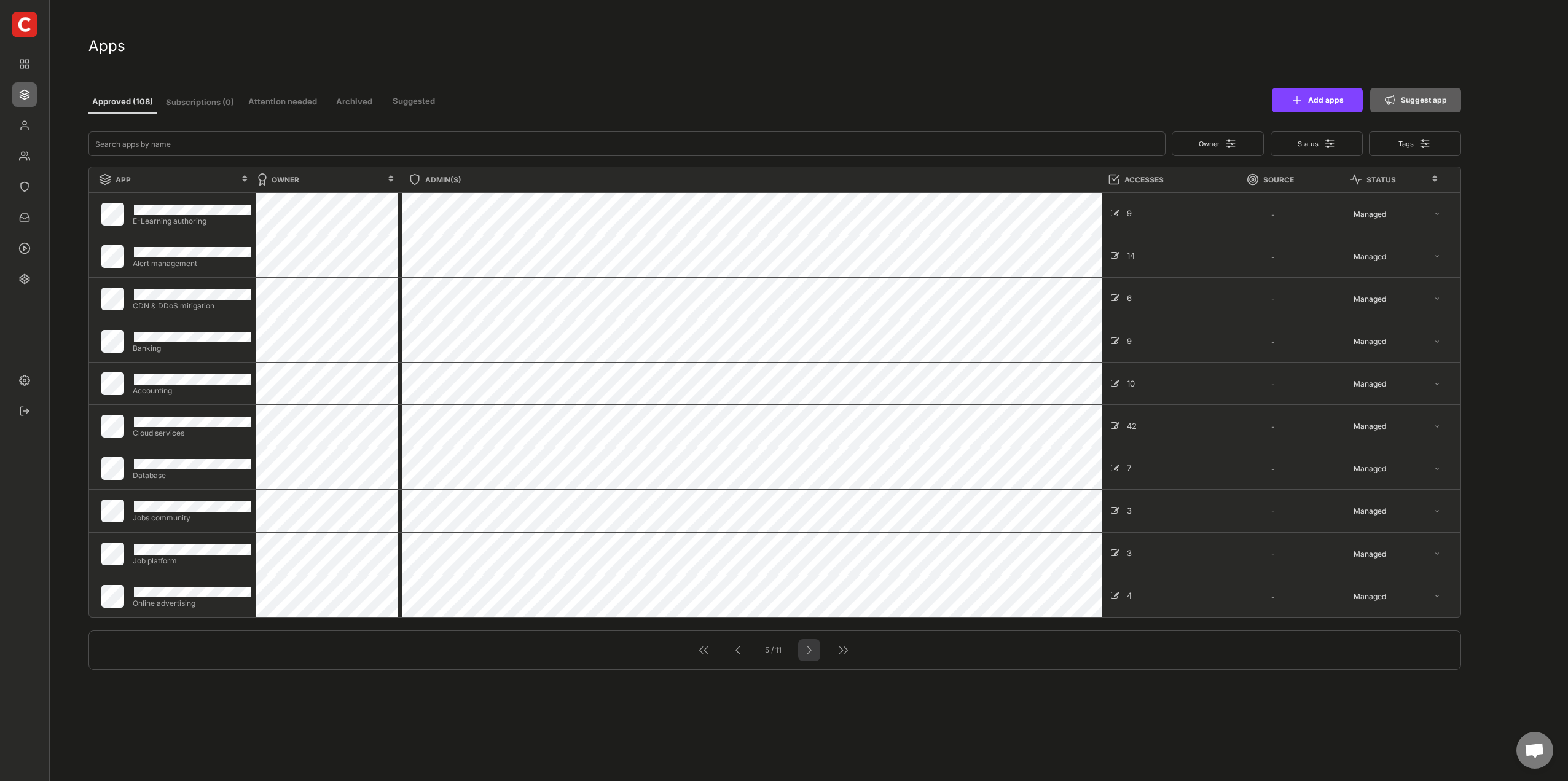
click at [809, 661] on div at bounding box center [809, 650] width 22 height 22
select select ""Managed""
select select ""In review""
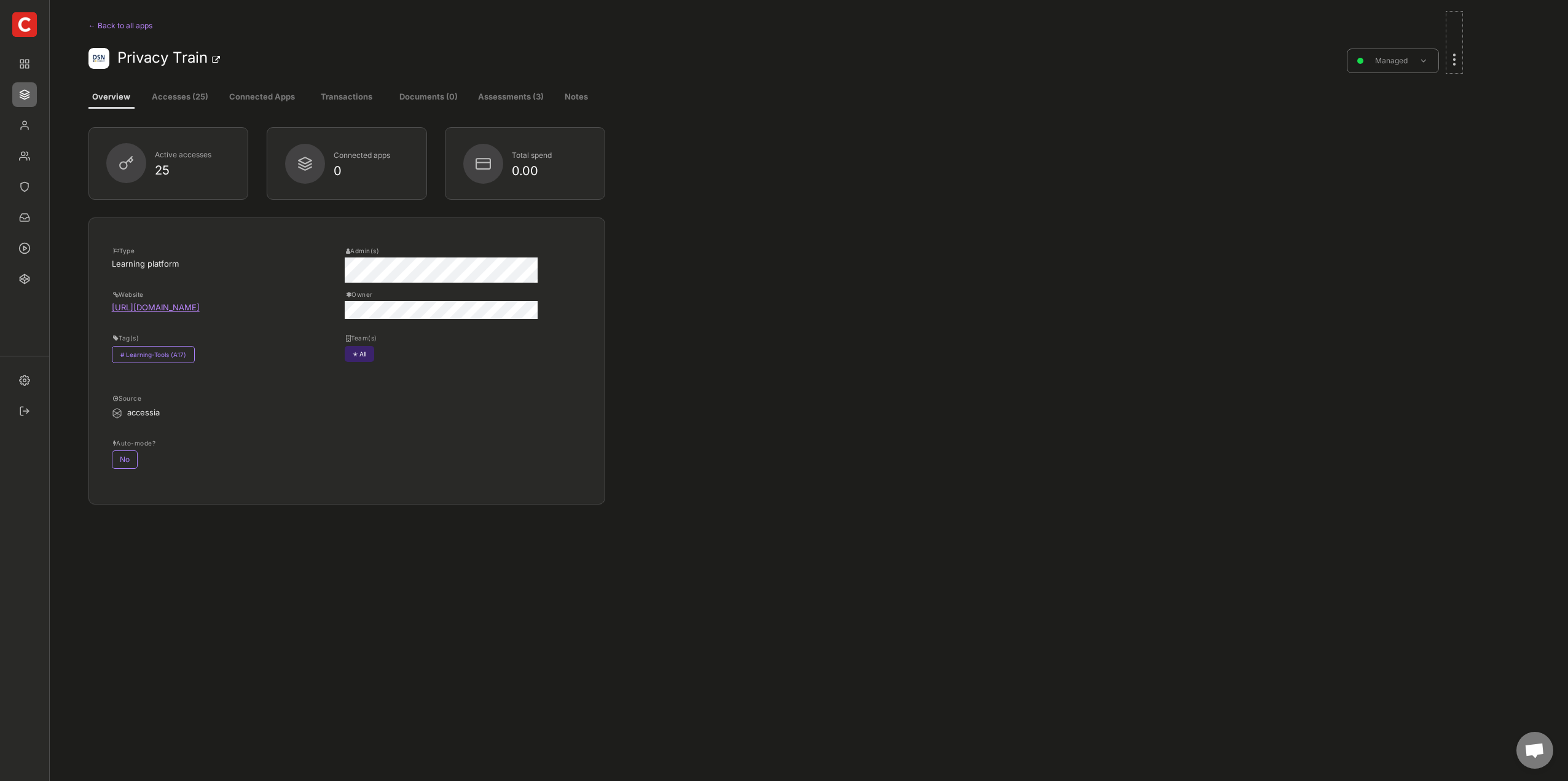
click at [1450, 62] on div at bounding box center [1454, 54] width 16 height 27
click at [1361, 306] on div "Edit" at bounding box center [1389, 304] width 83 height 11
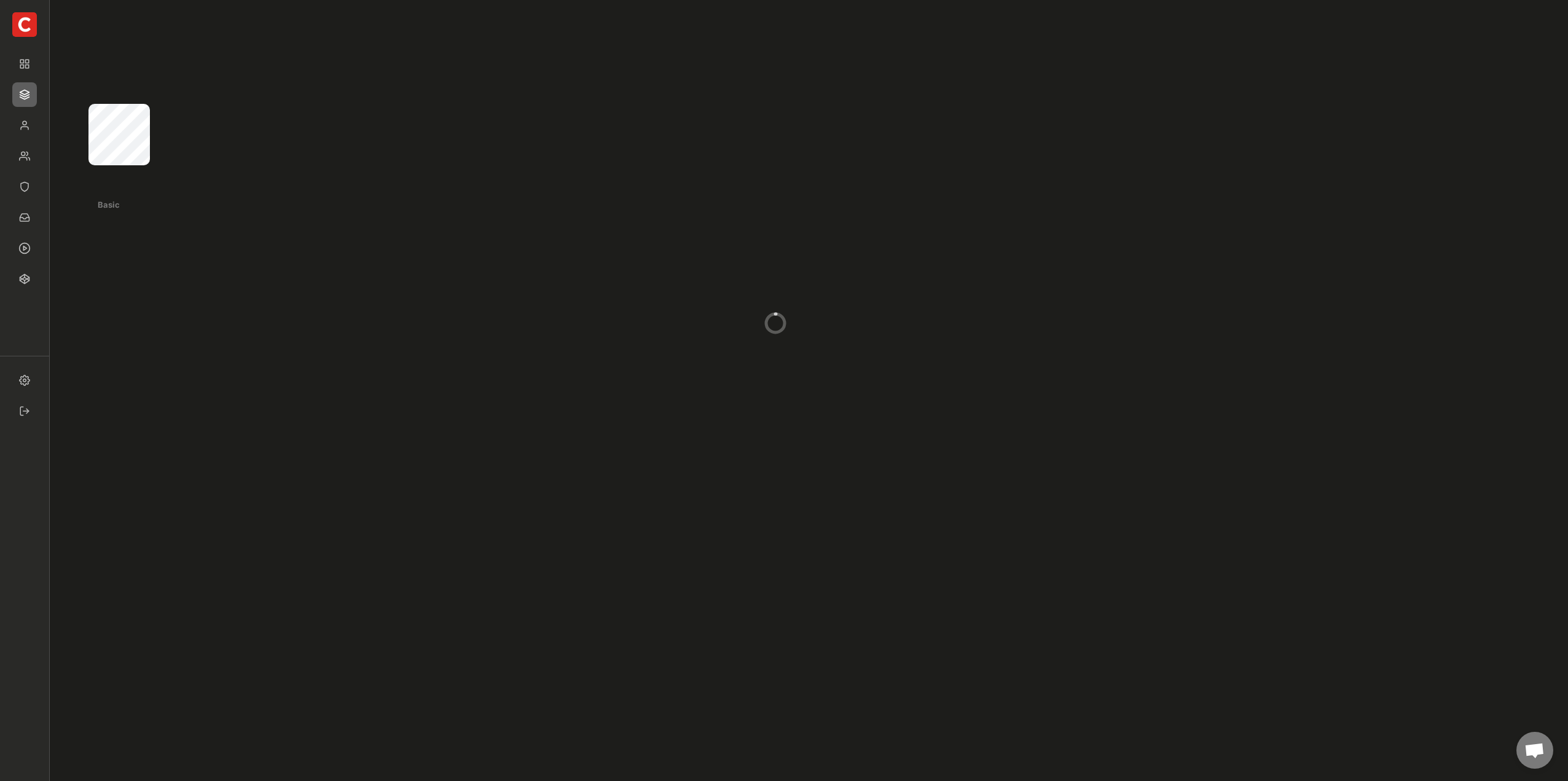
select select ""managed""
select select "Learning-Tools (A17)"
select select
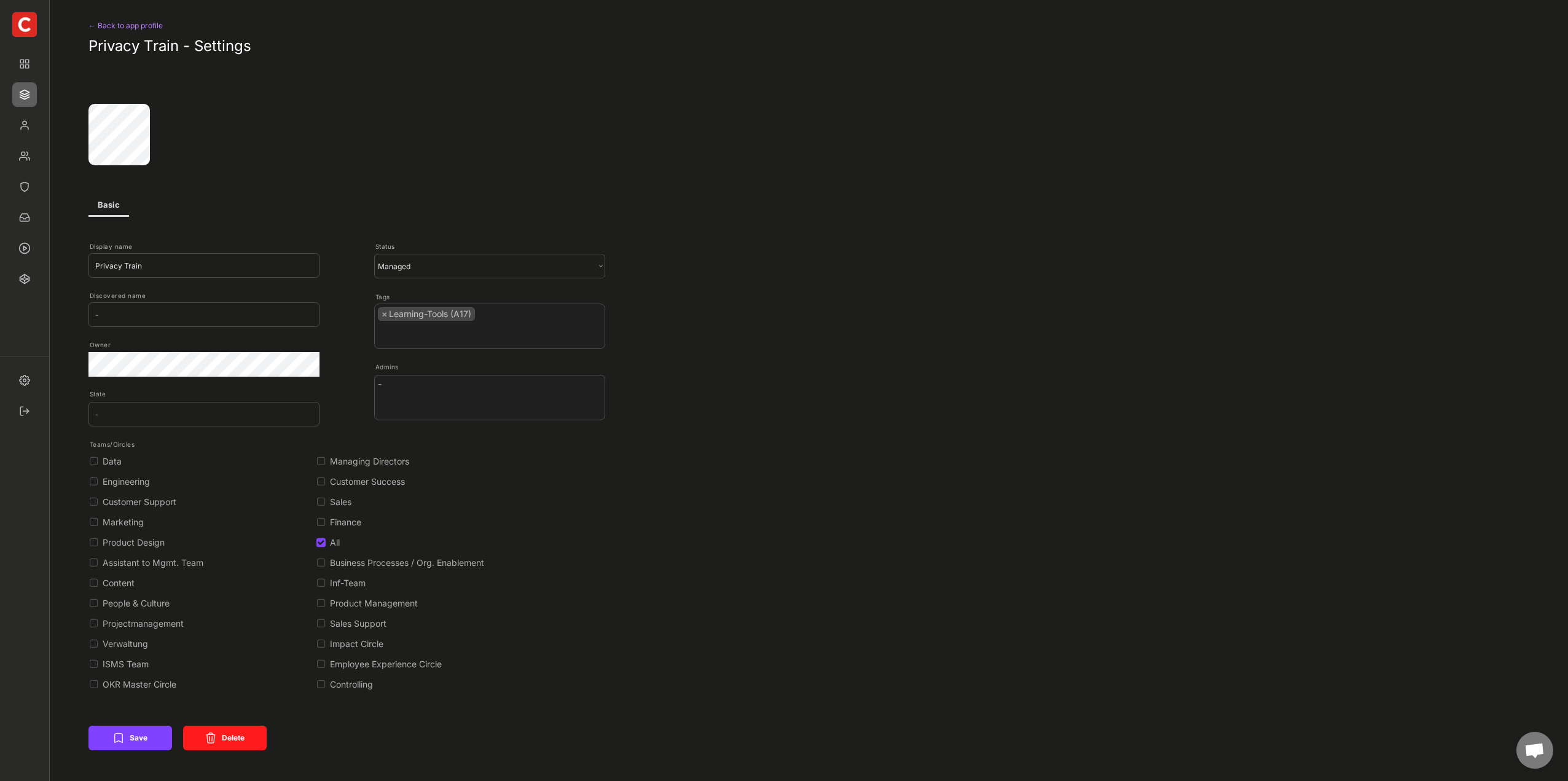
click at [129, 32] on div "← Back to app profile" at bounding box center [139, 26] width 101 height 15
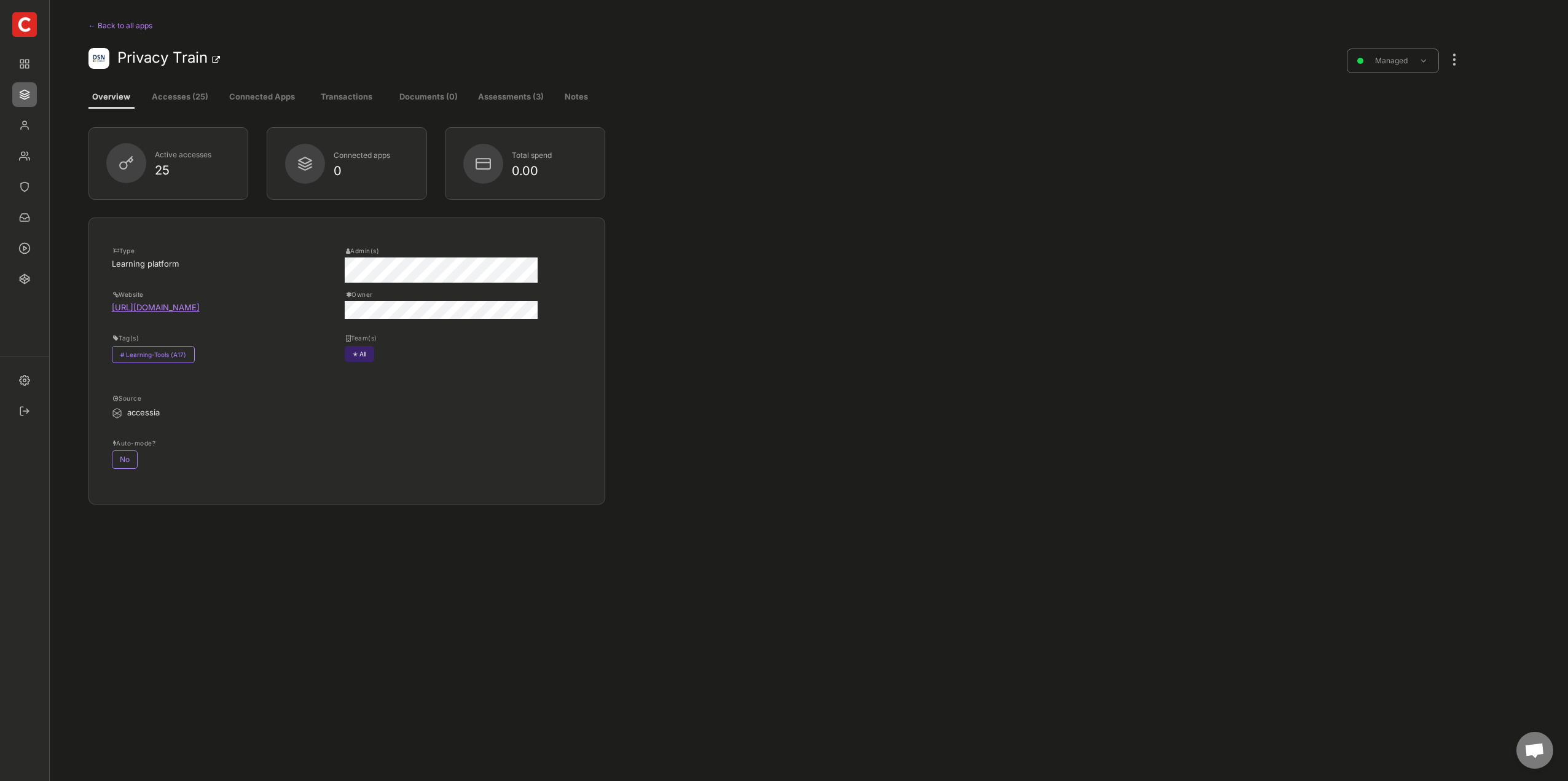
click at [185, 102] on button "Accesses (25)" at bounding box center [180, 98] width 71 height 22
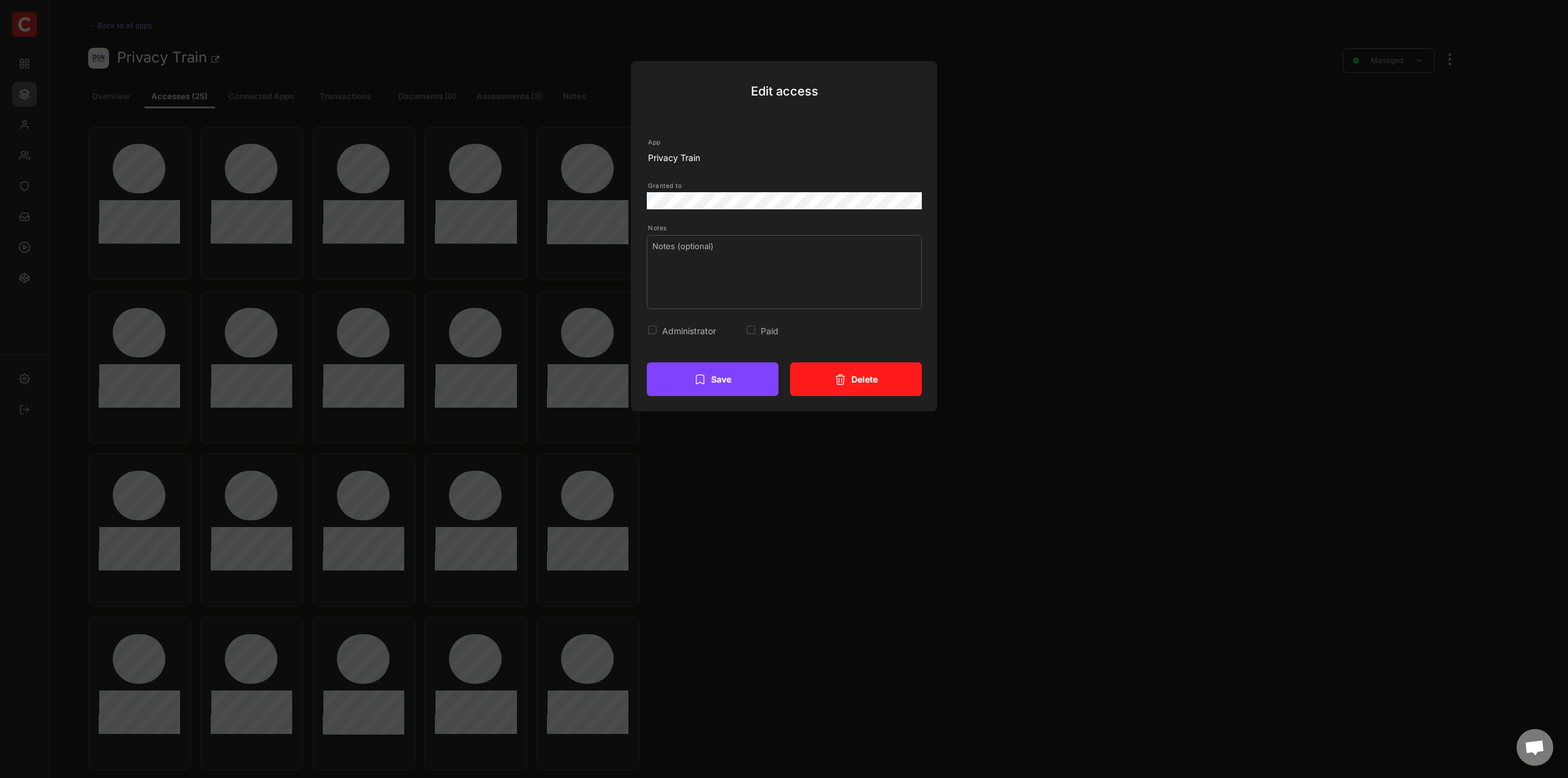
click at [678, 325] on div "Administrator" at bounding box center [700, 330] width 76 height 13
click at [860, 382] on button "Delete" at bounding box center [856, 379] width 132 height 33
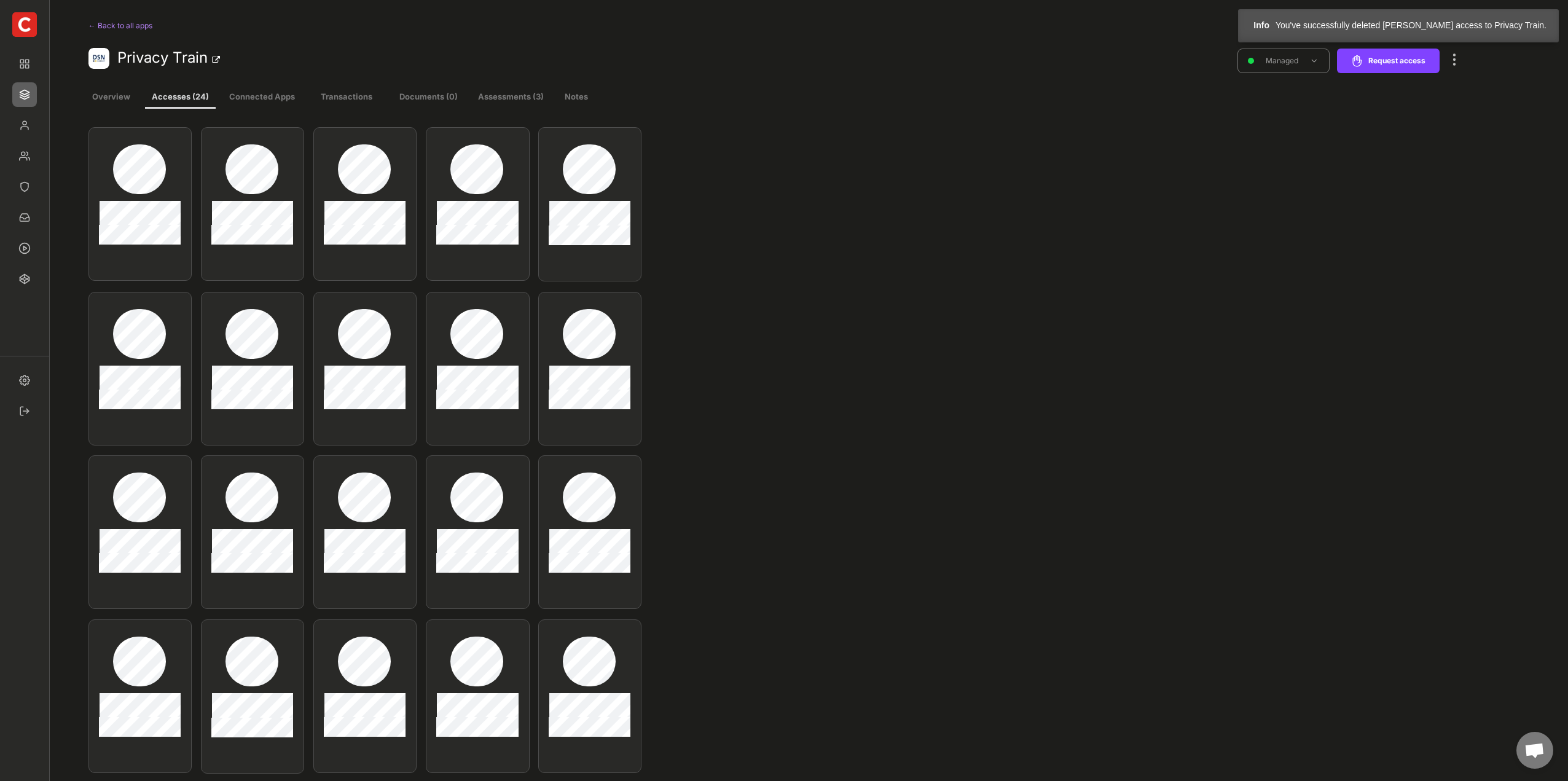
drag, startPoint x: 1074, startPoint y: 349, endPoint x: 1452, endPoint y: 67, distance: 471.6
click at [1449, 69] on div at bounding box center [1454, 53] width 16 height 39
click at [1413, 171] on div "Edit existing accesses" at bounding box center [1389, 169] width 83 height 11
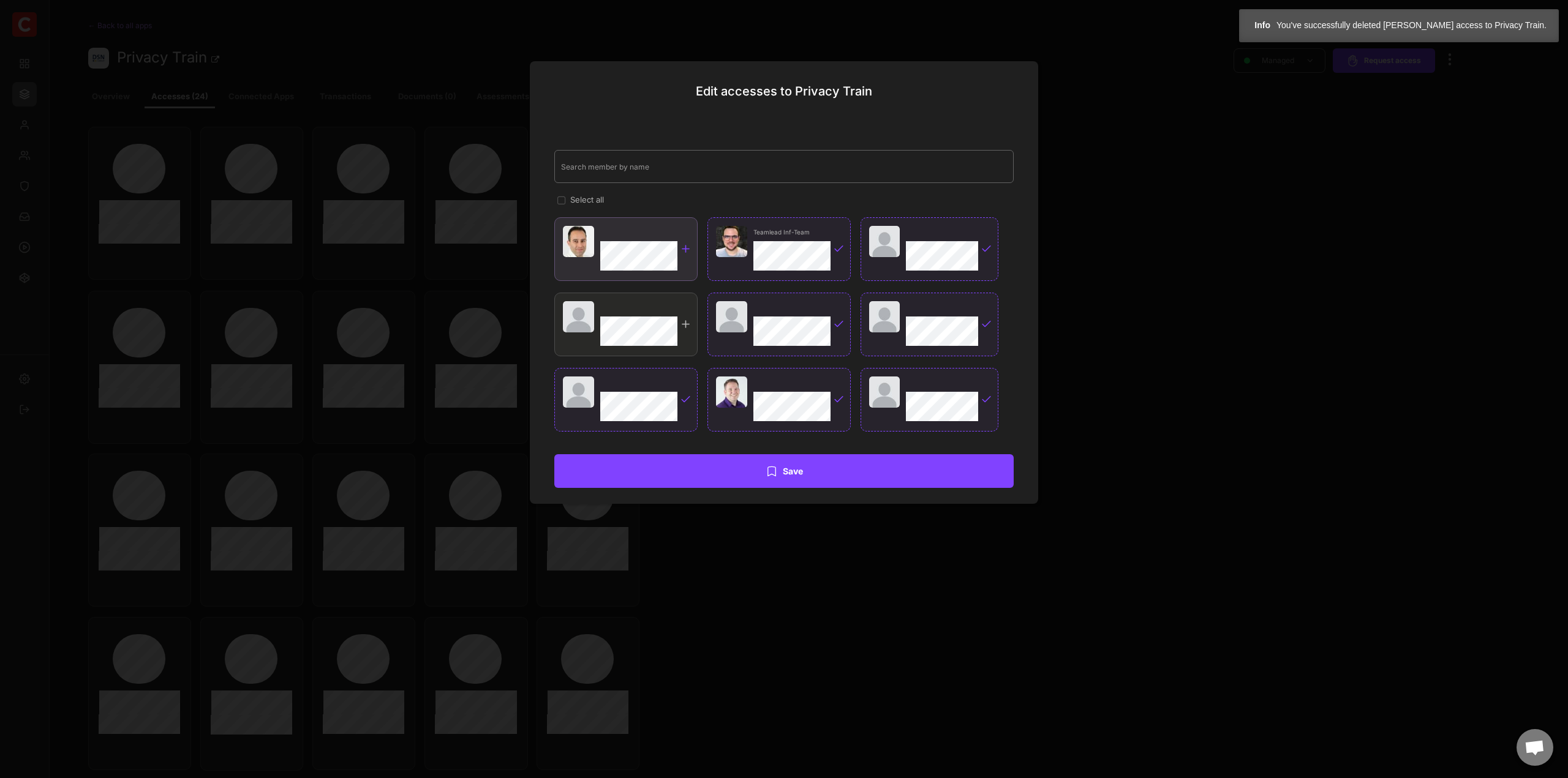
click at [643, 233] on div at bounding box center [638, 233] width 76 height 10
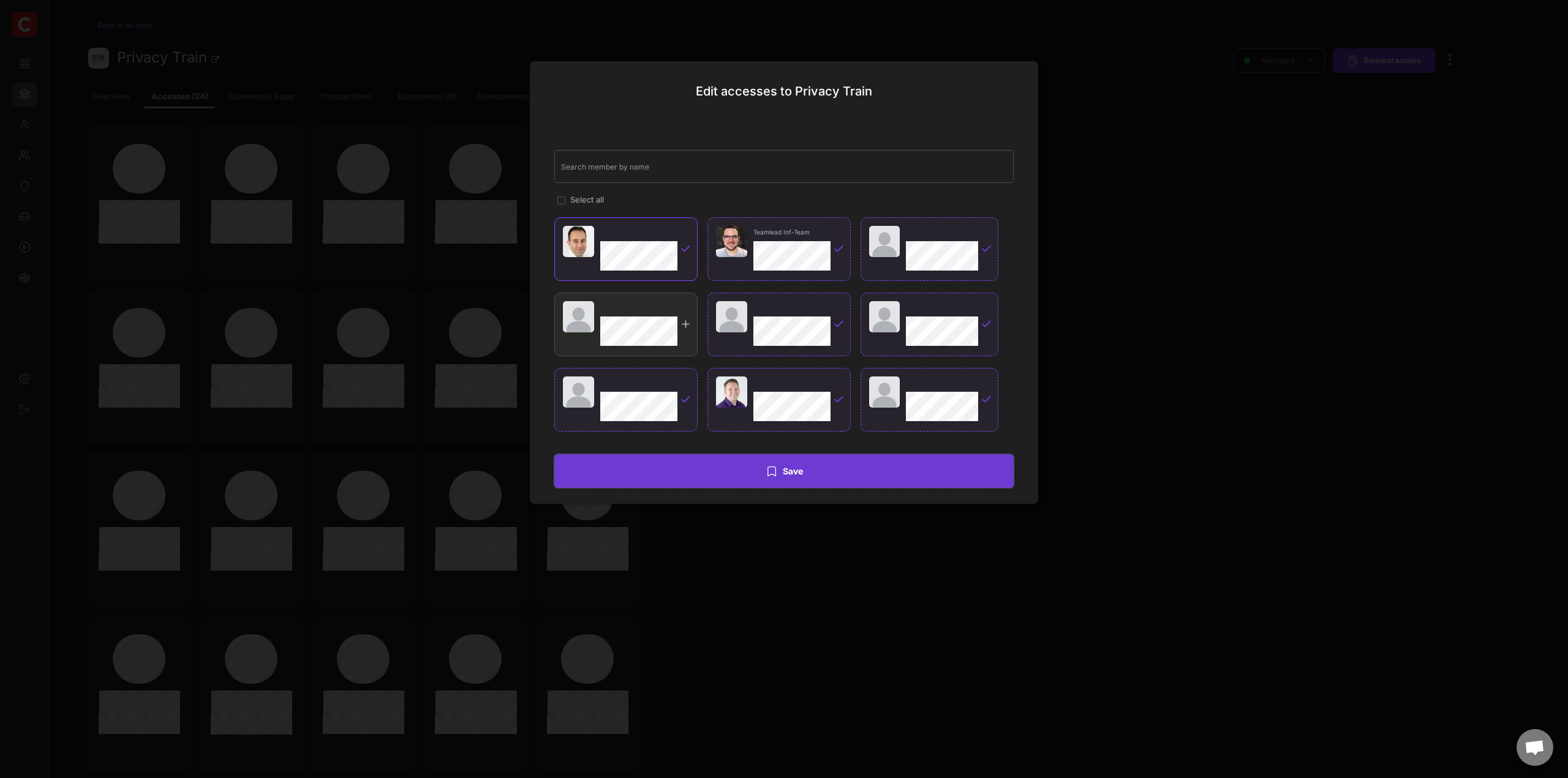
click at [805, 471] on button "Save" at bounding box center [784, 471] width 459 height 33
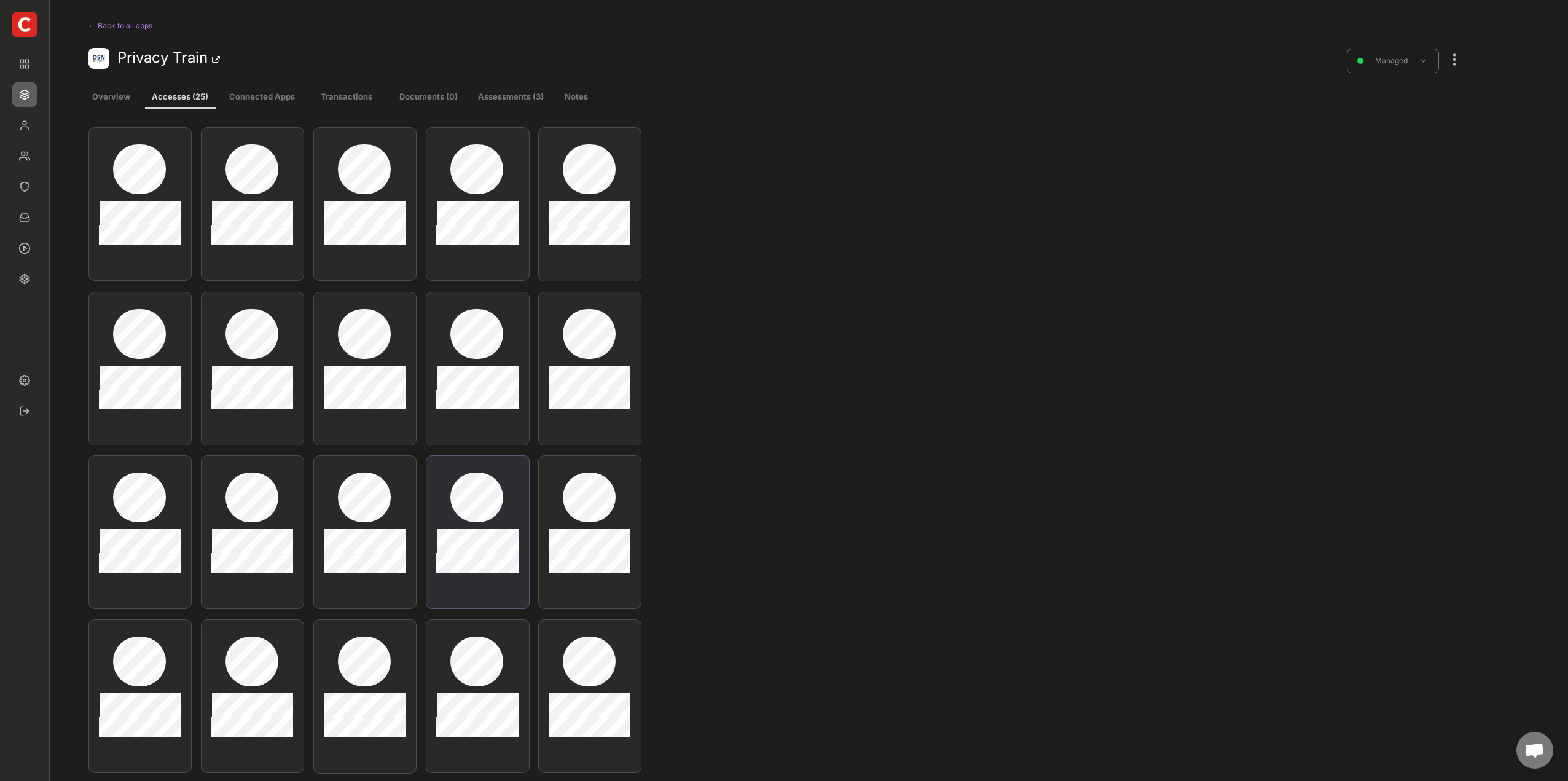
type input "Privacy Train"
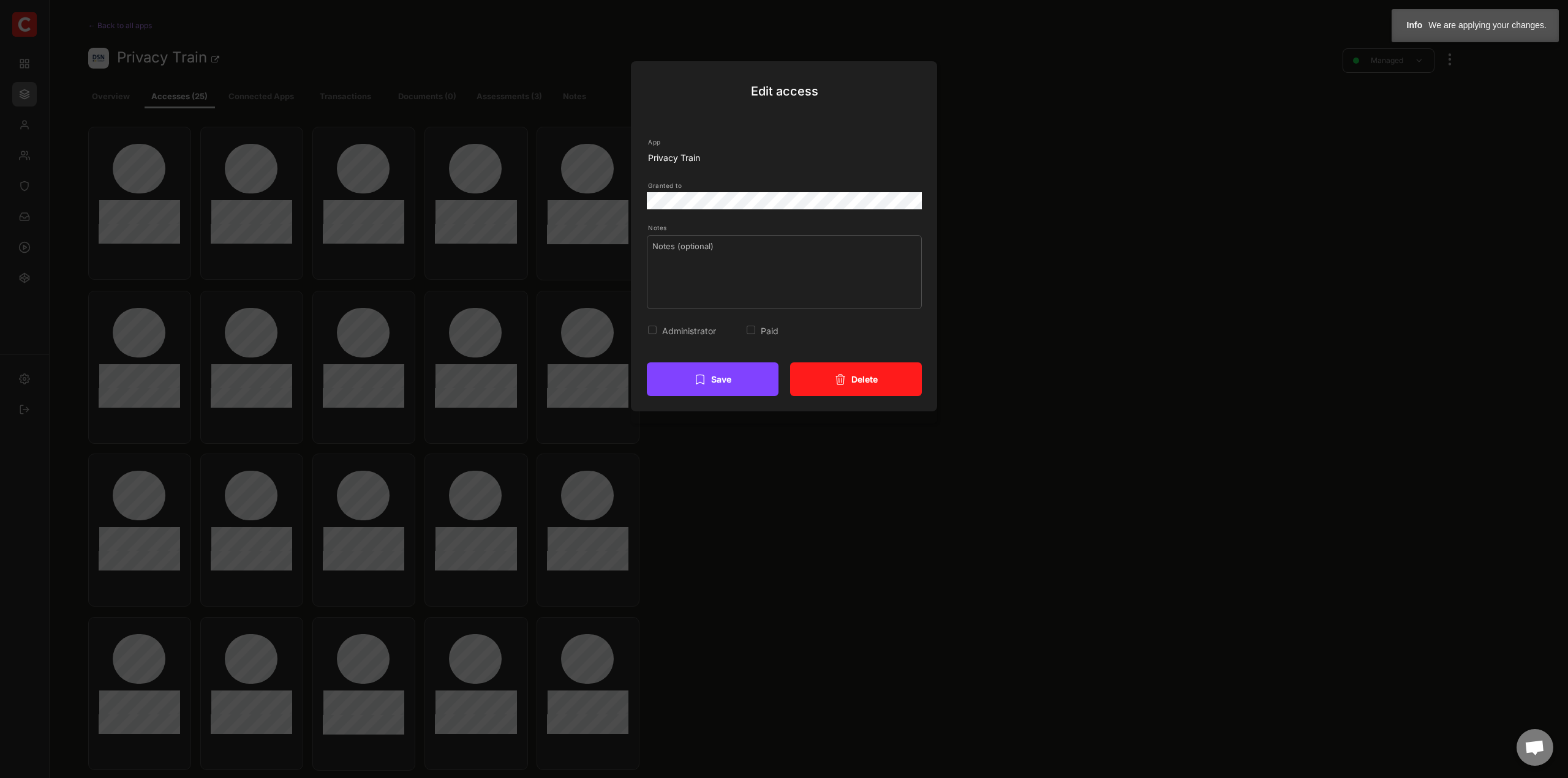
click at [662, 326] on div "Administrator" at bounding box center [700, 330] width 76 height 13
click at [718, 386] on button "Save" at bounding box center [713, 379] width 132 height 33
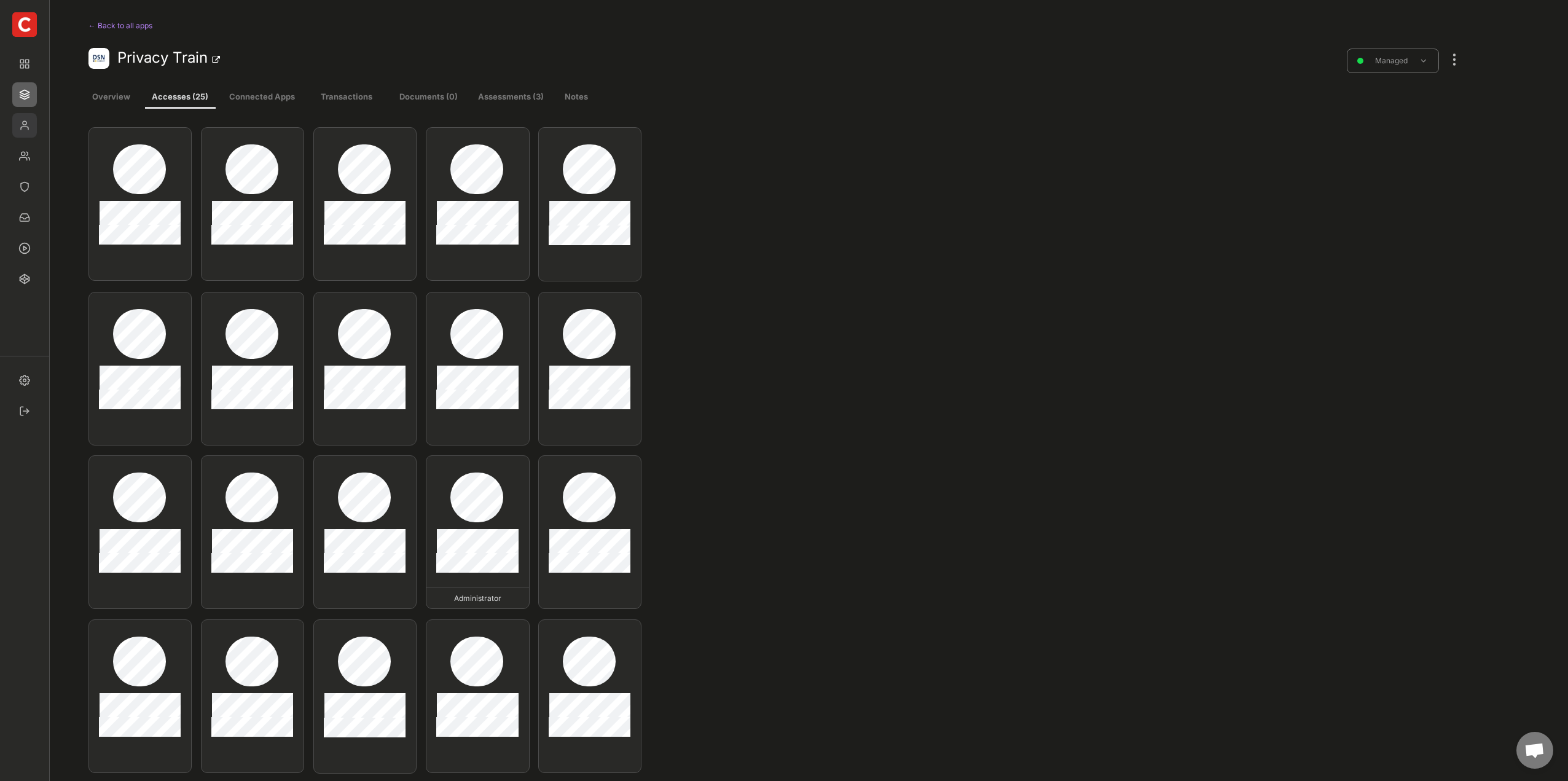
click at [32, 129] on img at bounding box center [25, 125] width 25 height 25
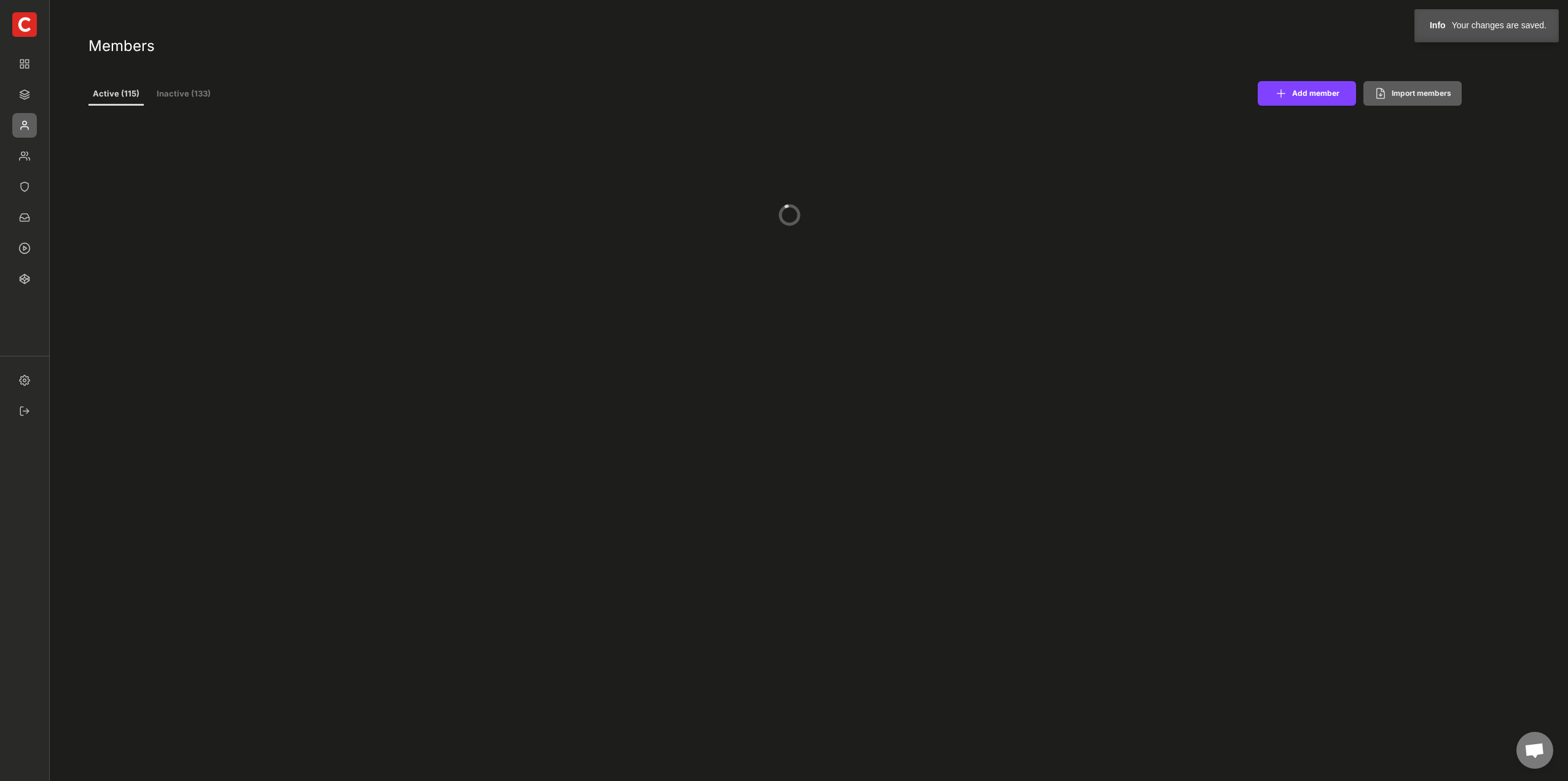
click at [200, 96] on button "Inactive (133)" at bounding box center [184, 94] width 62 height 22
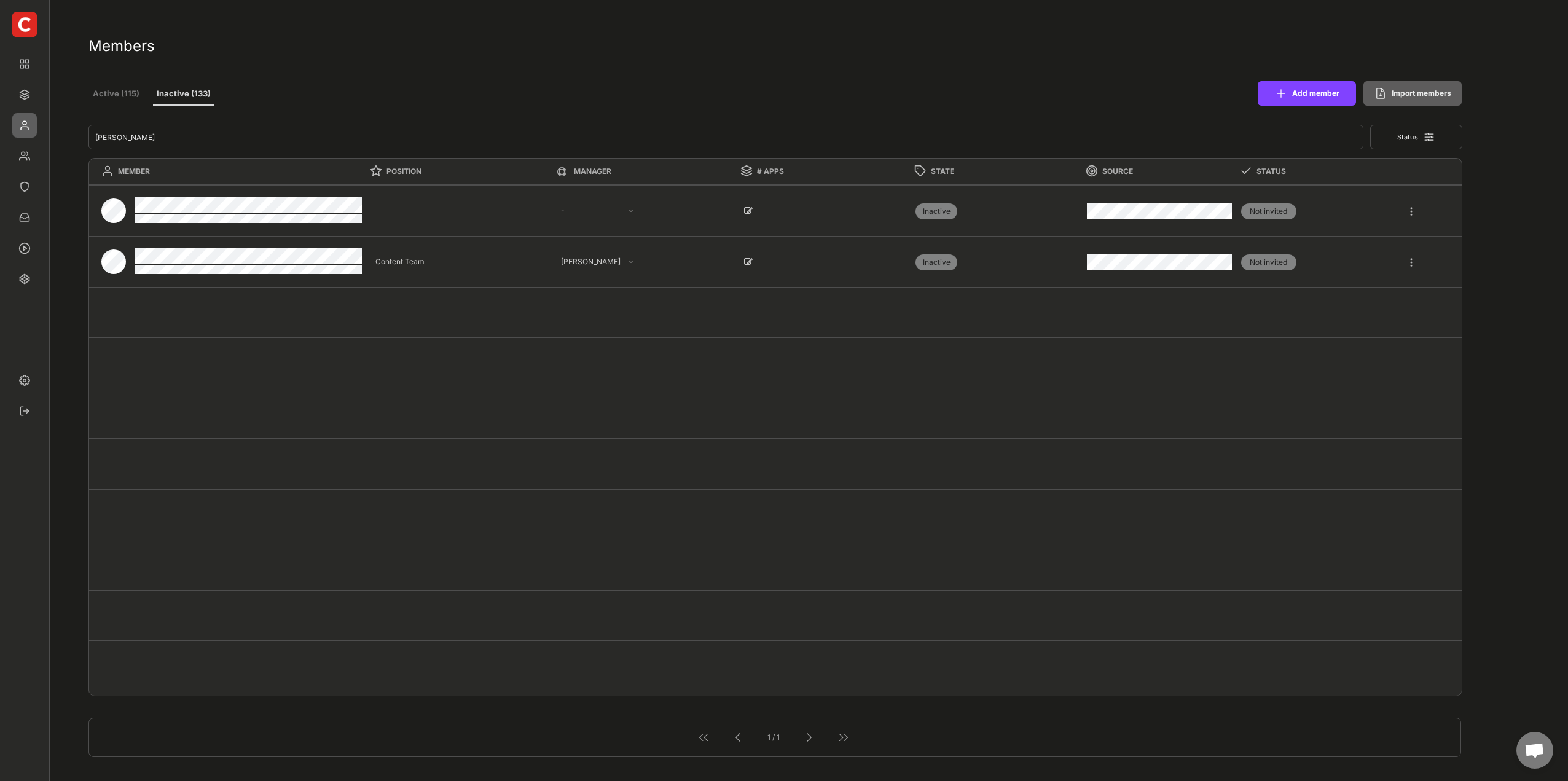
click at [1409, 213] on div at bounding box center [1411, 205] width 11 height 22
click at [1349, 280] on div "Onboarding" at bounding box center [1366, 283] width 94 height 11
select select
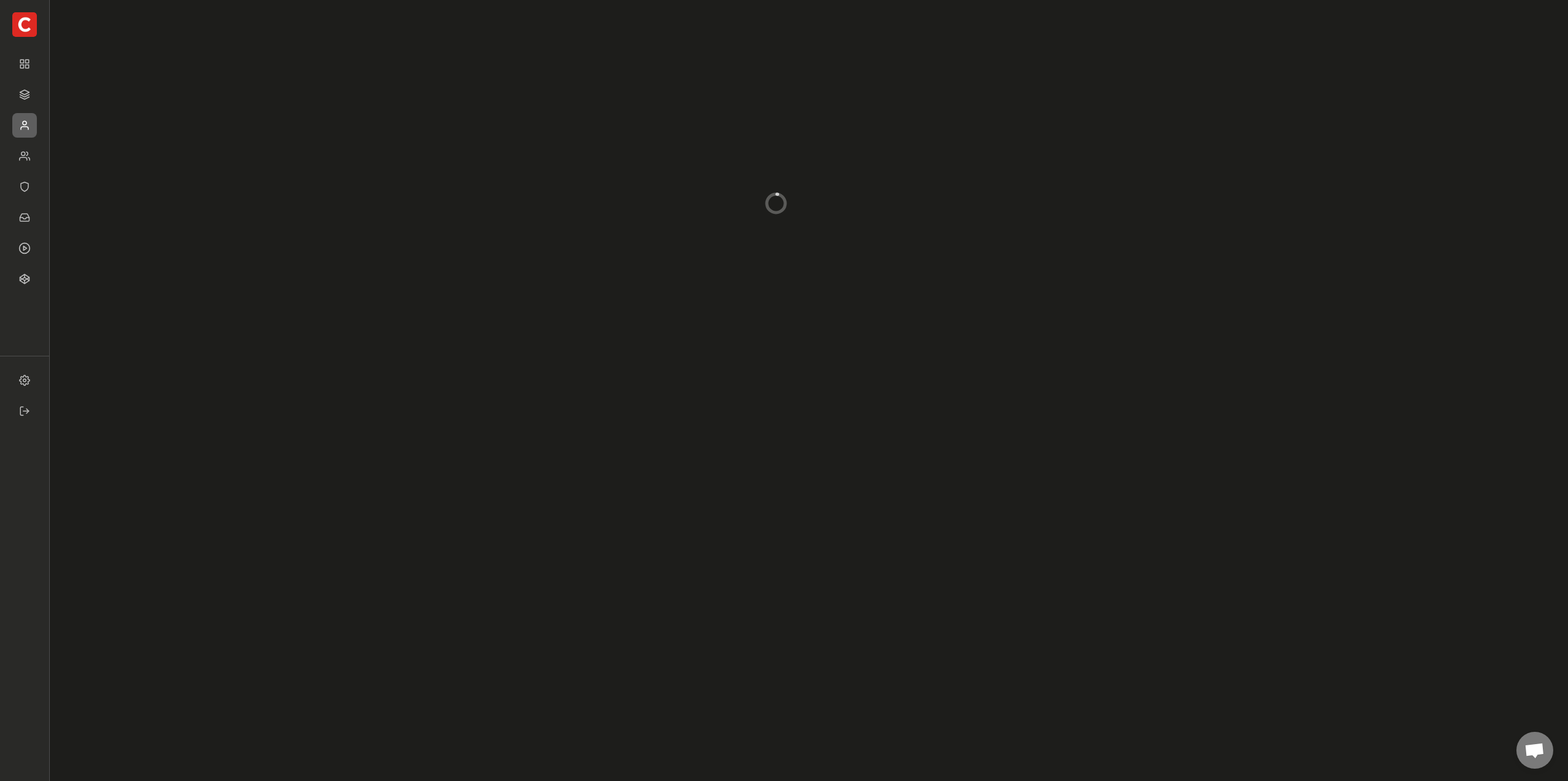
select select
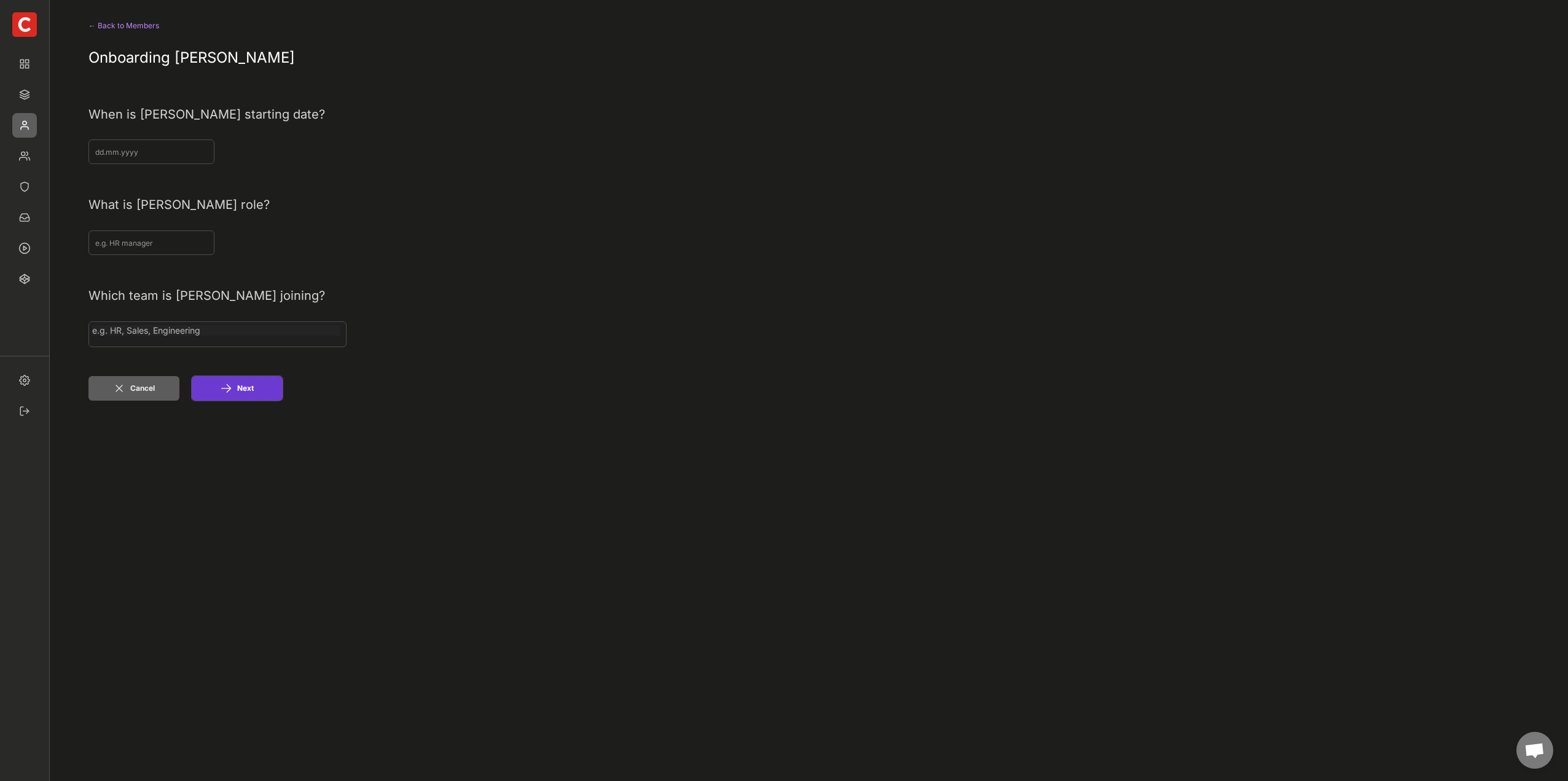
click at [231, 393] on icon at bounding box center [226, 388] width 13 height 13
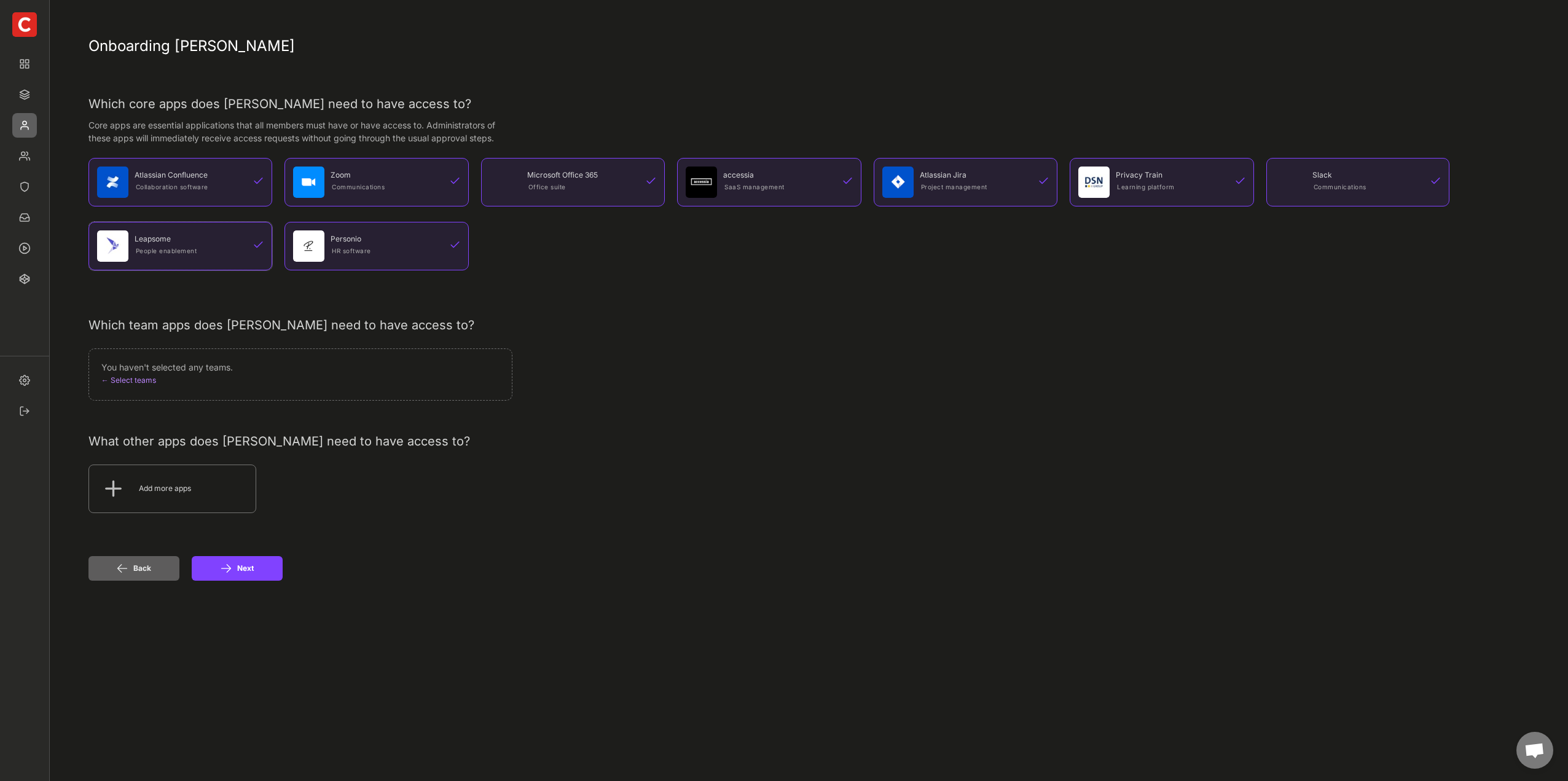
click at [257, 250] on div at bounding box center [259, 245] width 12 height 12
click at [263, 181] on div at bounding box center [259, 181] width 12 height 12
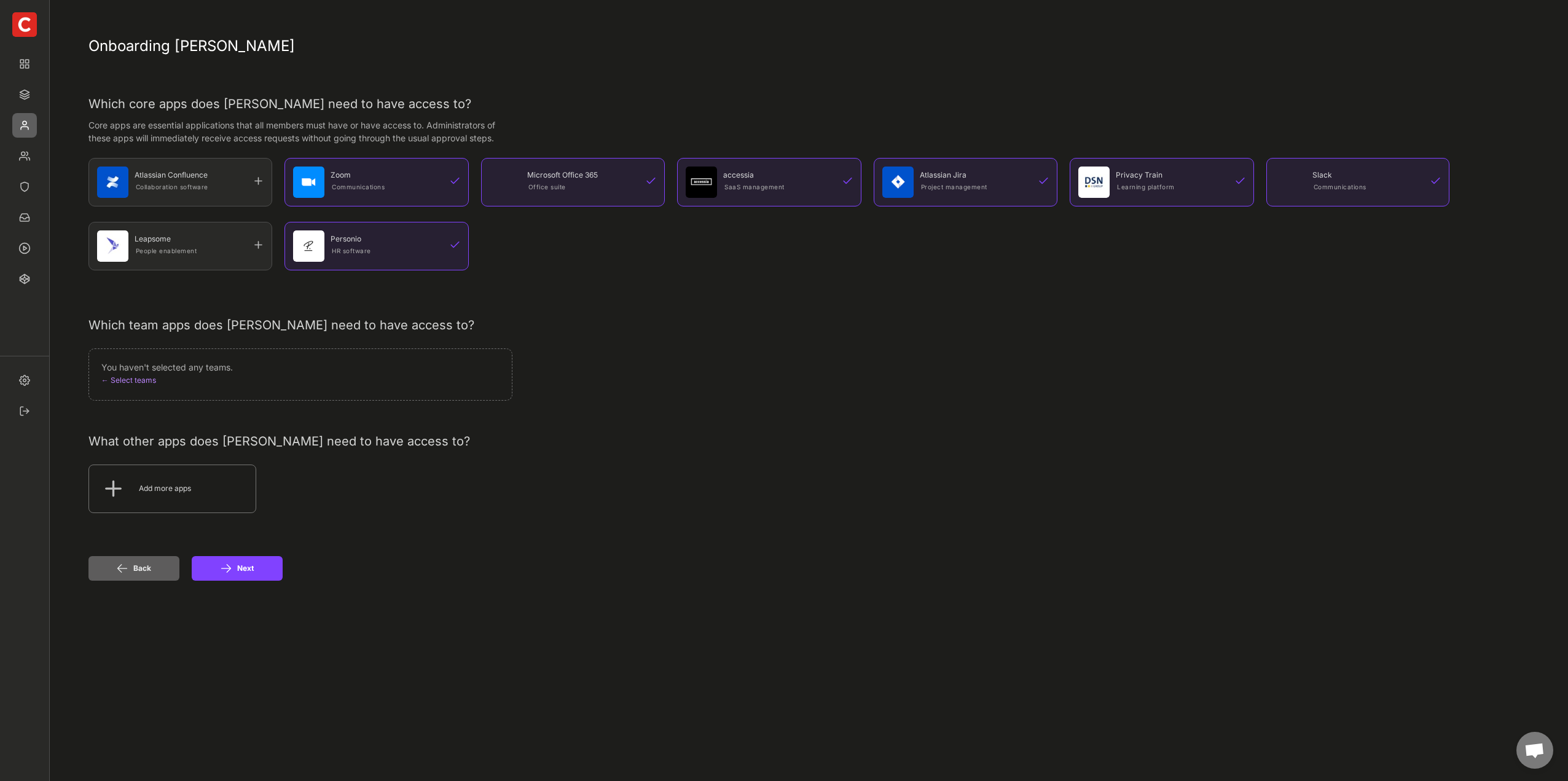
click at [454, 244] on div at bounding box center [455, 245] width 12 height 12
click at [462, 182] on div "Zoom Communications" at bounding box center [377, 181] width 184 height 48
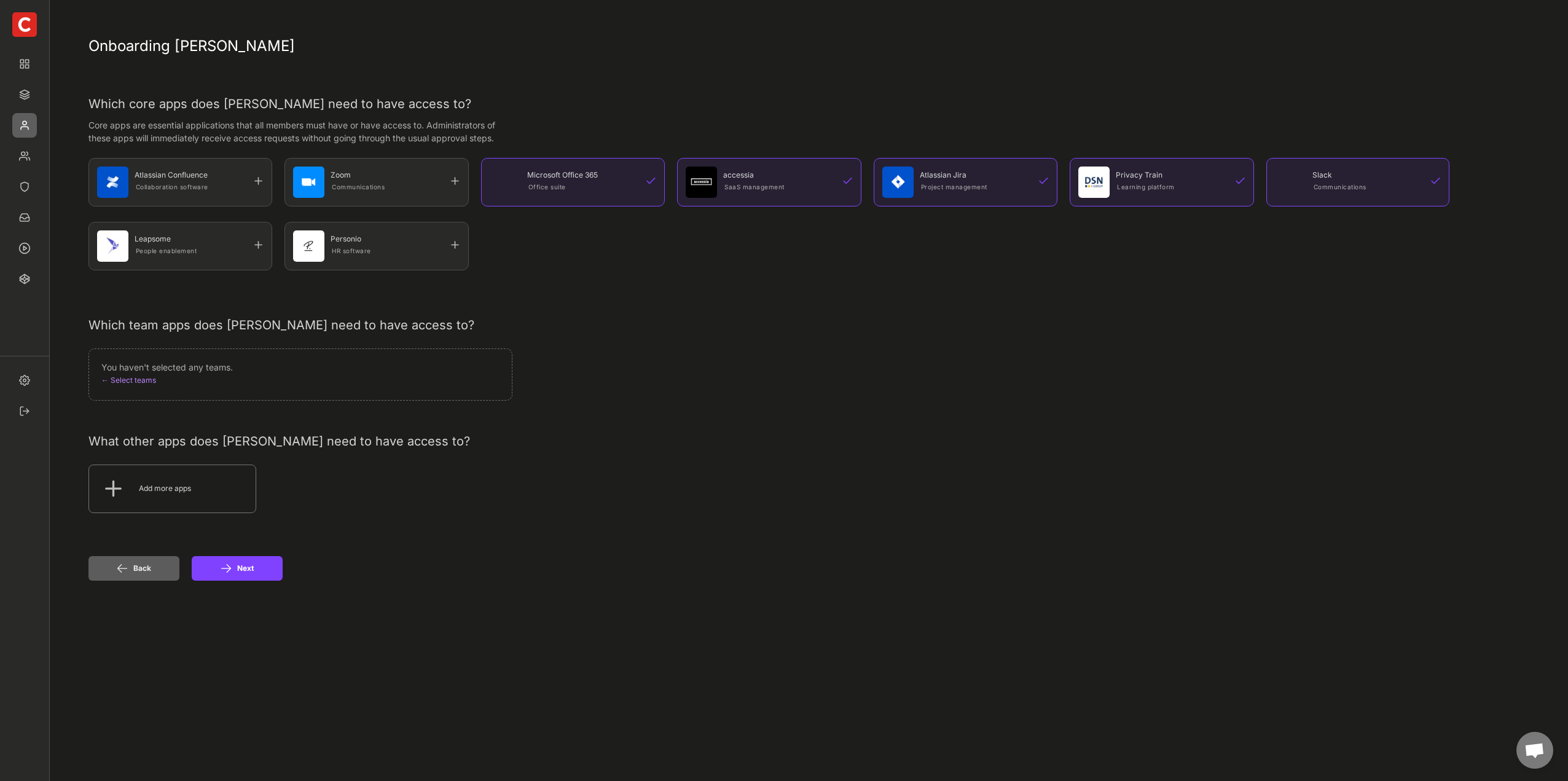
click at [650, 185] on div at bounding box center [651, 181] width 12 height 12
click at [851, 181] on div at bounding box center [848, 181] width 12 height 12
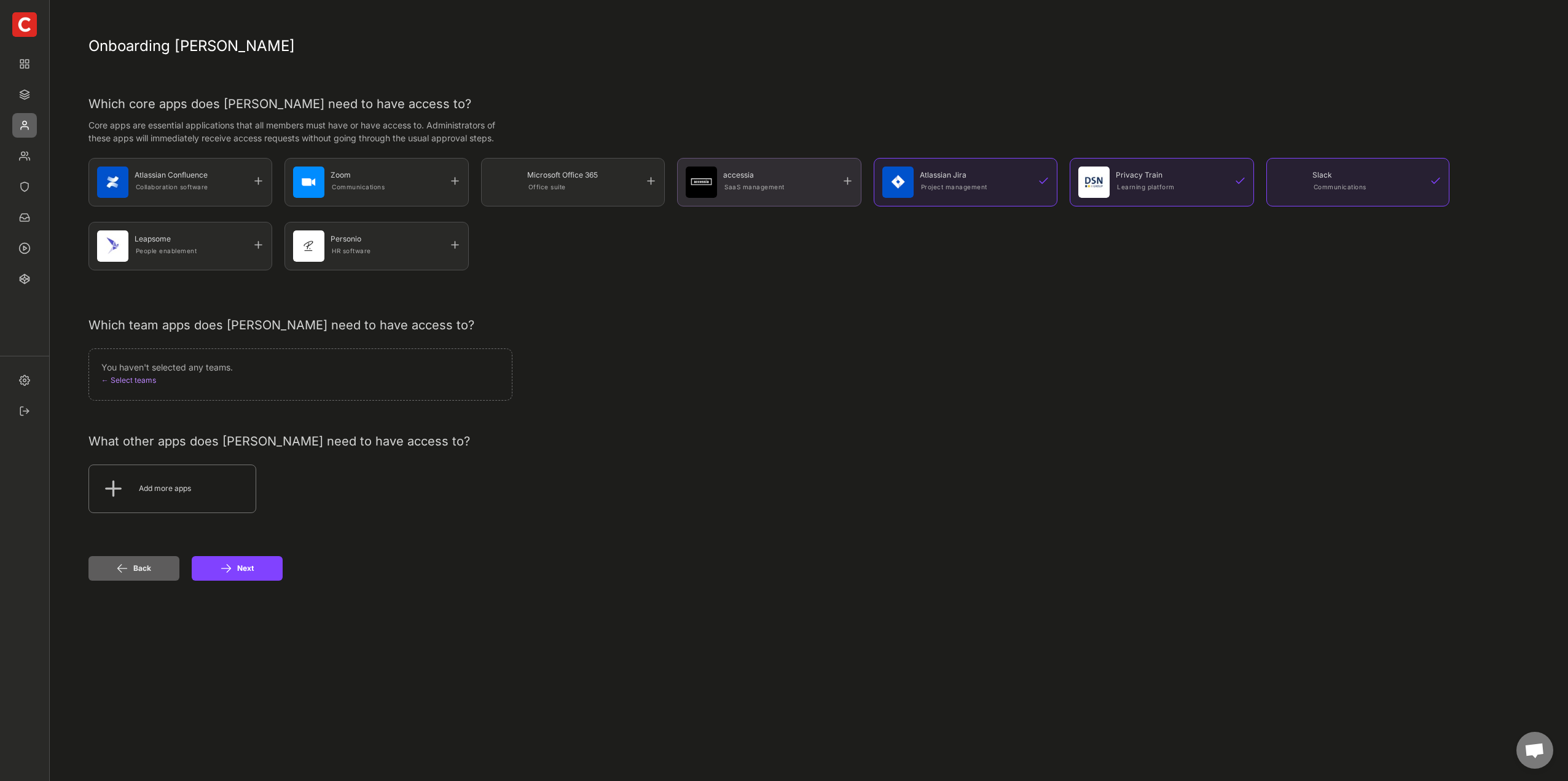
click at [847, 182] on div at bounding box center [848, 181] width 12 height 12
click at [1045, 183] on div at bounding box center [1044, 181] width 12 height 12
click at [1239, 182] on div at bounding box center [1240, 181] width 12 height 12
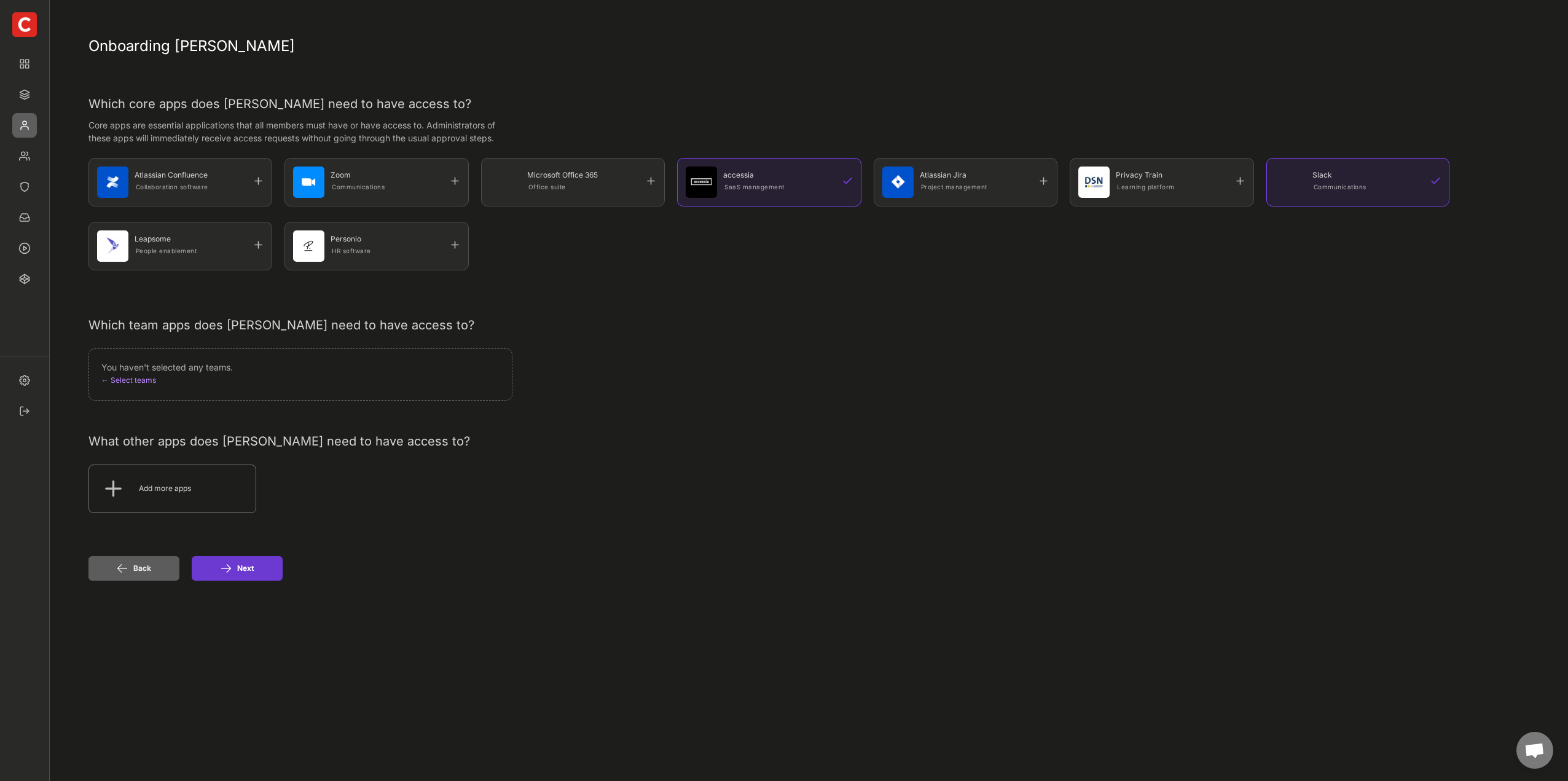
click at [239, 569] on button "Next" at bounding box center [237, 568] width 91 height 25
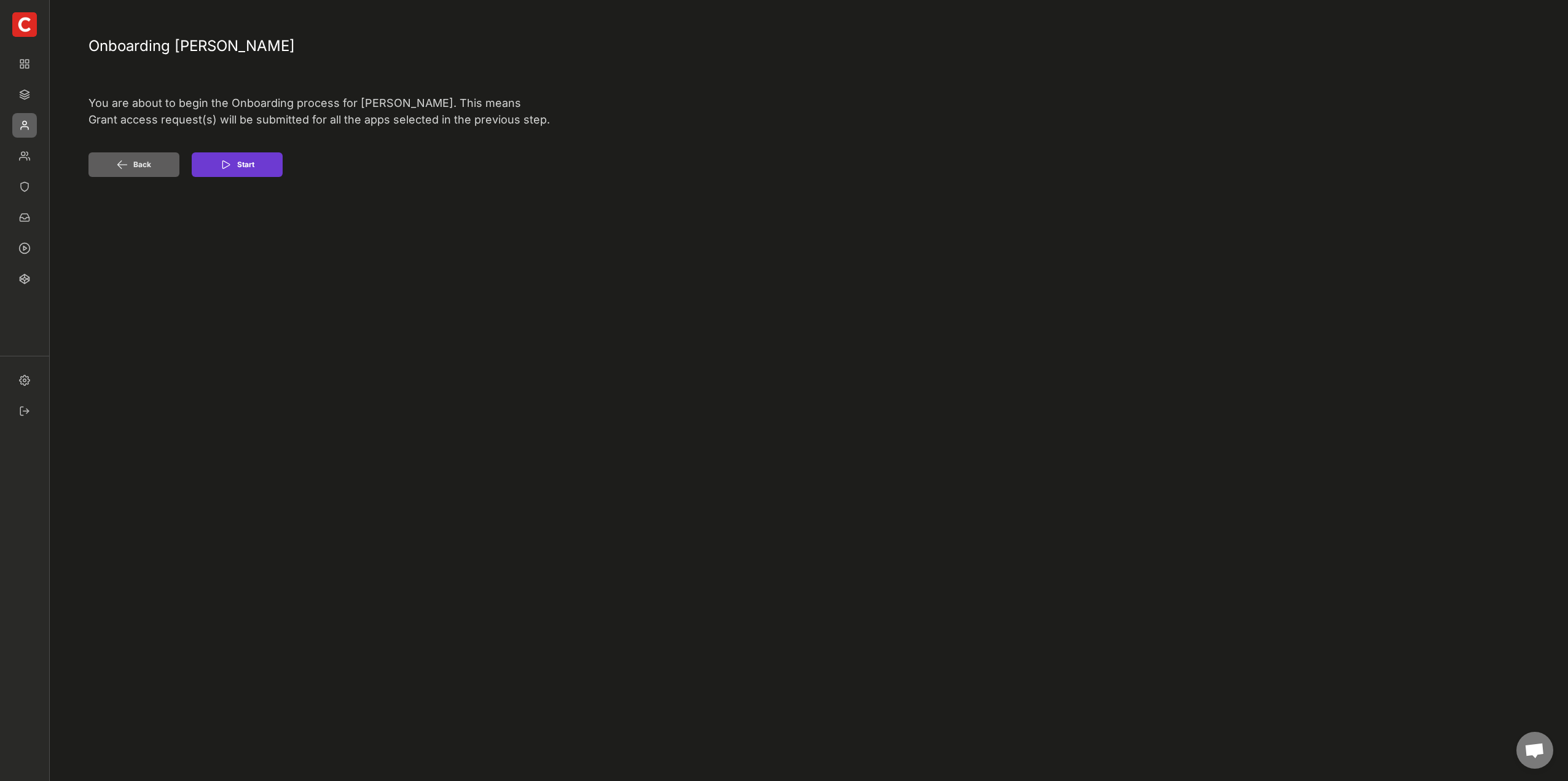
click at [246, 172] on button "Start" at bounding box center [237, 164] width 91 height 25
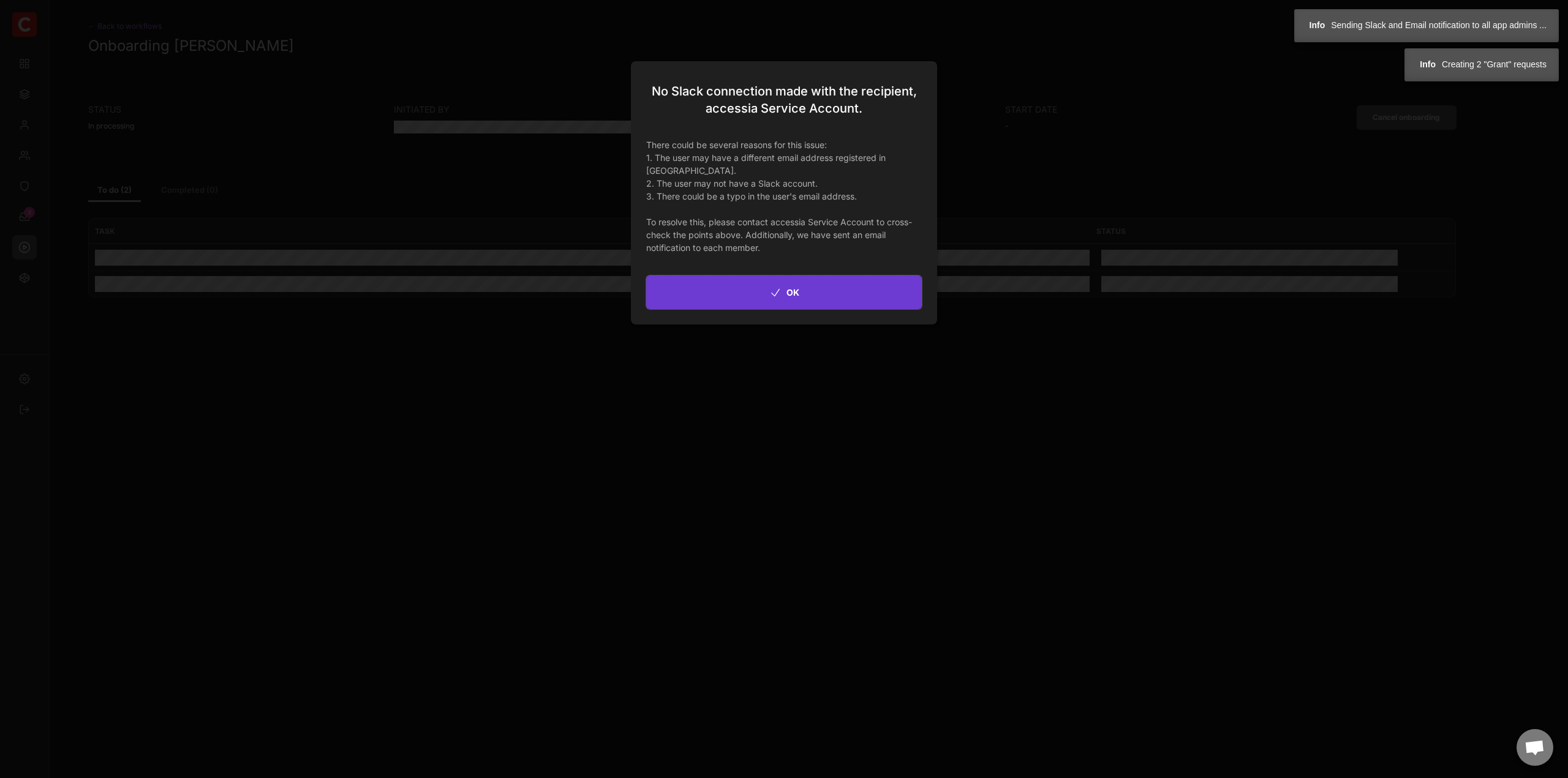
drag, startPoint x: 828, startPoint y: 292, endPoint x: 803, endPoint y: 312, distance: 32.0
click at [828, 291] on button "OK" at bounding box center [784, 292] width 276 height 33
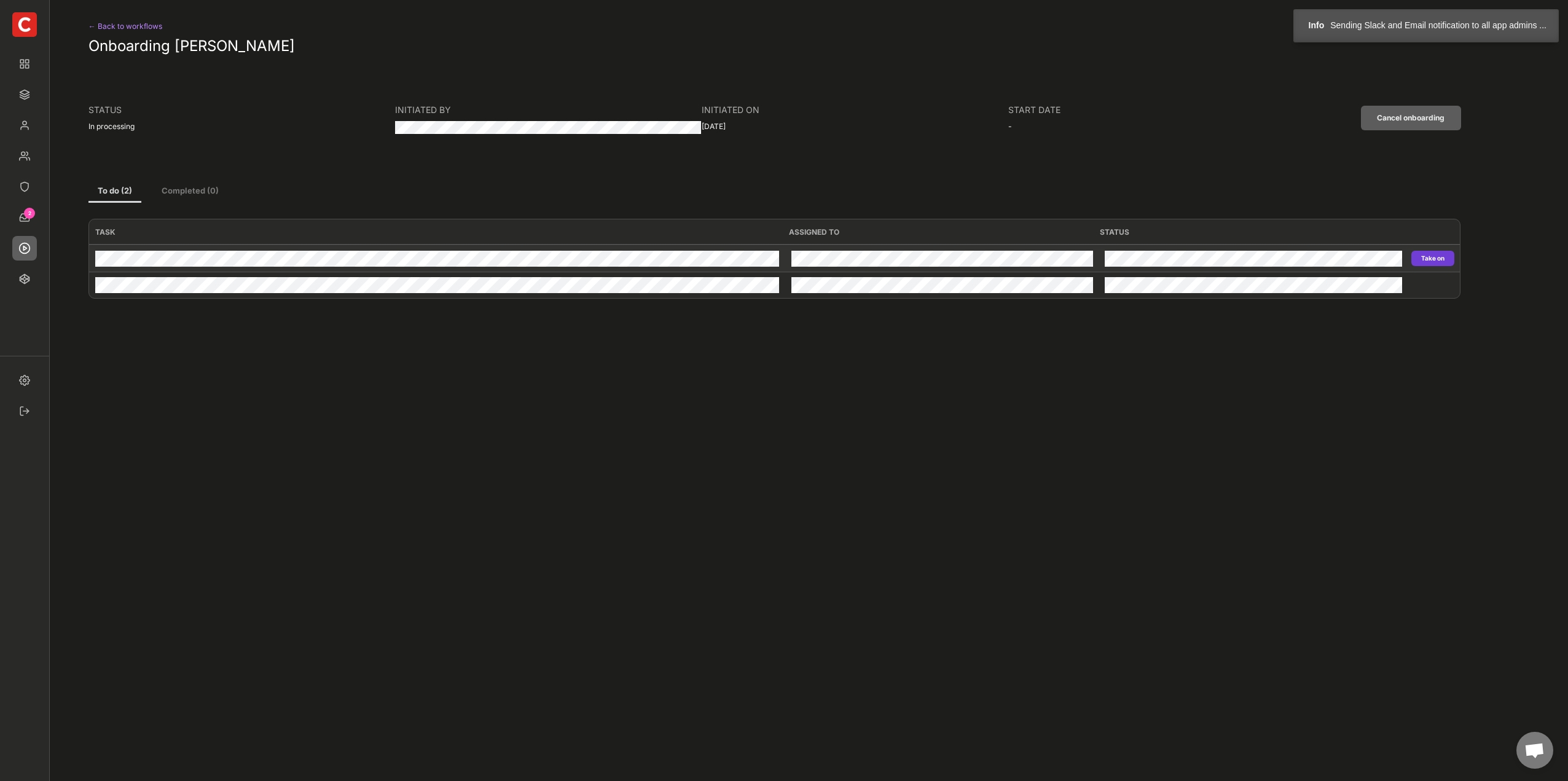
click at [1435, 258] on button "Take on" at bounding box center [1433, 258] width 43 height 16
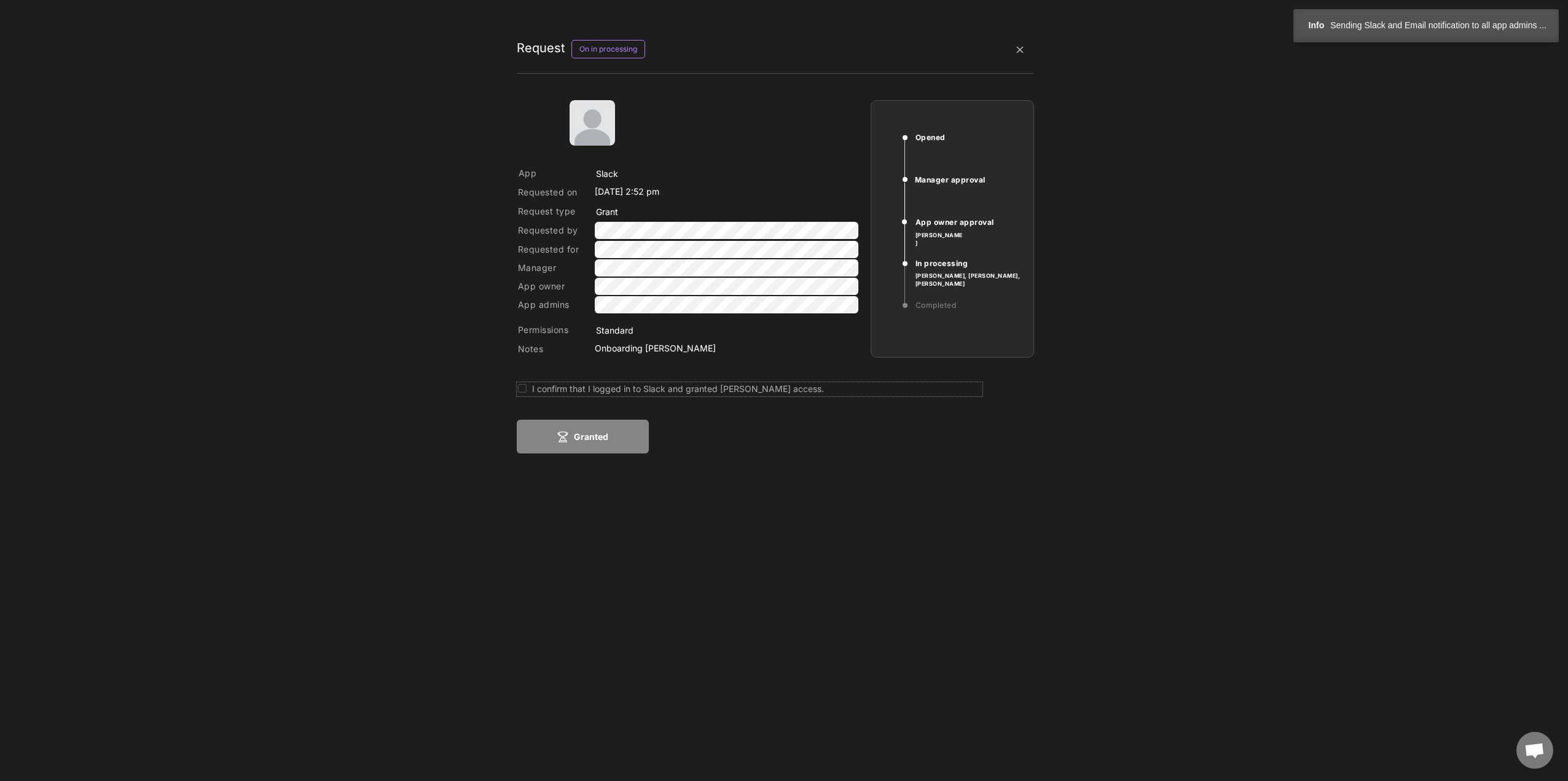
click at [548, 389] on div "I confirm that I logged in to Slack and granted Vera Palmer's access." at bounding box center [758, 388] width 451 height 13
click at [592, 440] on button "Granted" at bounding box center [583, 436] width 132 height 33
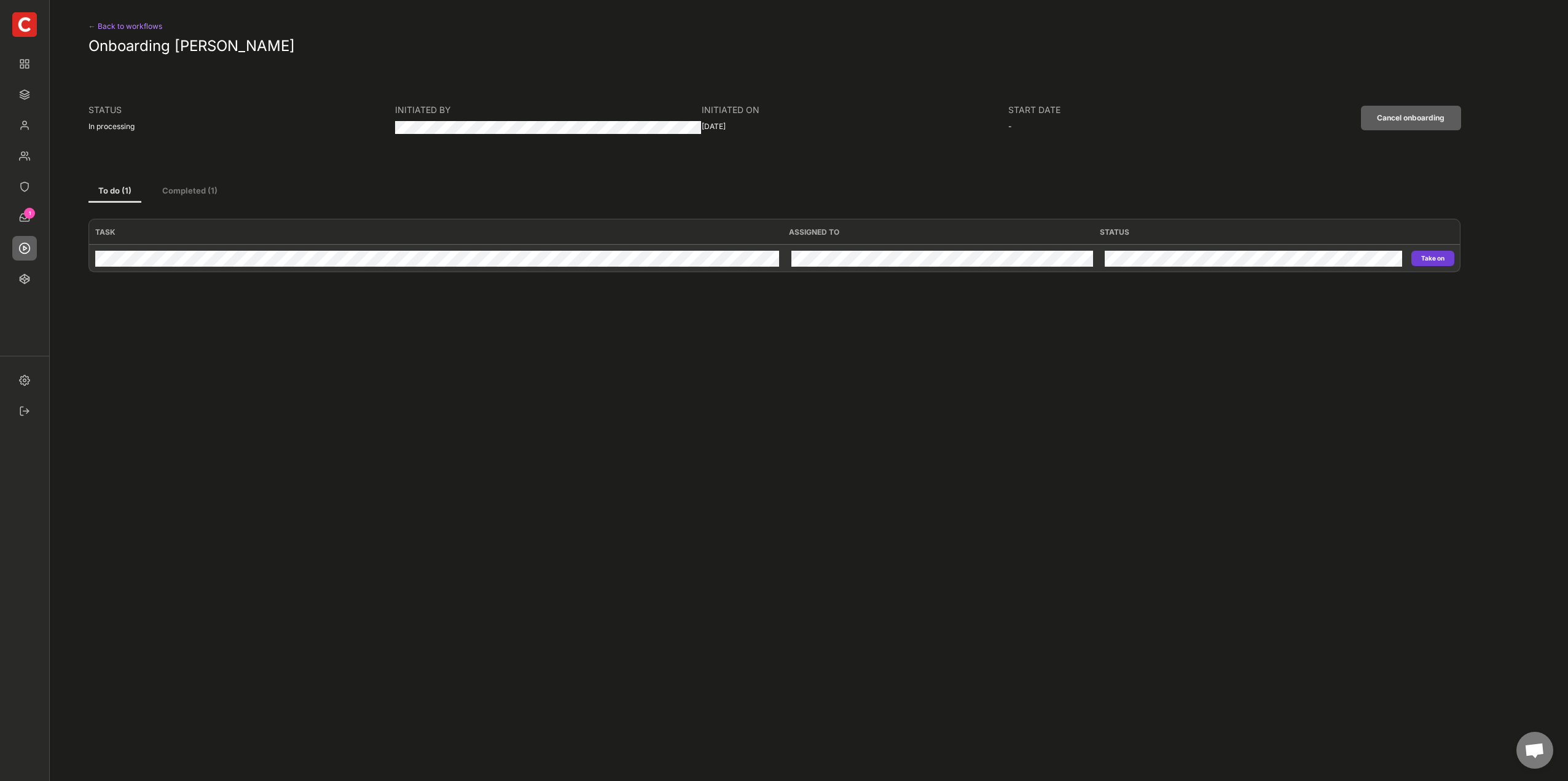
click at [1438, 252] on button "Take on" at bounding box center [1433, 258] width 43 height 16
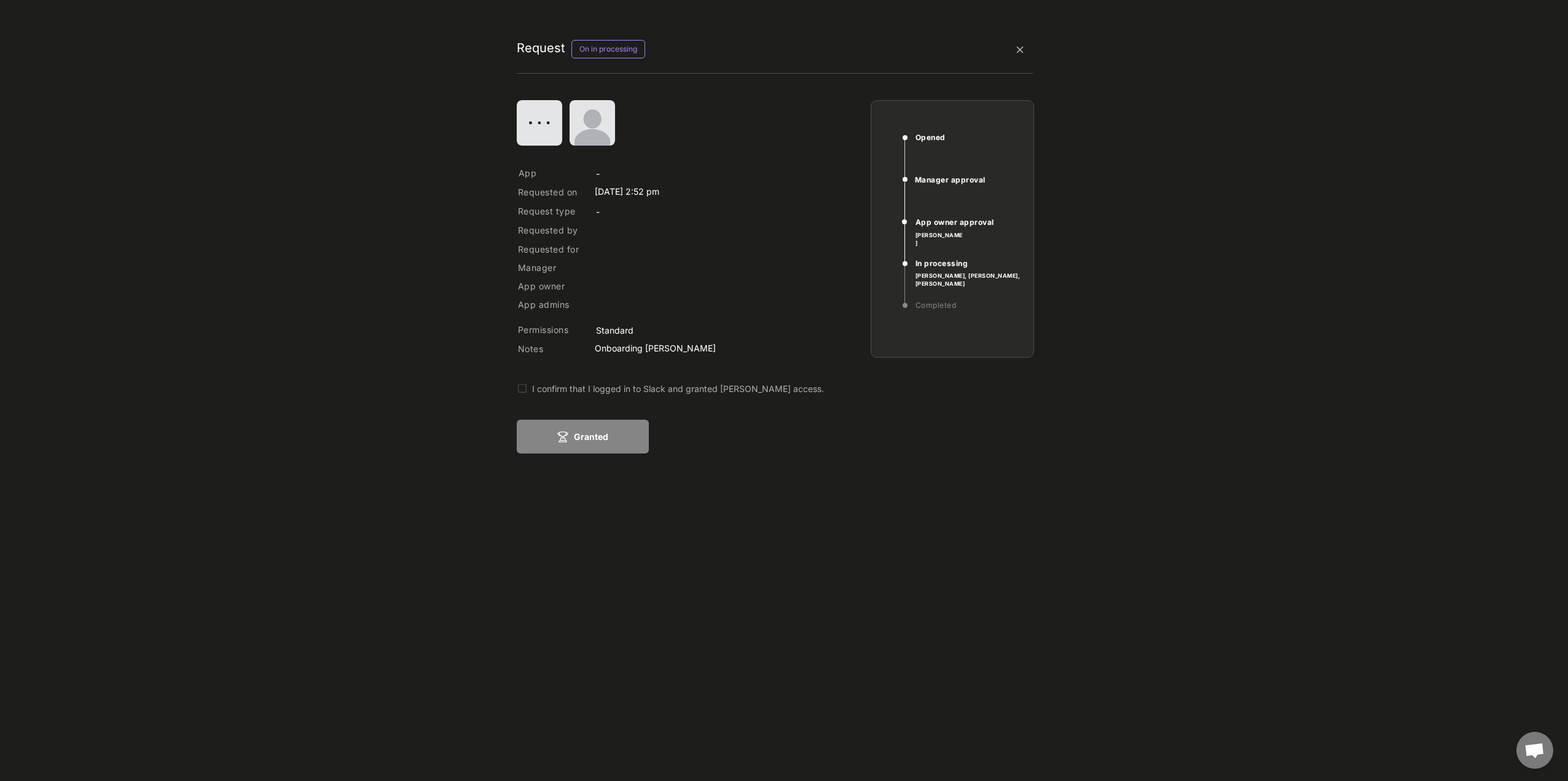
type input "accessia"
type input "Grant"
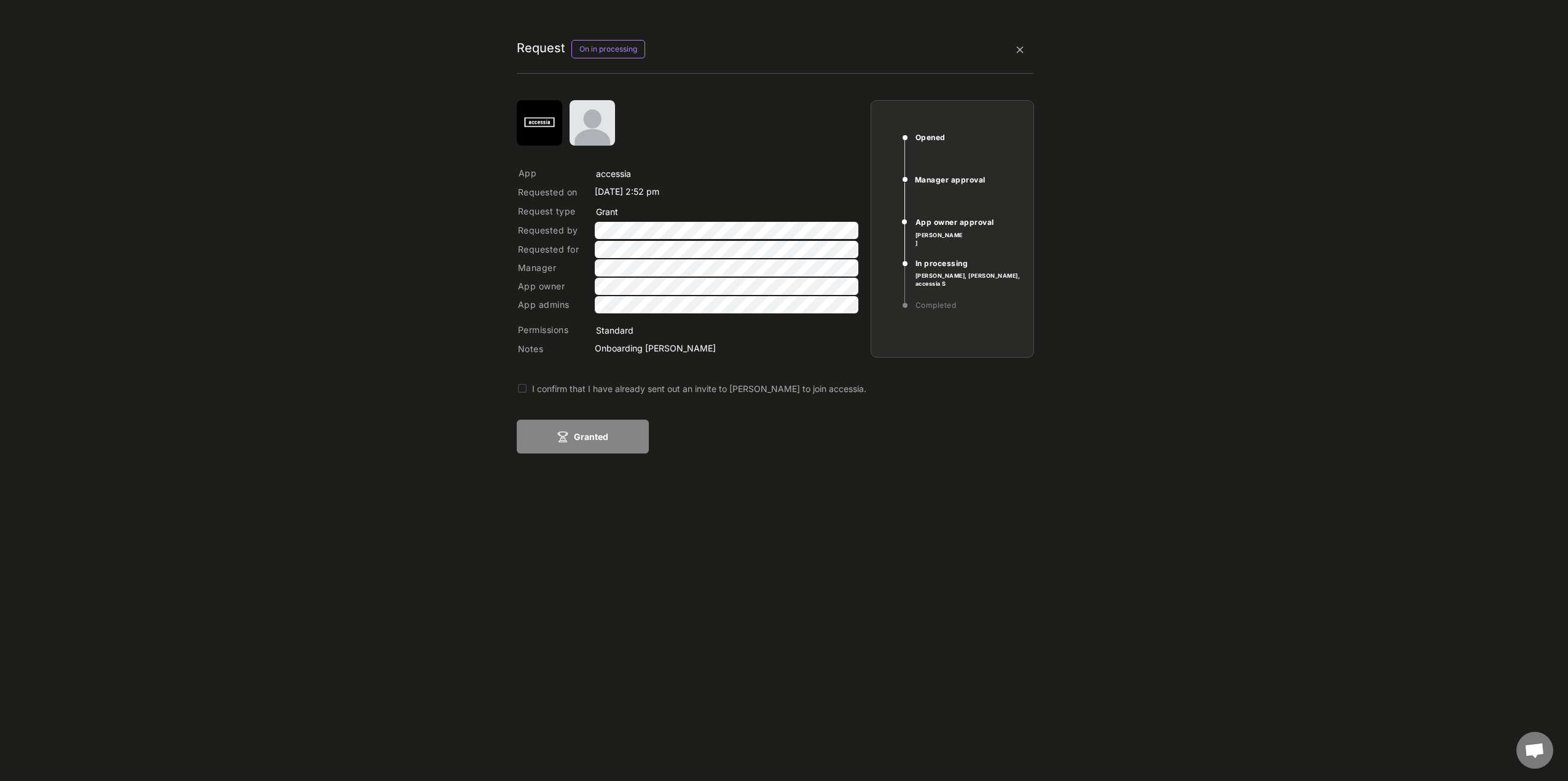
click at [648, 393] on div "I confirm that I have already sent out an invite to Vera Palmer to join accessi…" at bounding box center [758, 388] width 451 height 13
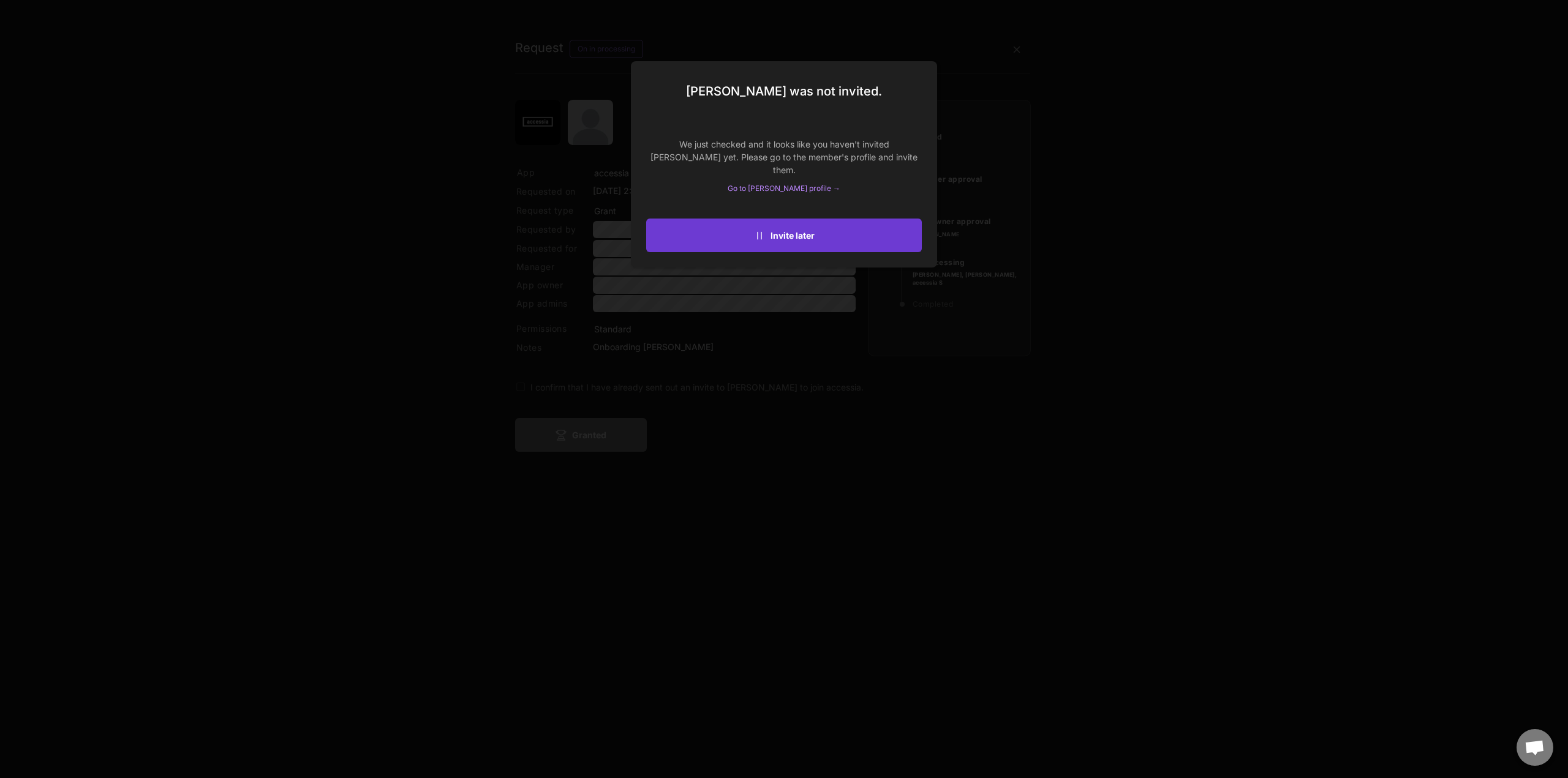
click at [812, 242] on button "Invite later" at bounding box center [784, 235] width 276 height 33
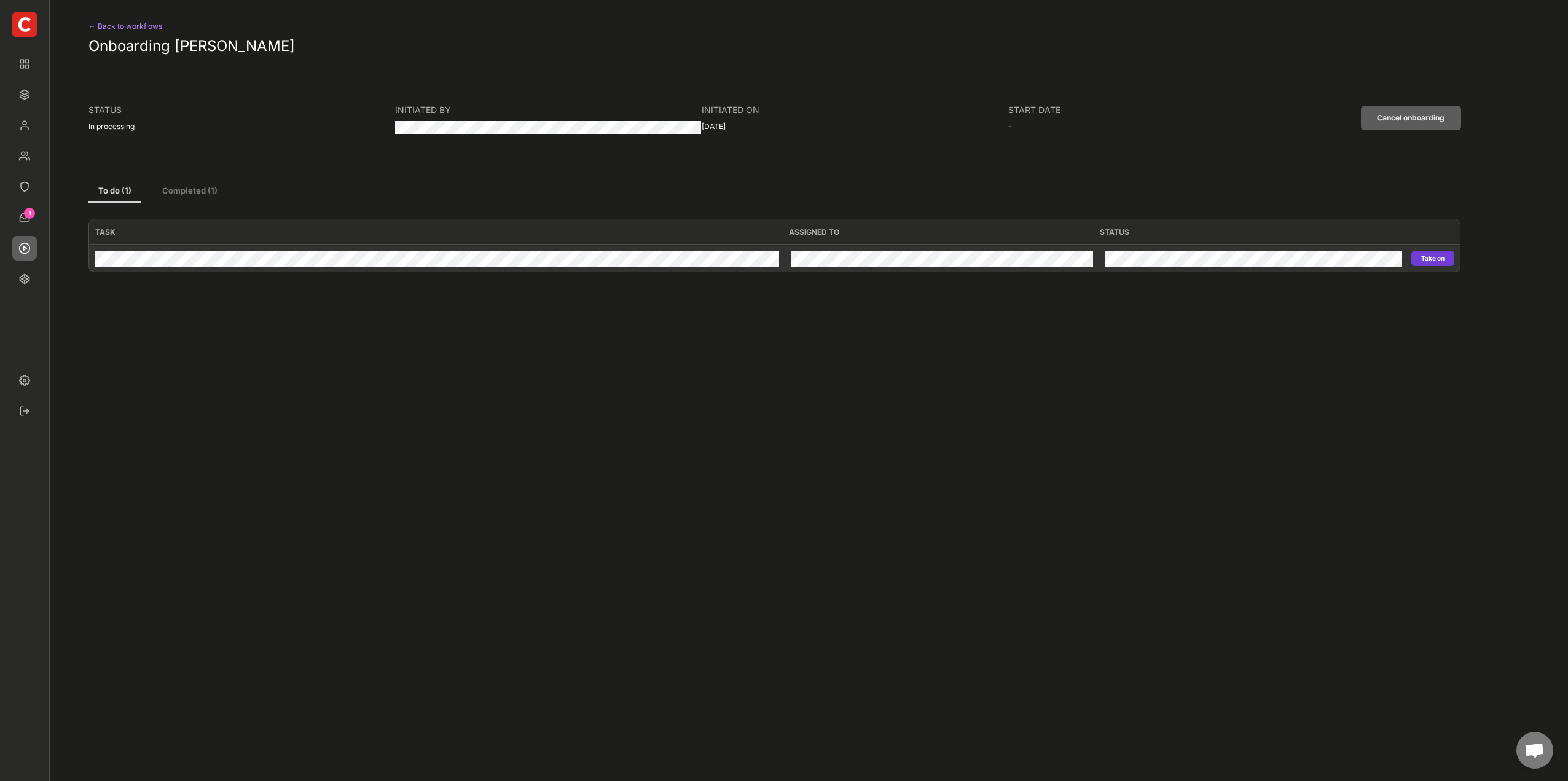
click at [1437, 260] on button "Take on" at bounding box center [1433, 258] width 43 height 16
type input "accessia"
type input "Grant"
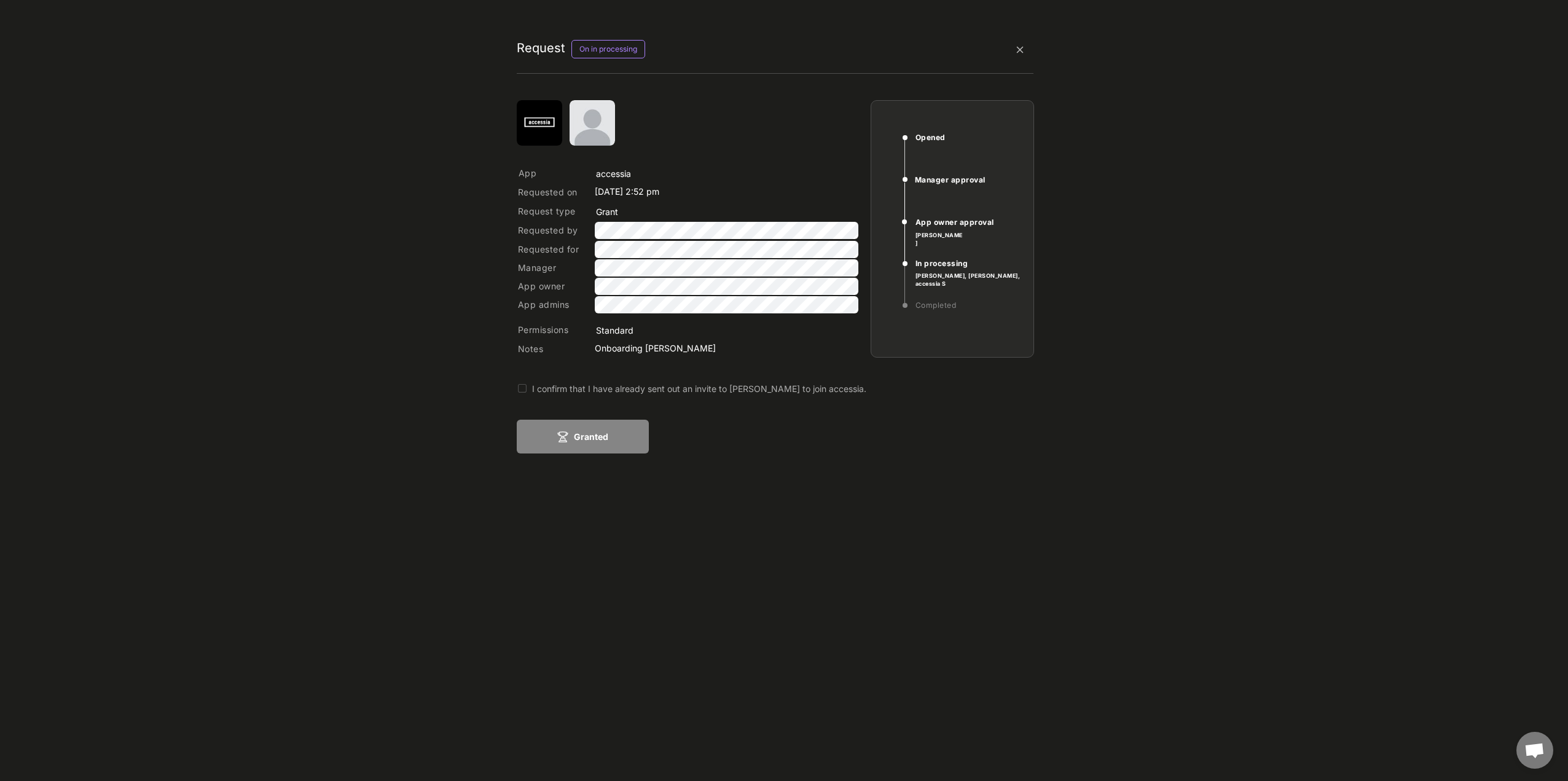
click at [572, 388] on div "I confirm that I have already sent out an invite to Vera Palmer to join accessi…" at bounding box center [758, 388] width 451 height 13
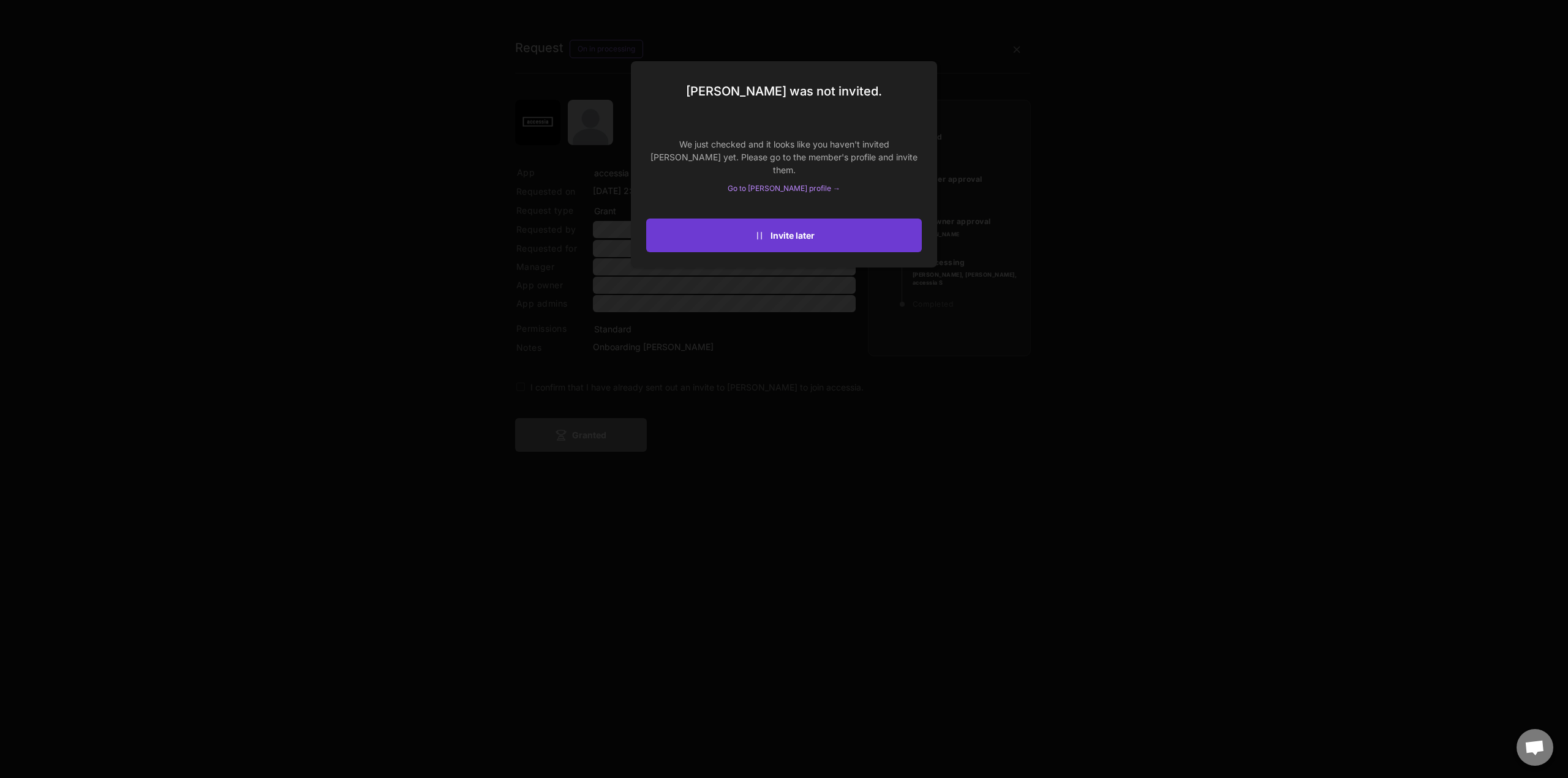
click at [812, 239] on button "Invite later" at bounding box center [784, 235] width 276 height 33
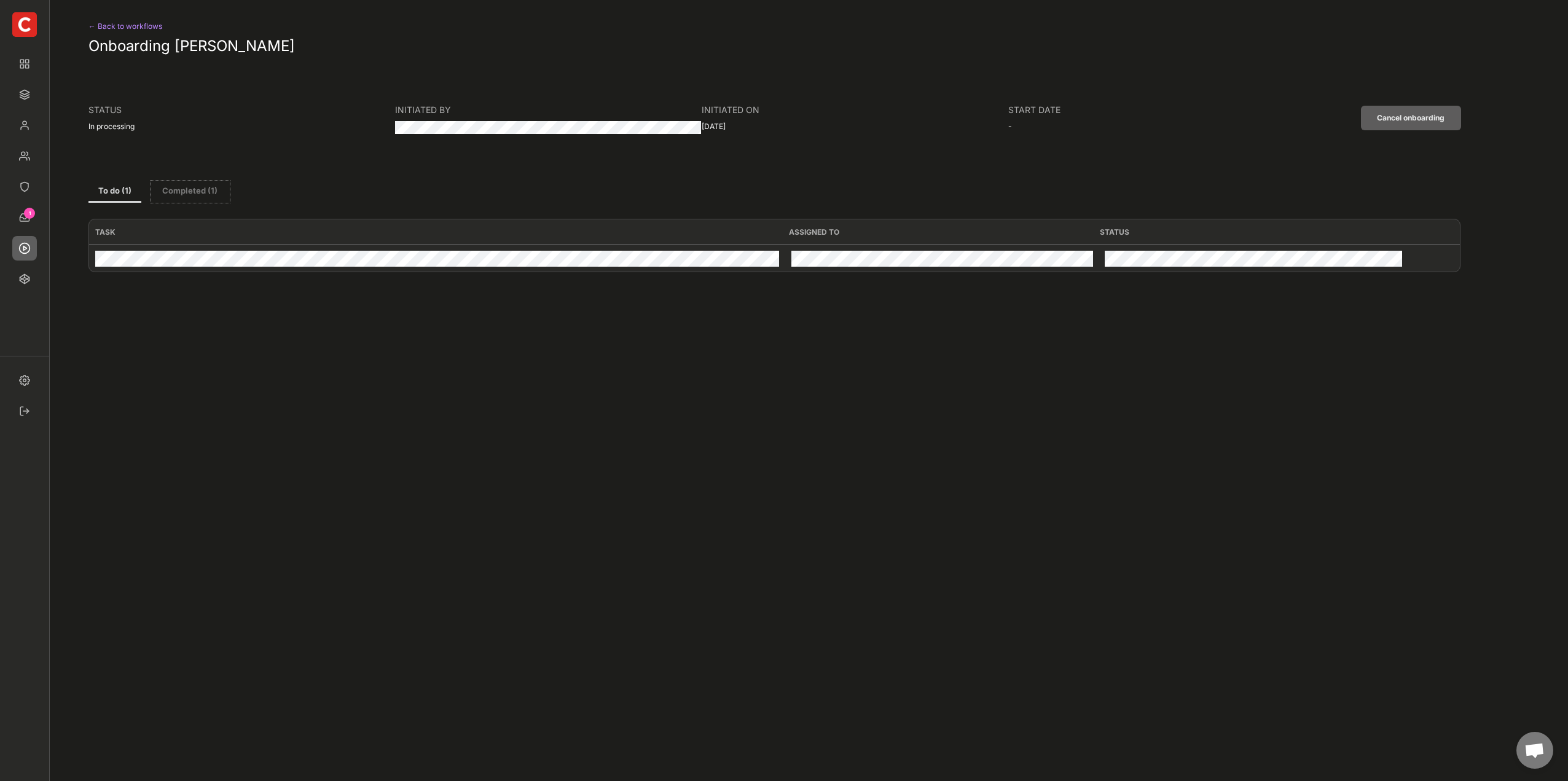
click at [184, 190] on button "Completed (1)" at bounding box center [190, 192] width 80 height 22
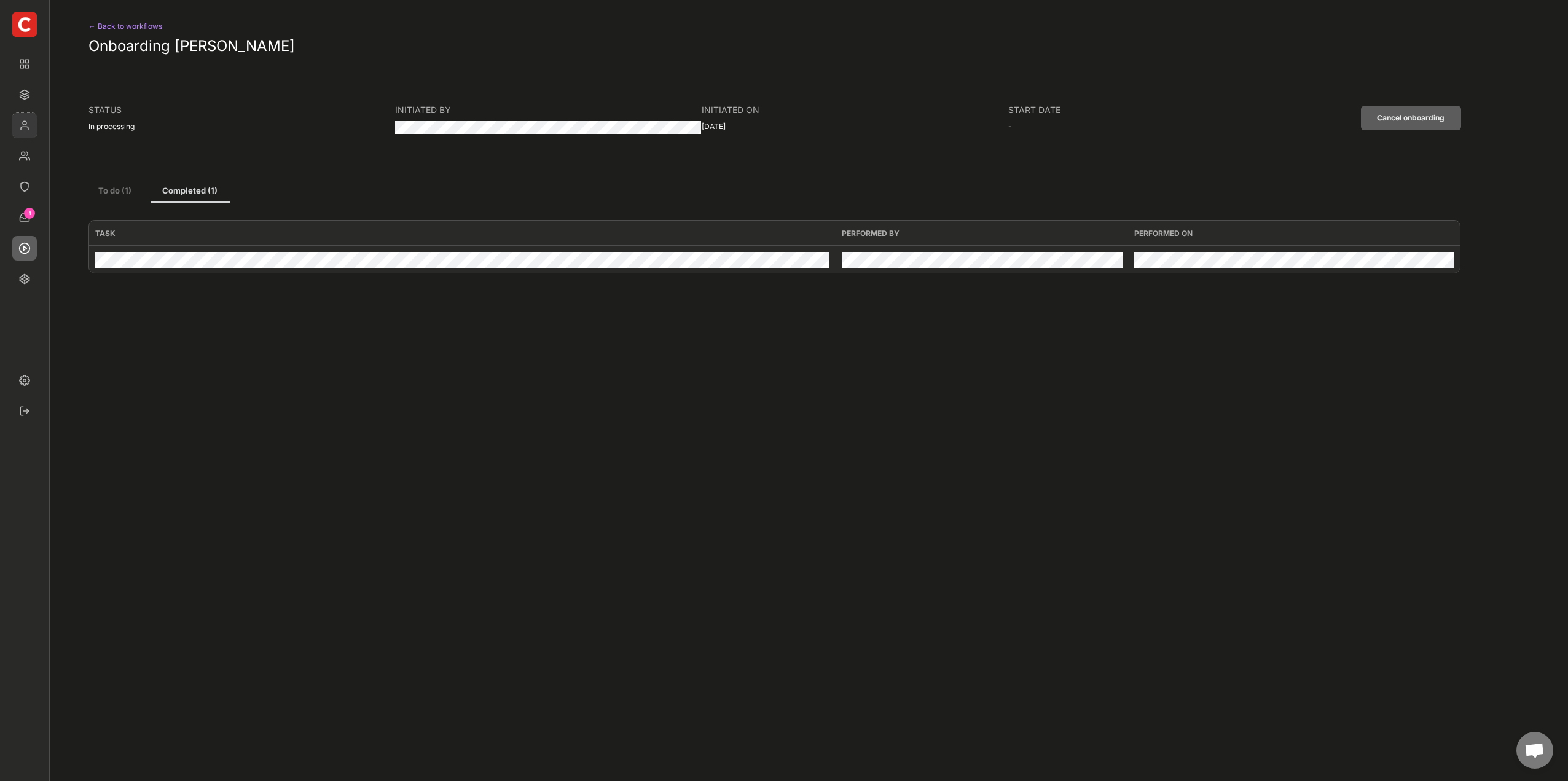
click at [30, 127] on img at bounding box center [25, 125] width 25 height 25
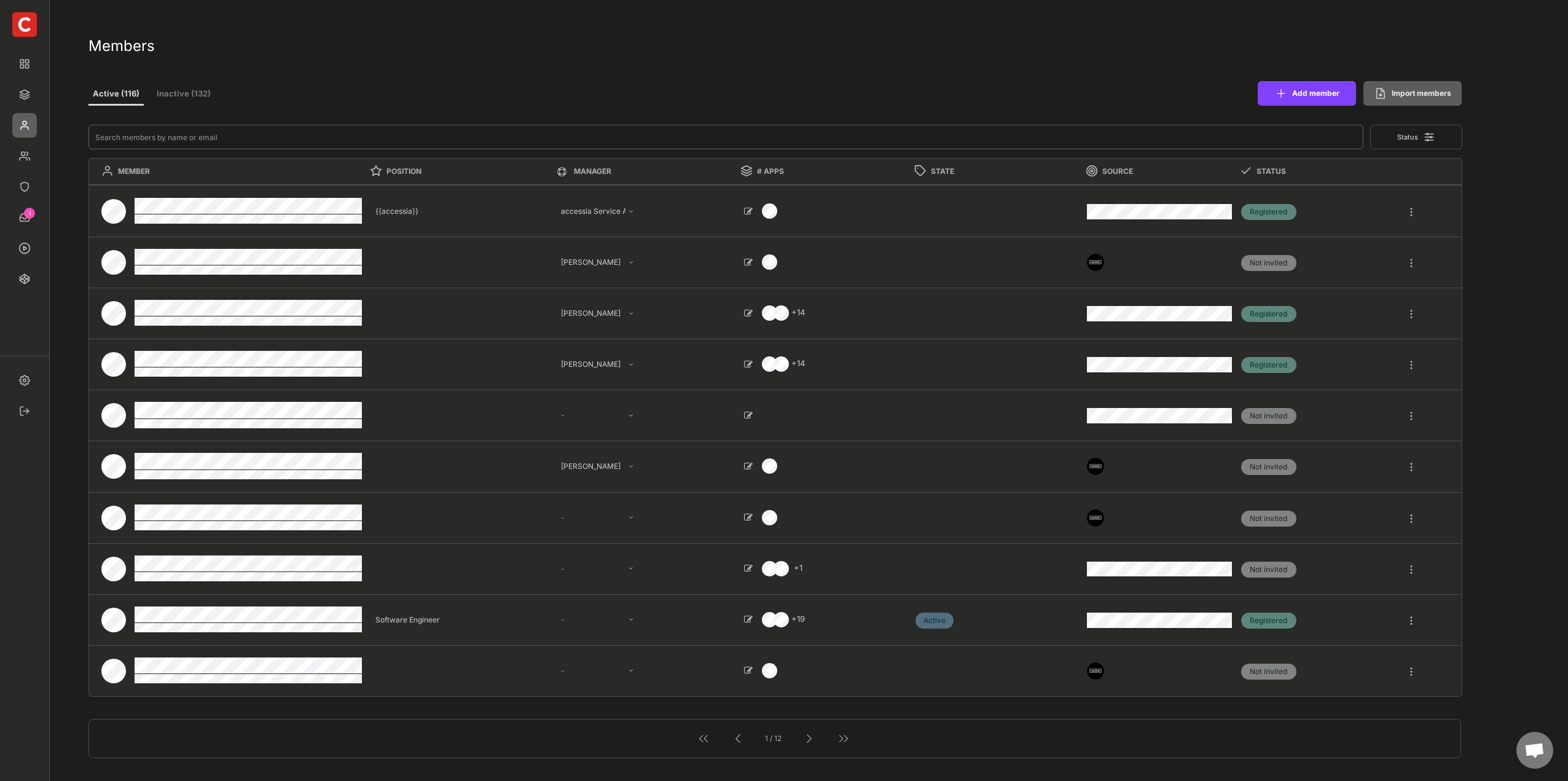
click at [154, 138] on input "input" at bounding box center [726, 137] width 1276 height 25
type input "ver"
select select ""PLACEHOLDER_1427118222253""
select select ""1348695171700984260__LOOKUP__1665490968243x777252206885620500""
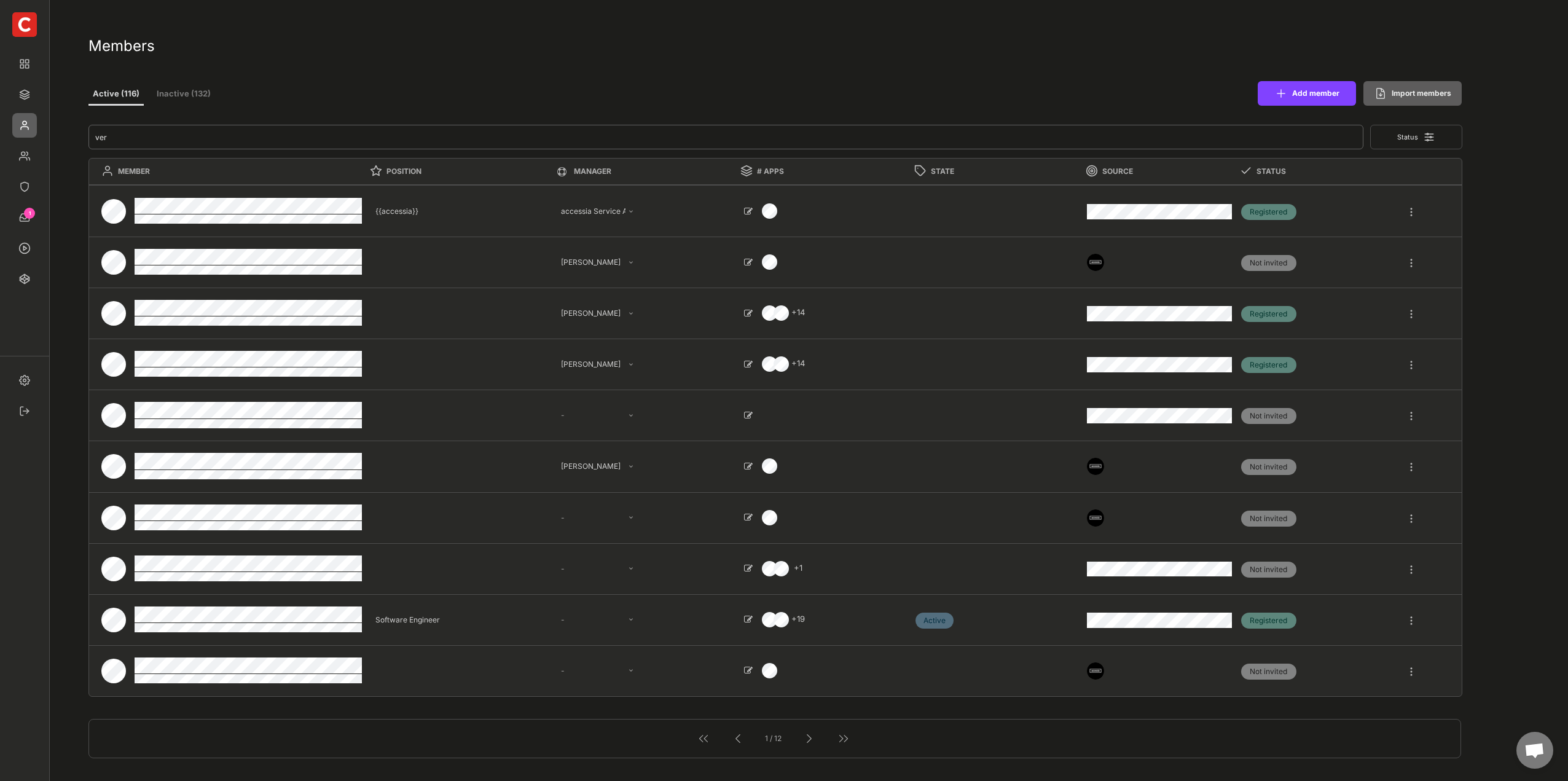
select select ""PLACEHOLDER_1427118222253""
select select ""1348695171700984260__LOOKUP__1660121528802x892918515886457900""
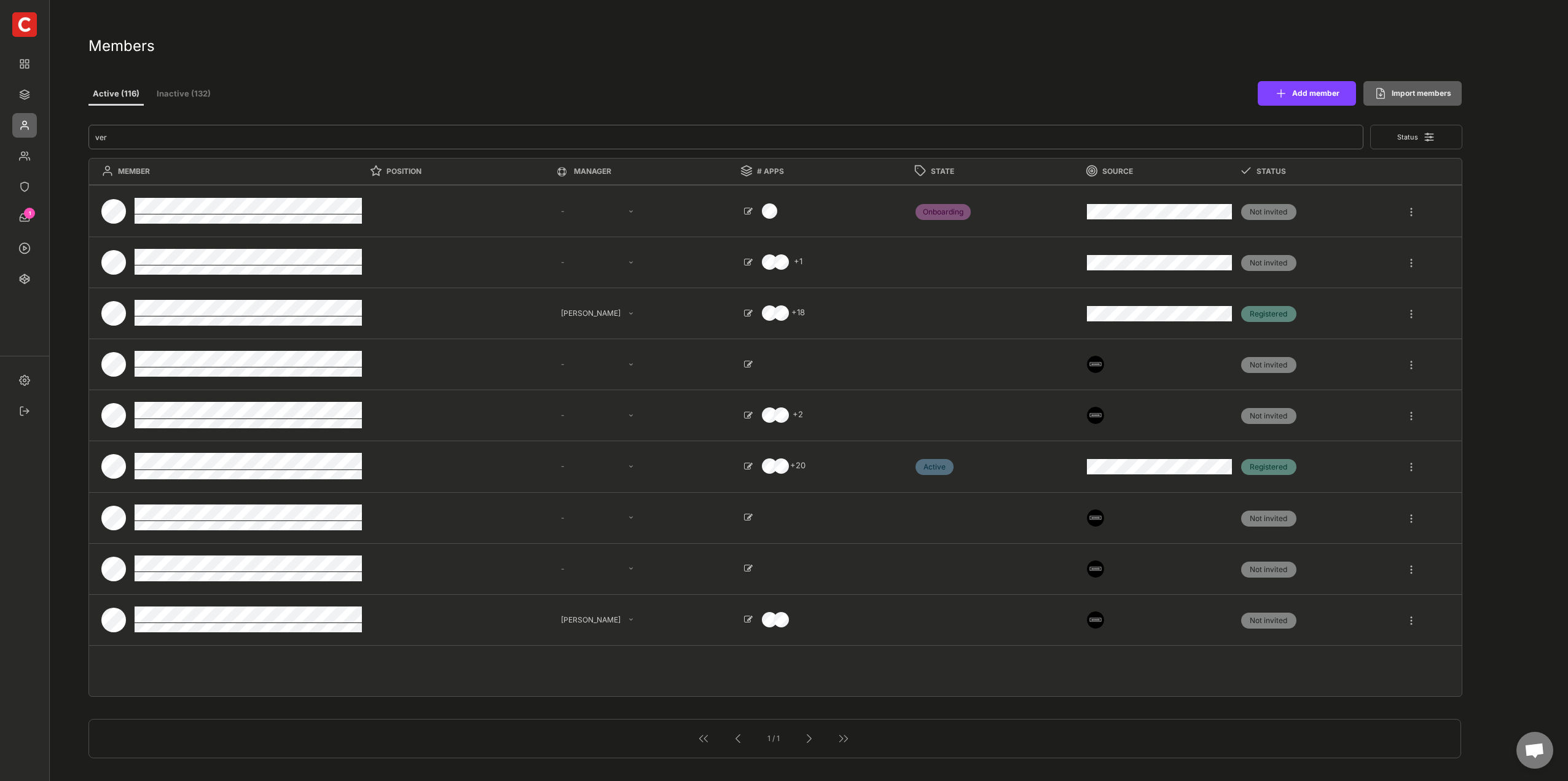
type input "ver"
click at [1410, 213] on div at bounding box center [1411, 206] width 11 height 22
click at [178, 97] on button "Inactive (132)" at bounding box center [184, 94] width 62 height 22
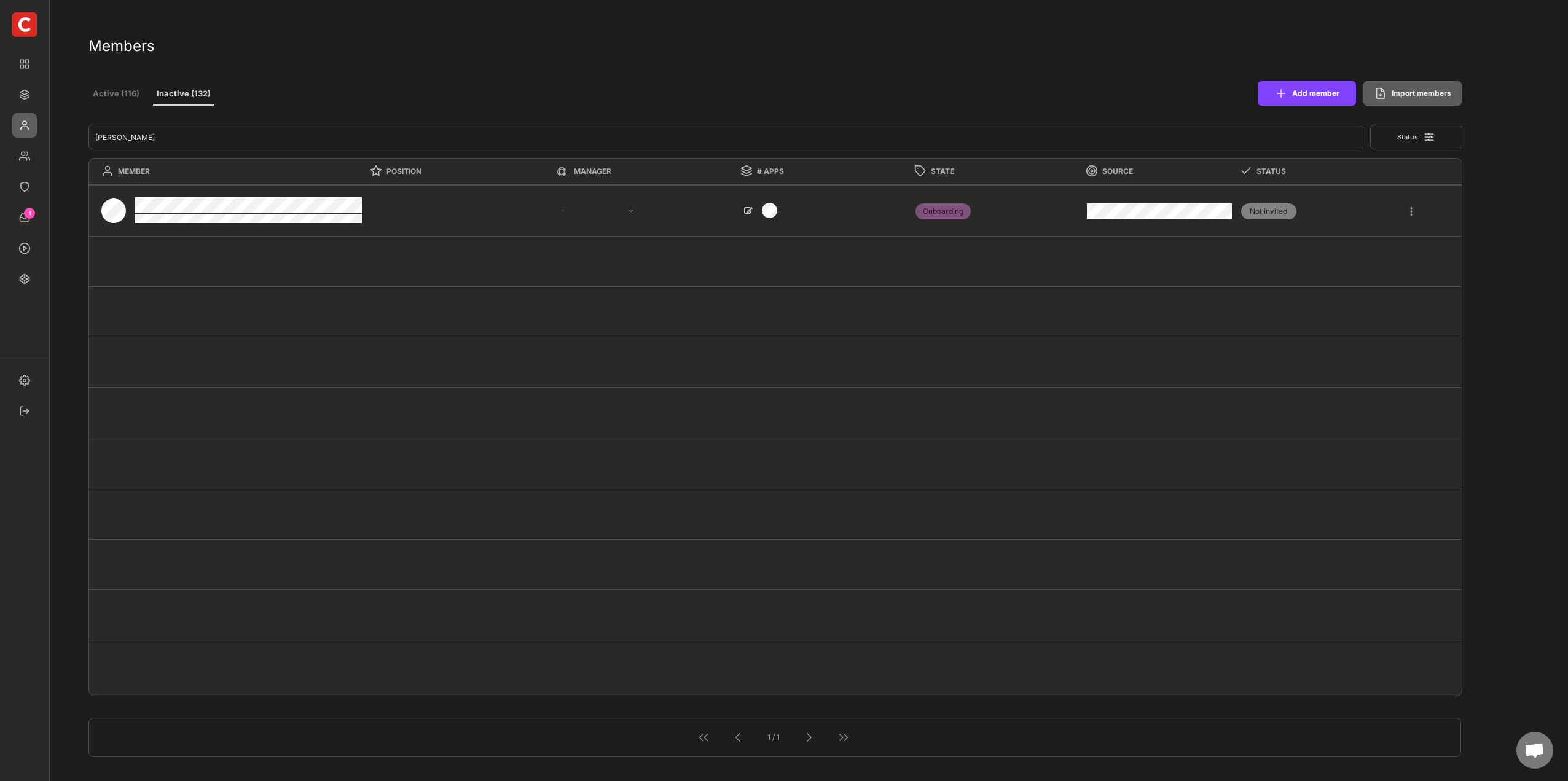
click at [941, 214] on div "Onboarding" at bounding box center [943, 211] width 55 height 11
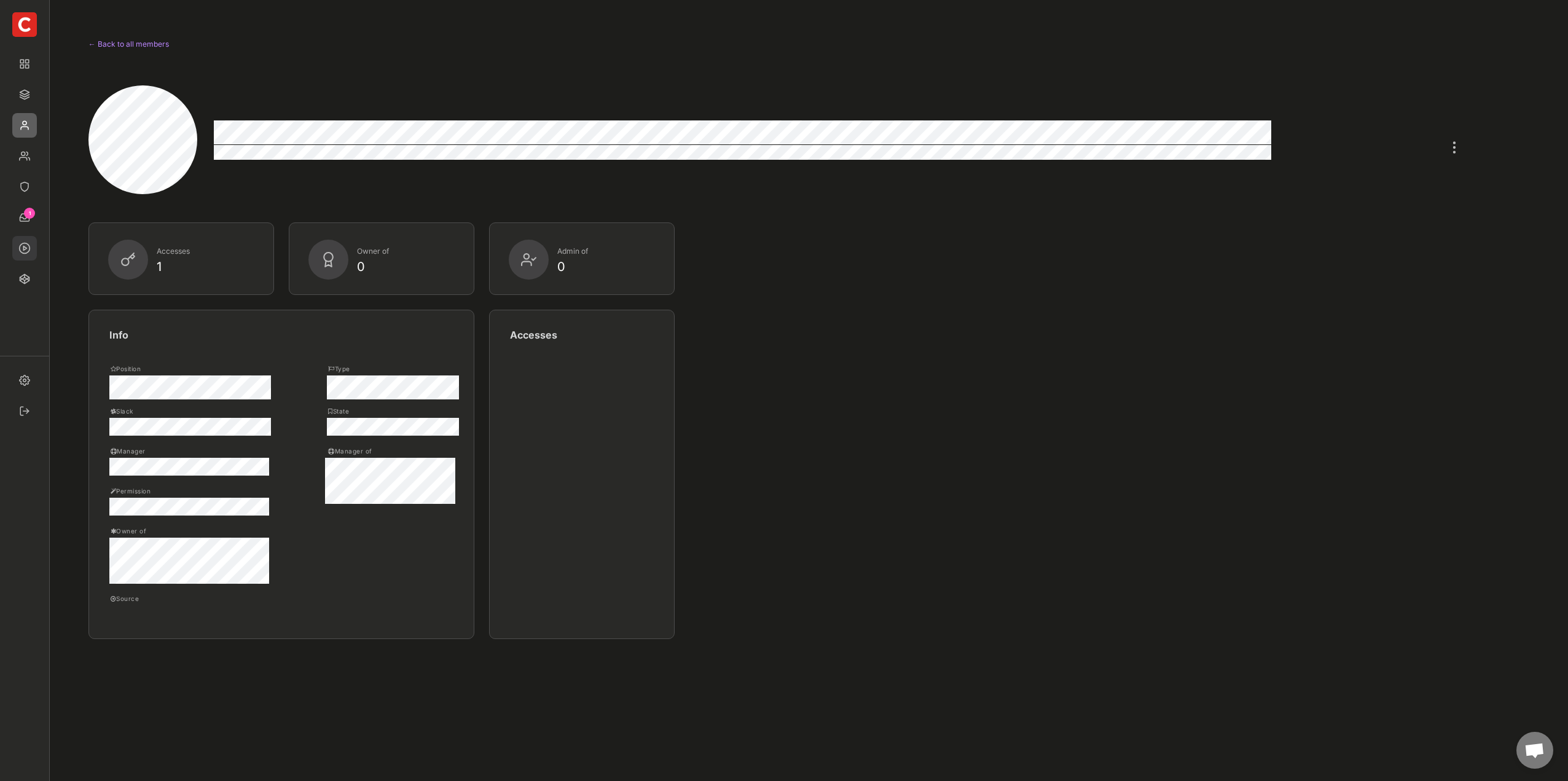
click at [32, 251] on img at bounding box center [25, 248] width 25 height 25
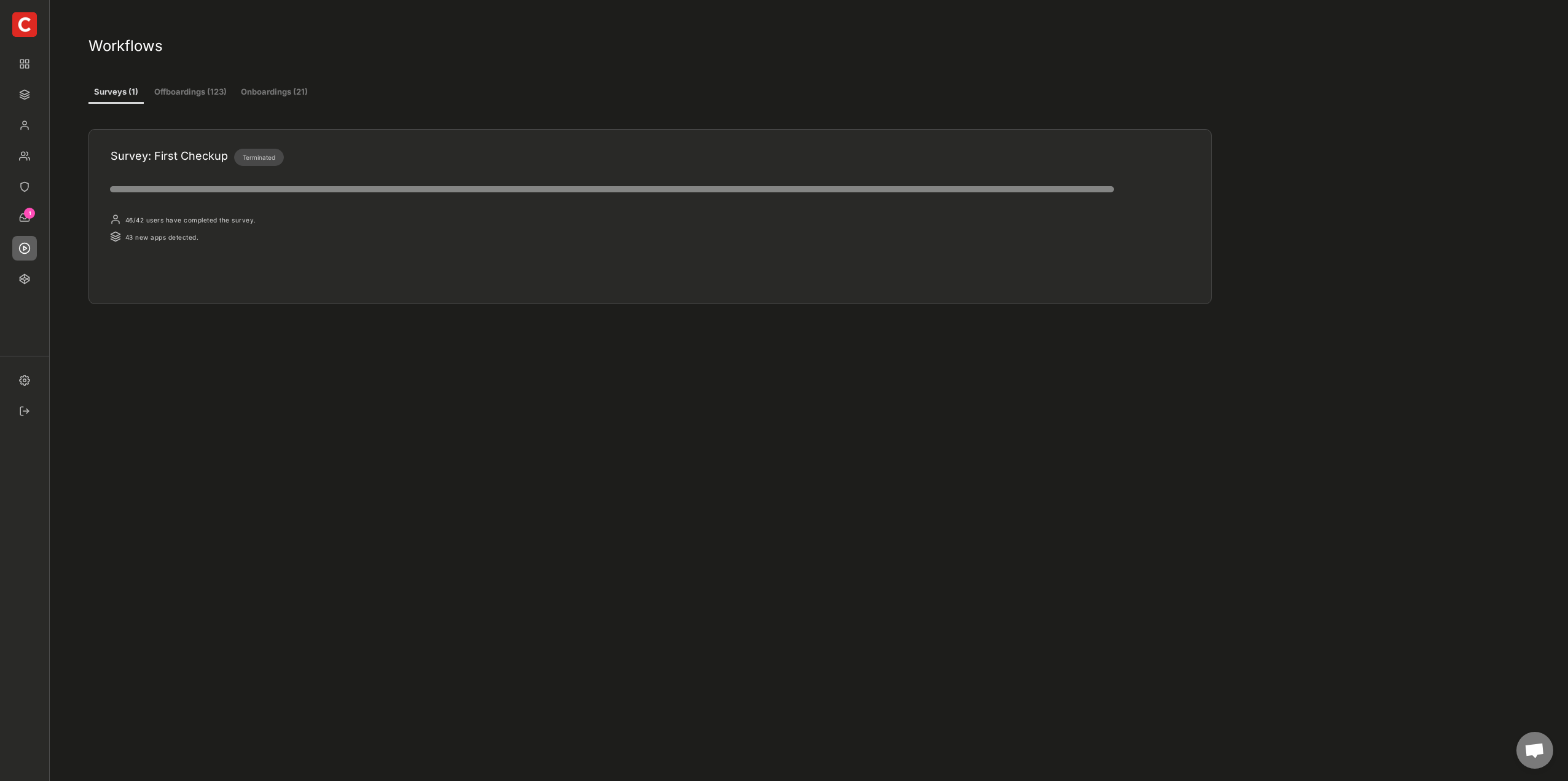
click at [267, 87] on button "Onboardings (21)" at bounding box center [274, 93] width 74 height 22
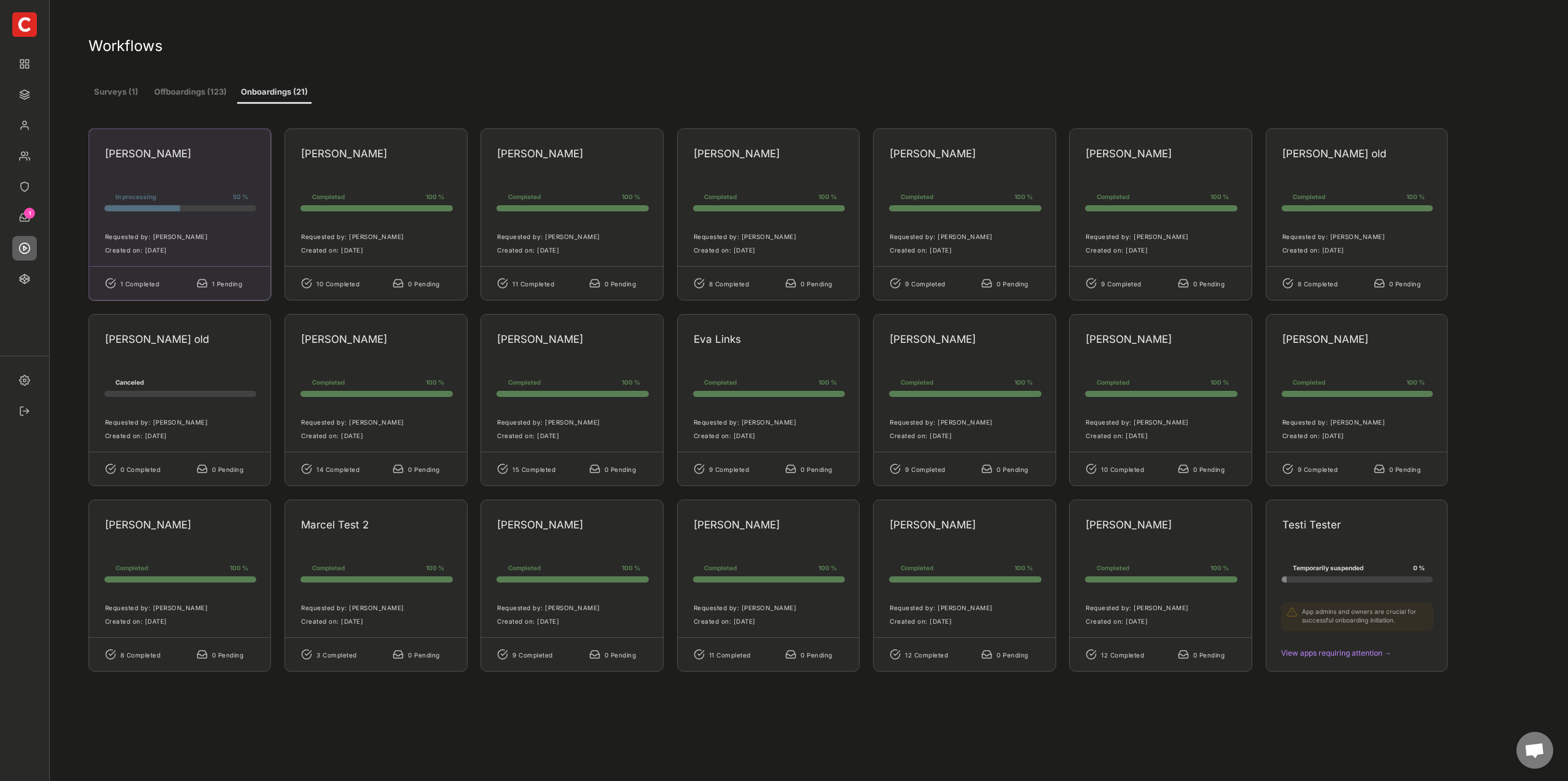
click at [234, 173] on div "Vera Palmer In processing 50 % 50% 50% Requested by: Marcel Lennartz Created on…" at bounding box center [180, 214] width 183 height 172
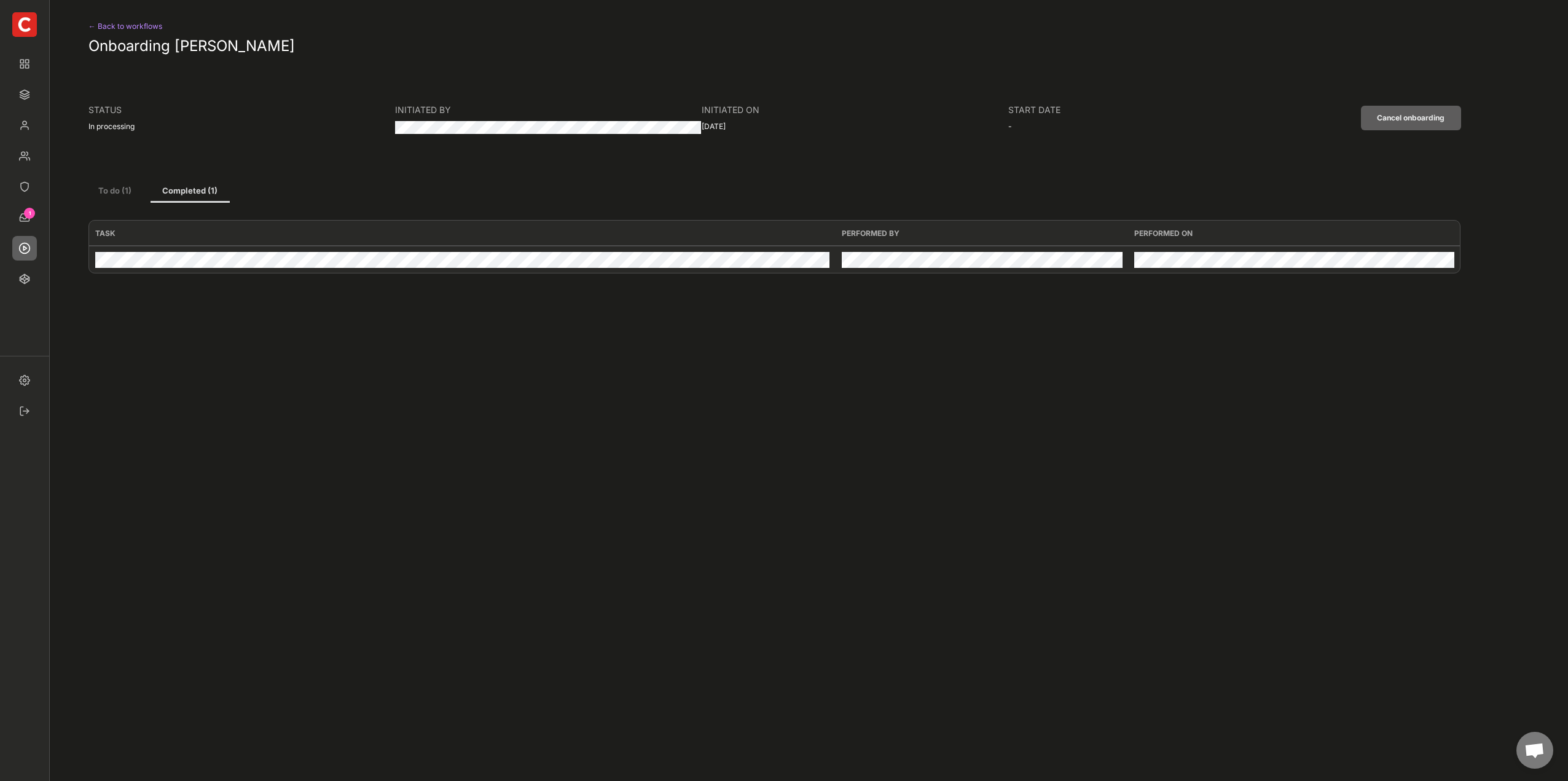
click at [112, 193] on button "To do (1)" at bounding box center [114, 192] width 53 height 22
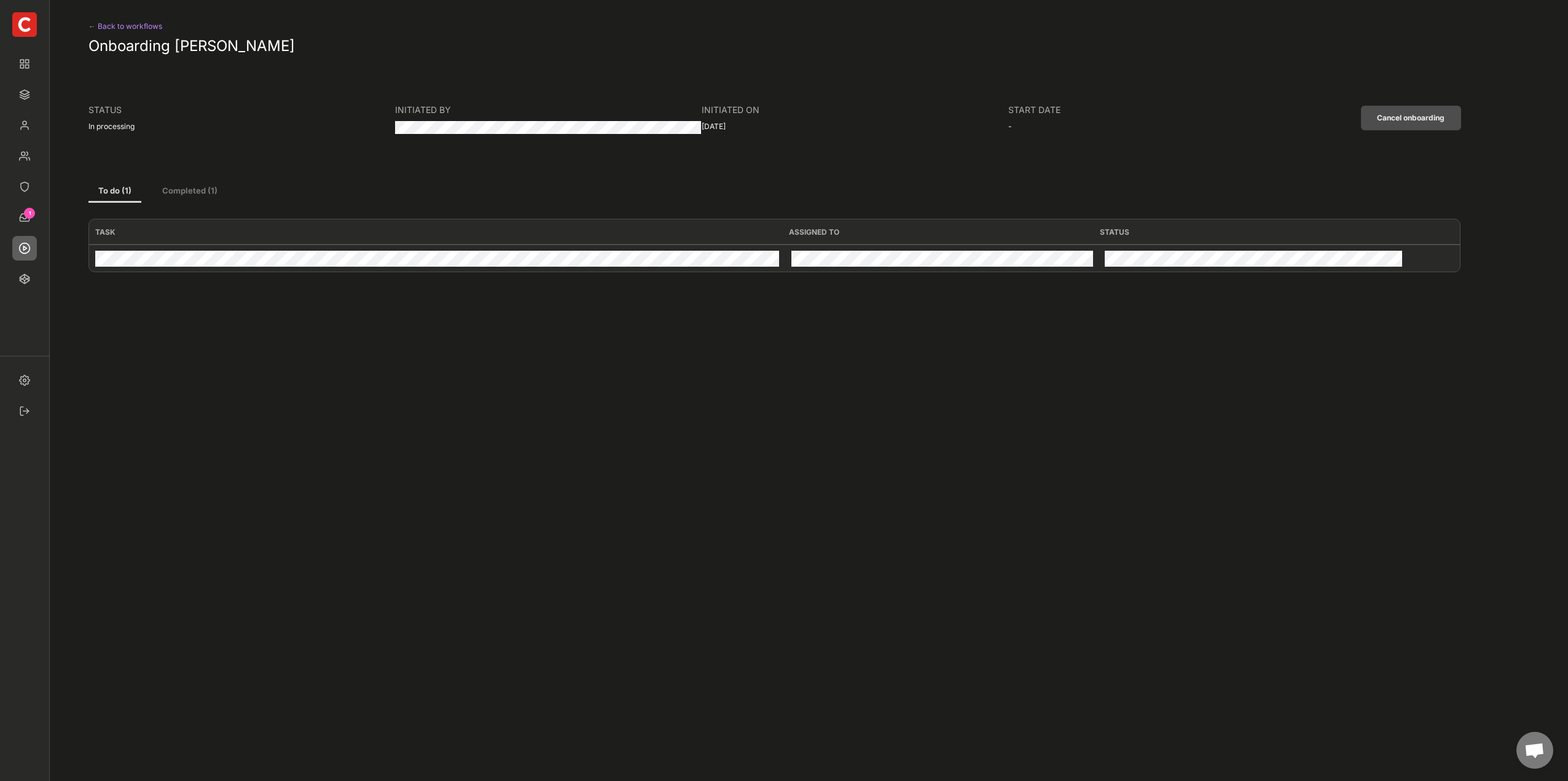
click at [1448, 120] on button "Cancel onboarding" at bounding box center [1410, 118] width 100 height 25
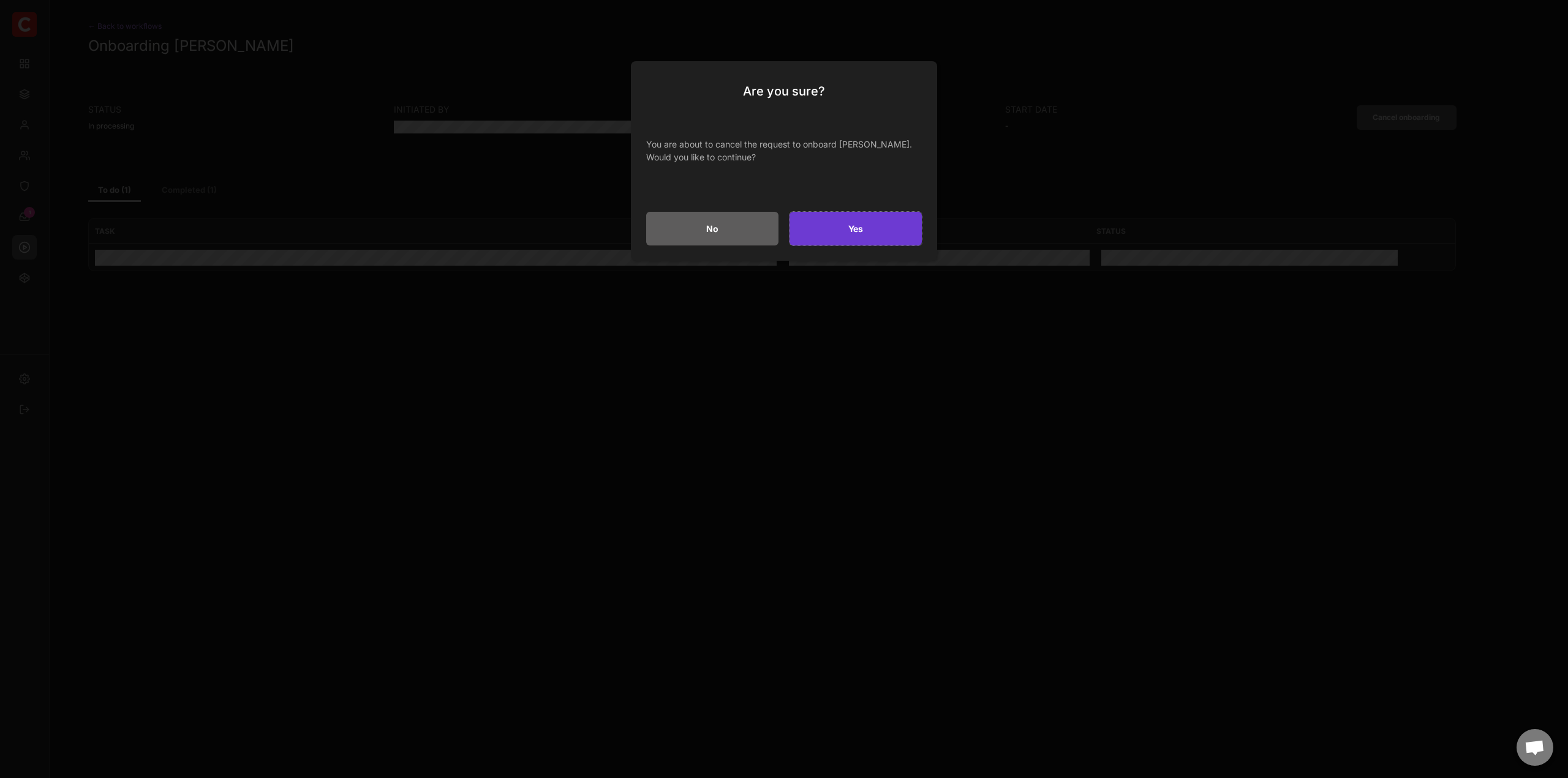
click at [855, 239] on button "Yes" at bounding box center [855, 228] width 133 height 33
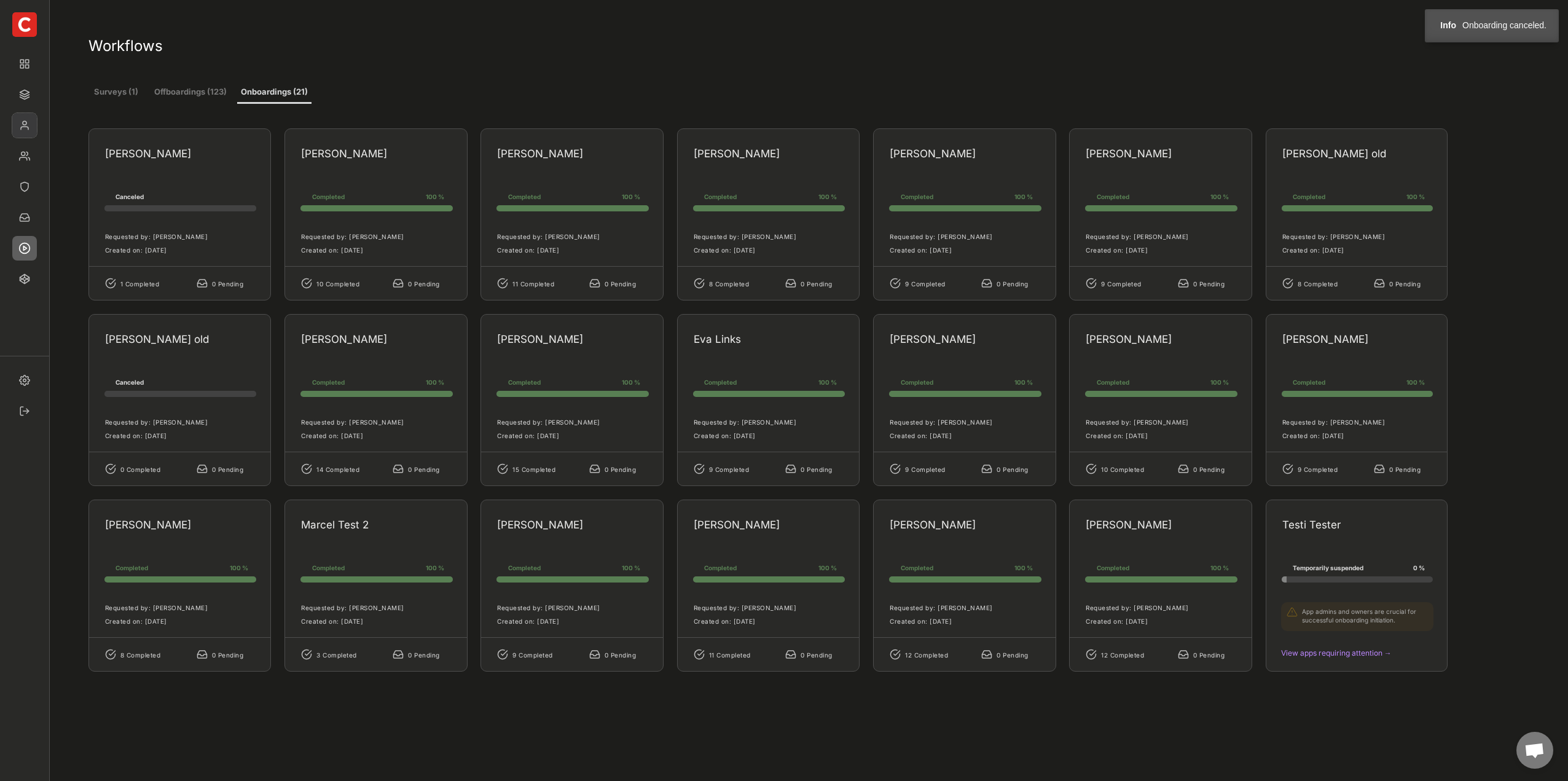
click at [26, 122] on img at bounding box center [25, 125] width 25 height 25
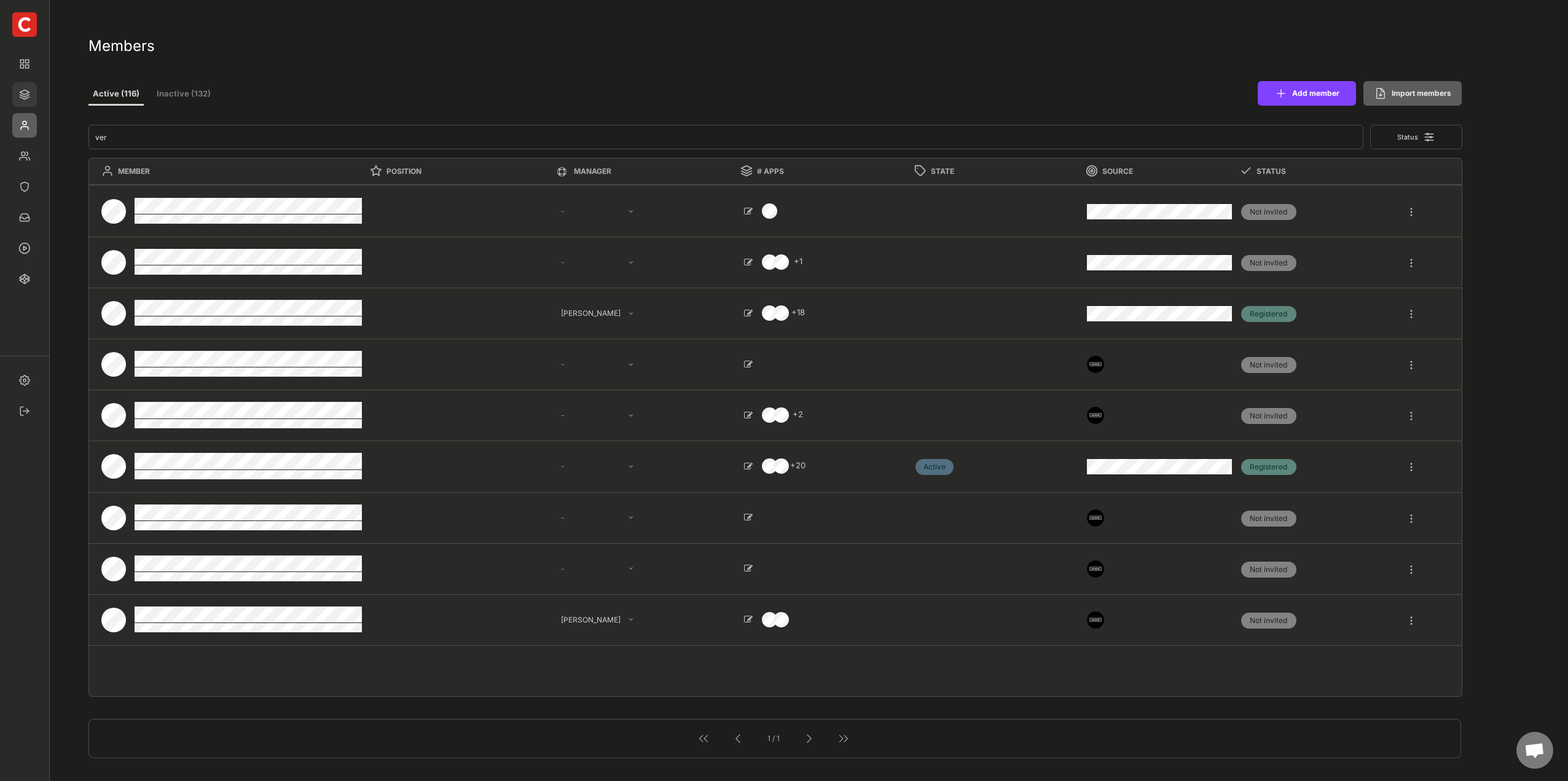
drag, startPoint x: 30, startPoint y: 104, endPoint x: 315, endPoint y: 158, distance: 290.1
click at [30, 104] on img at bounding box center [25, 94] width 25 height 25
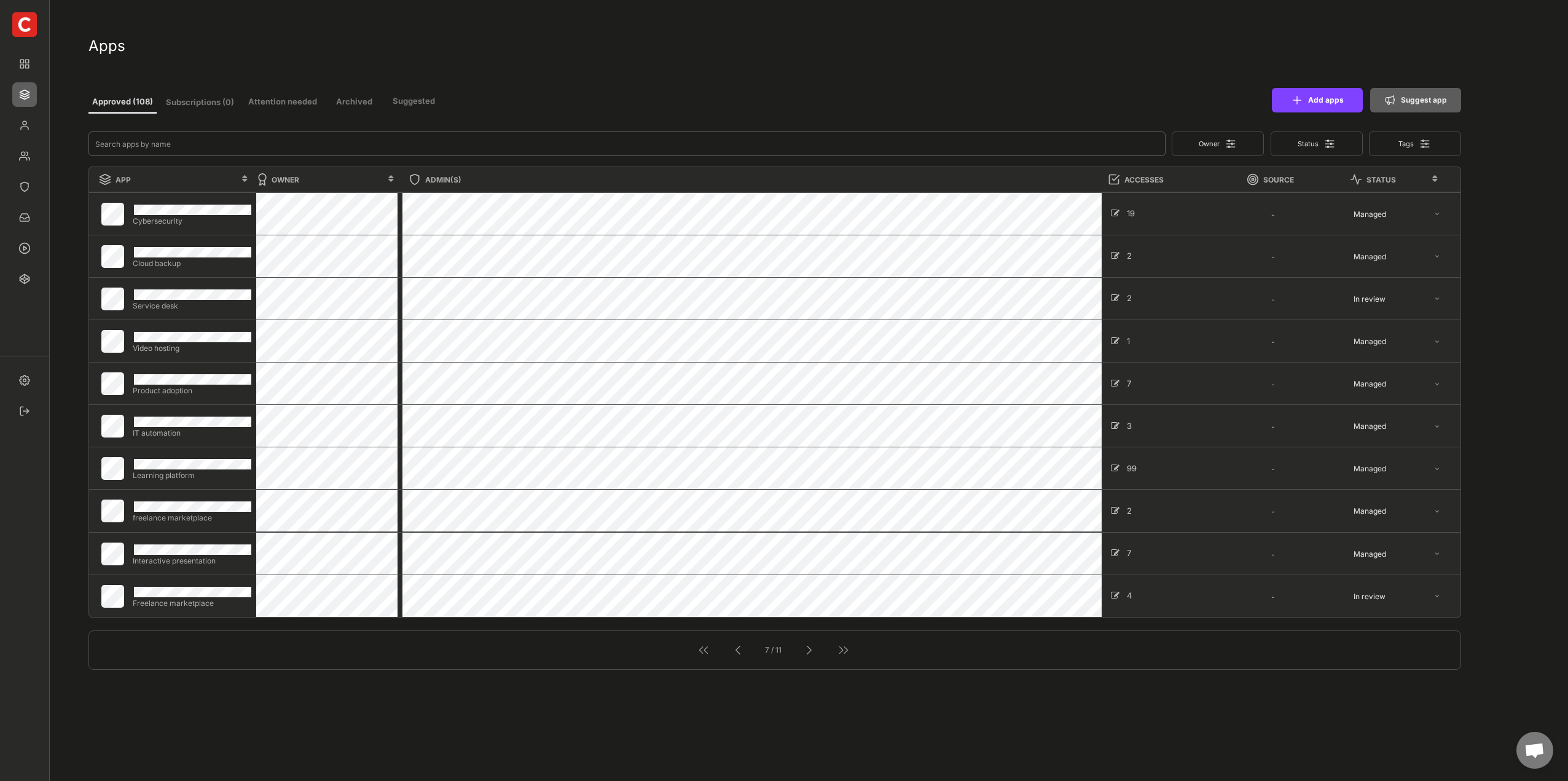
click at [158, 138] on input "input" at bounding box center [627, 144] width 1077 height 25
type input "con"
select select ""Managed""
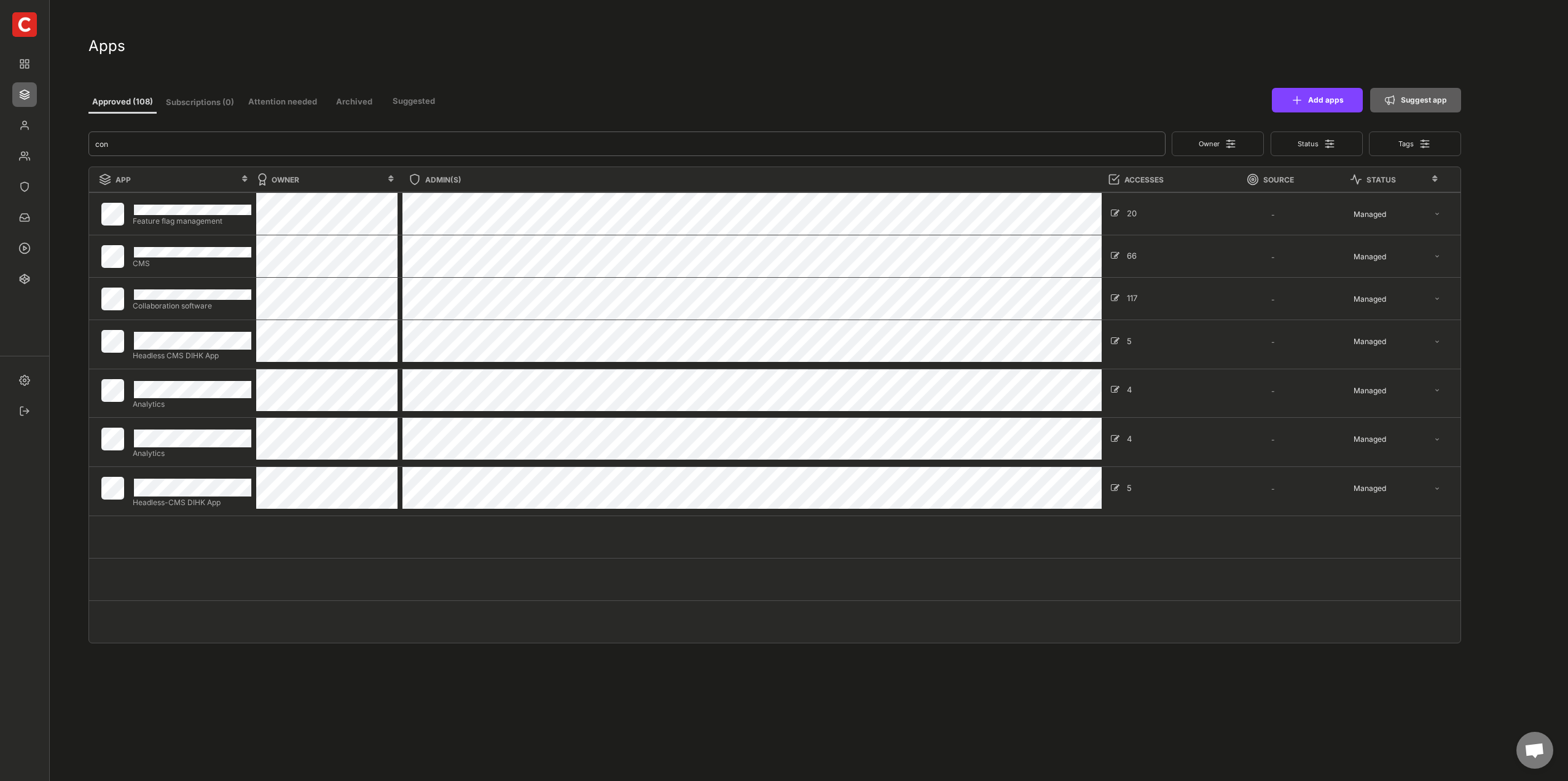
type input "con"
click at [323, 715] on div "Owner Status Tags APP OWNER ADMIN(S) ACCESSES SOURCE STATUS Feature flag manage…" at bounding box center [775, 695] width 1375 height 1128
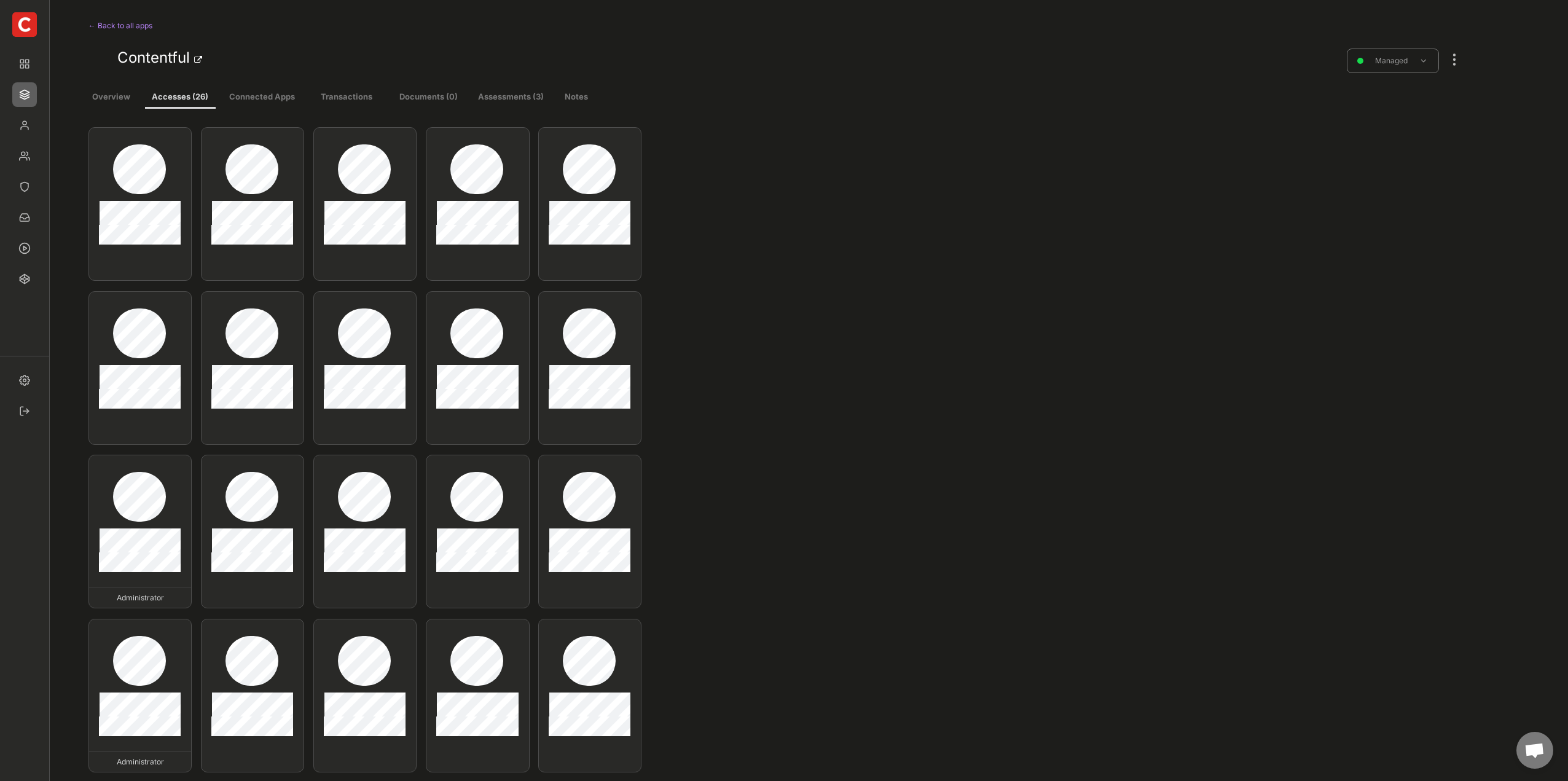
click at [1452, 63] on div at bounding box center [1454, 54] width 16 height 27
click at [1410, 205] on div "Edit existing accesses" at bounding box center [1389, 202] width 83 height 11
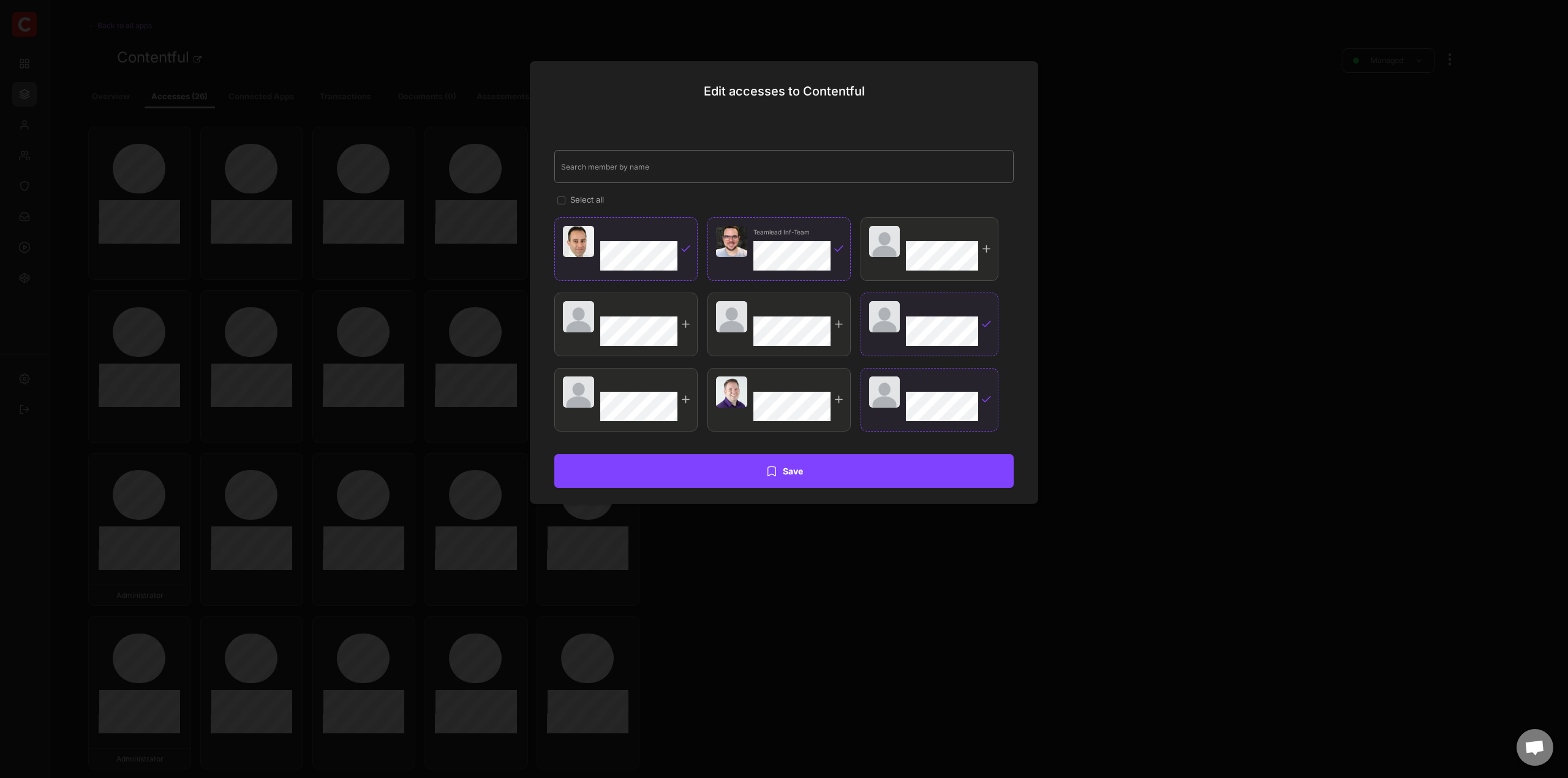
click at [718, 167] on input "input" at bounding box center [784, 166] width 459 height 33
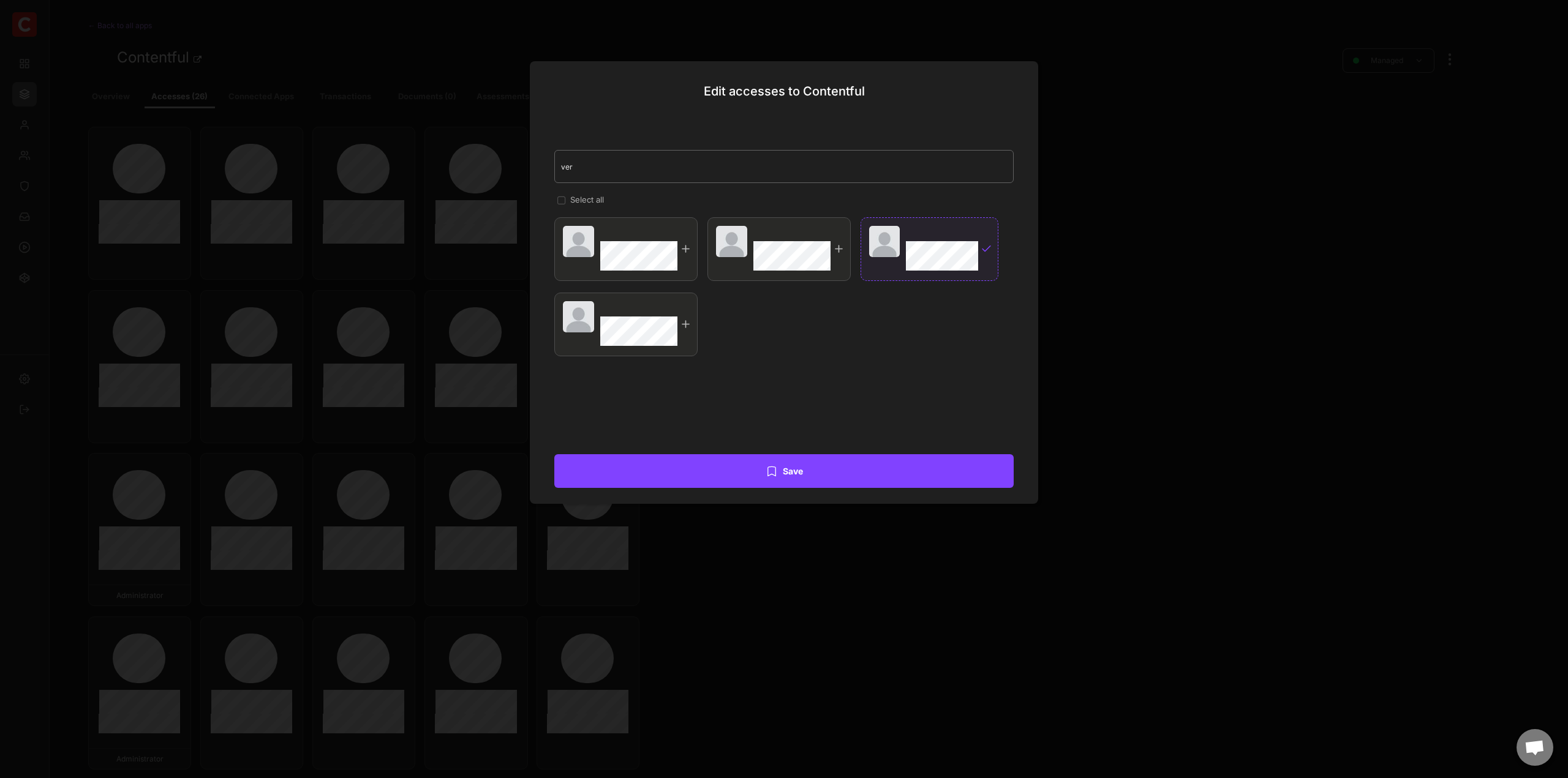
type input "ver"
click at [1297, 151] on div at bounding box center [784, 389] width 1568 height 778
